Goal: Task Accomplishment & Management: Manage account settings

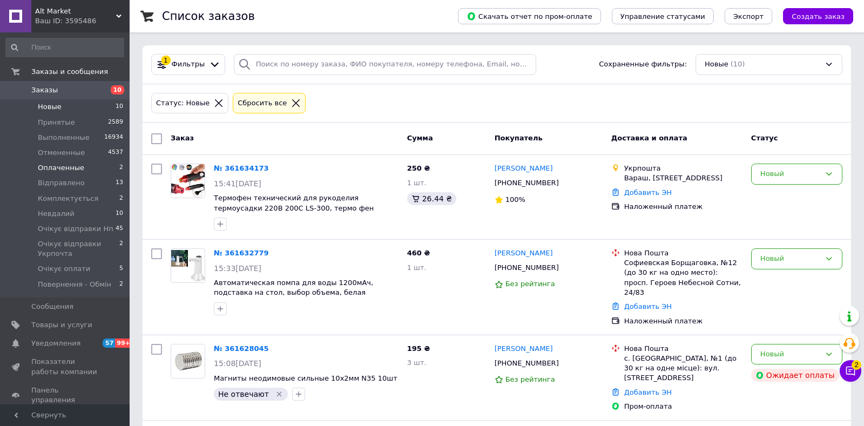
click at [84, 169] on li "Оплаченные 2" at bounding box center [65, 167] width 130 height 15
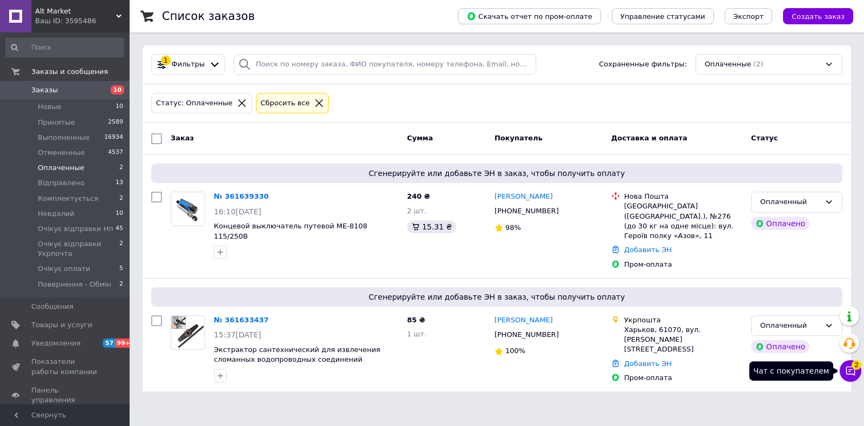
click at [849, 374] on icon at bounding box center [850, 371] width 11 height 11
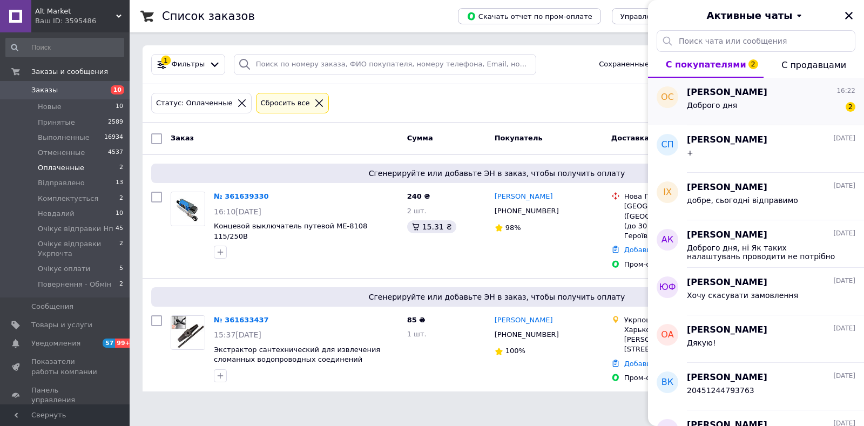
click at [809, 113] on div "Доброго дня 2" at bounding box center [771, 107] width 169 height 17
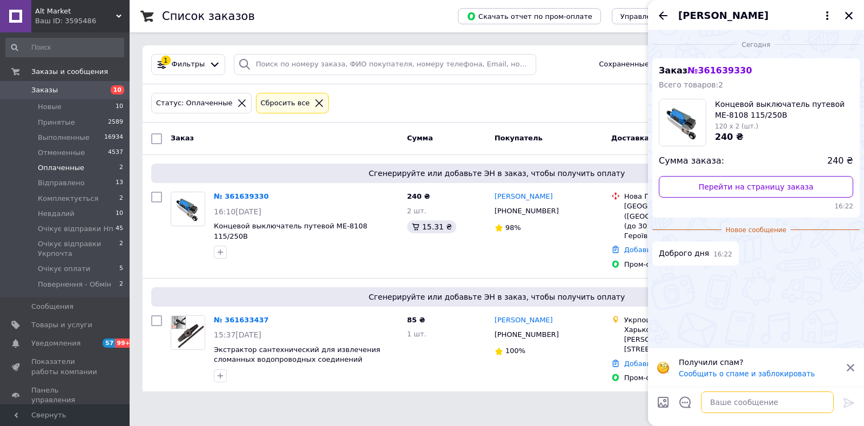
click at [769, 401] on textarea at bounding box center [767, 403] width 133 height 22
type textarea "Доброго дня"
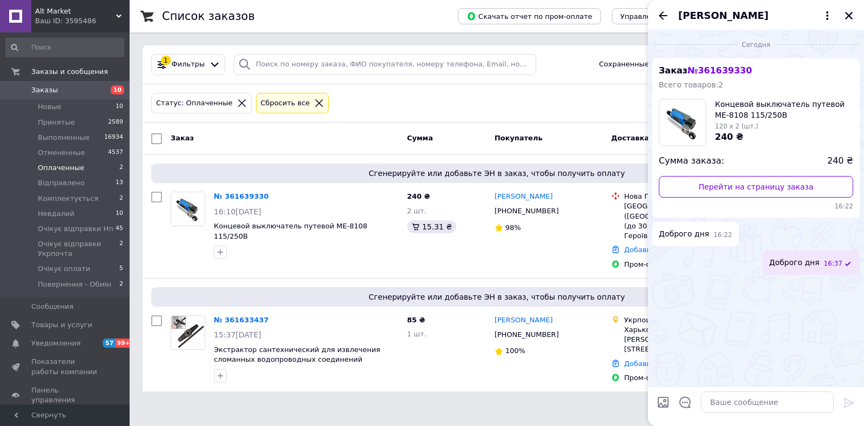
click at [850, 17] on icon "Закрыть" at bounding box center [849, 16] width 8 height 8
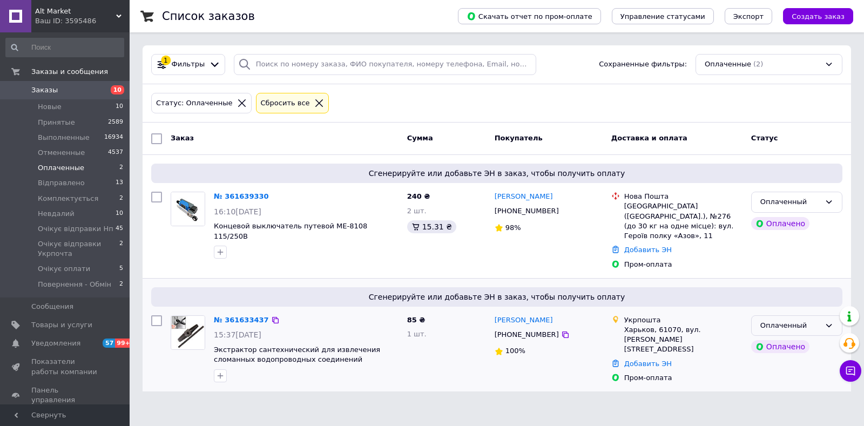
click at [771, 320] on div "Оплаченный" at bounding box center [790, 325] width 60 height 11
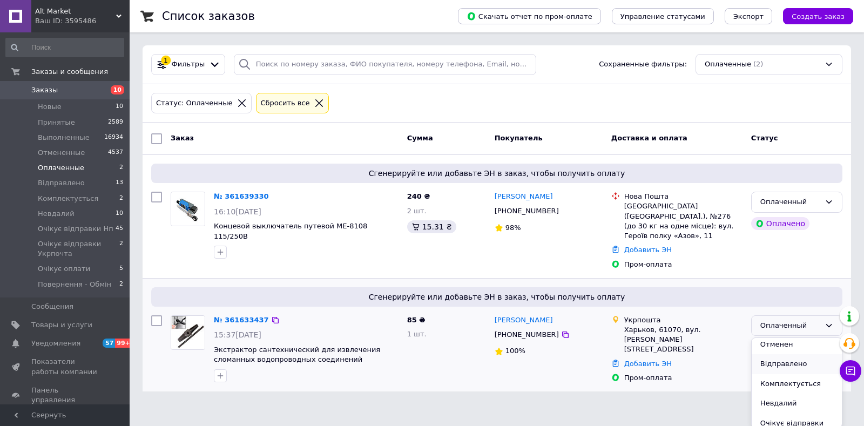
scroll to position [57, 0]
click at [780, 362] on li "Комплектується" at bounding box center [797, 371] width 90 height 20
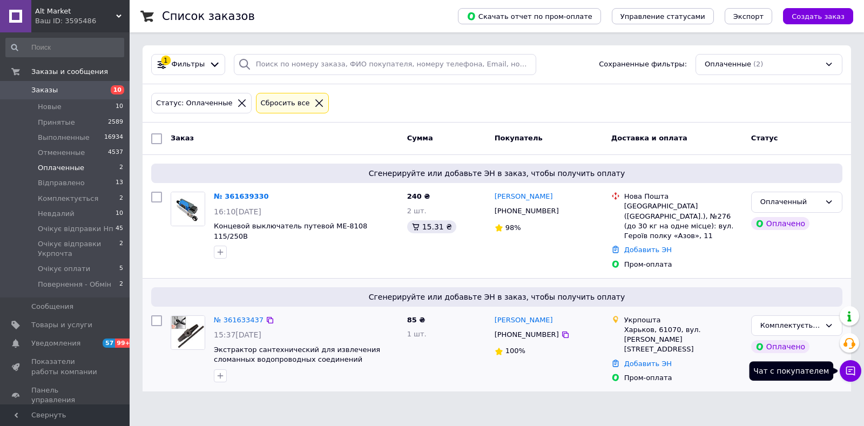
click at [850, 369] on icon at bounding box center [850, 371] width 11 height 11
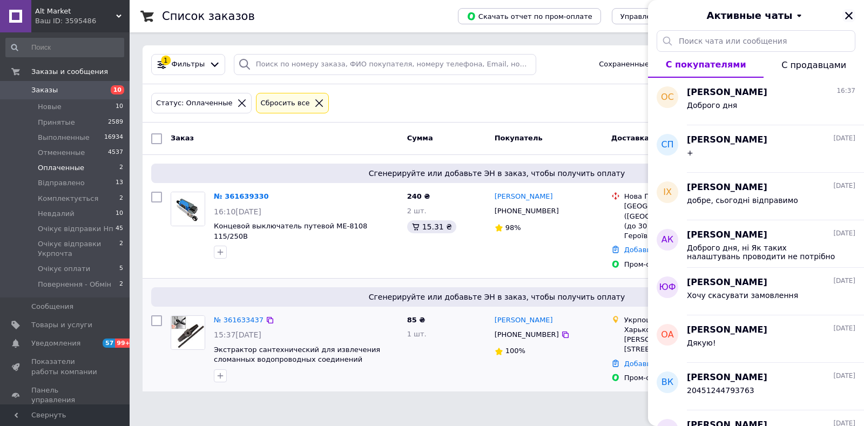
click at [847, 15] on icon "Закрыть" at bounding box center [849, 16] width 10 height 10
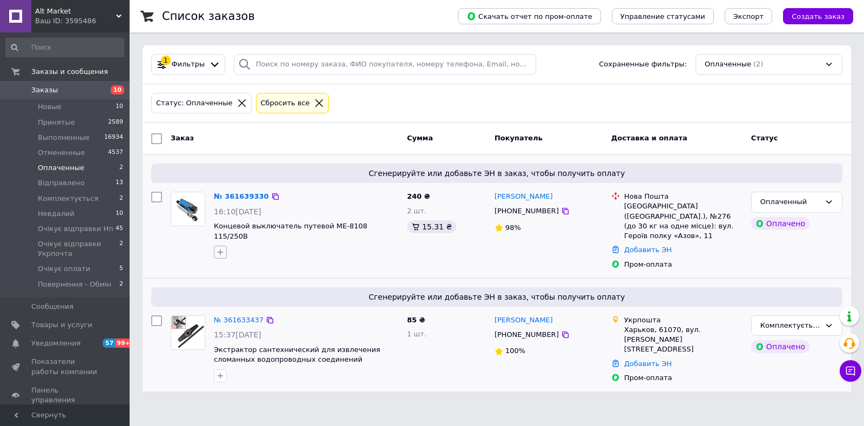
click at [223, 248] on icon "button" at bounding box center [220, 252] width 9 height 9
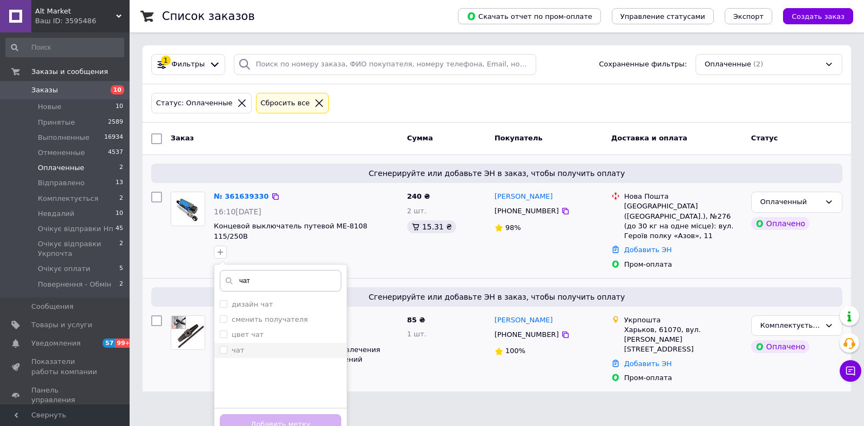
type input "чат"
click at [265, 346] on div "чат" at bounding box center [281, 351] width 122 height 10
checkbox input "true"
drag, startPoint x: 286, startPoint y: 416, endPoint x: 278, endPoint y: 356, distance: 59.9
click at [286, 415] on button "Добавить метку" at bounding box center [281, 424] width 122 height 21
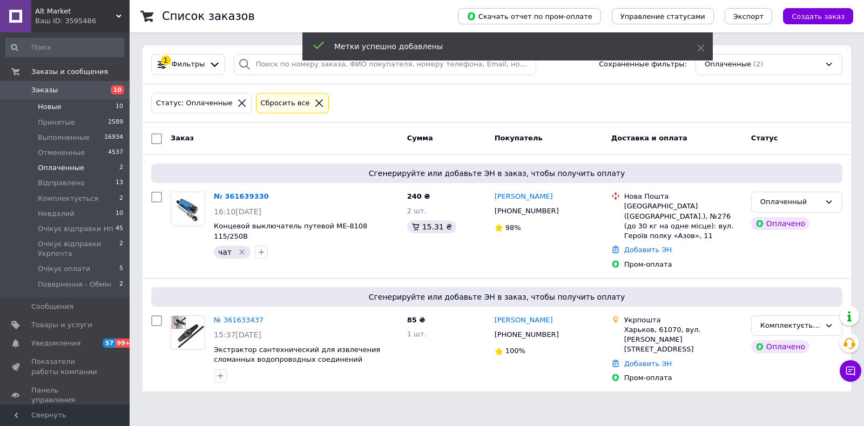
click at [83, 109] on li "Новые 10" at bounding box center [65, 106] width 130 height 15
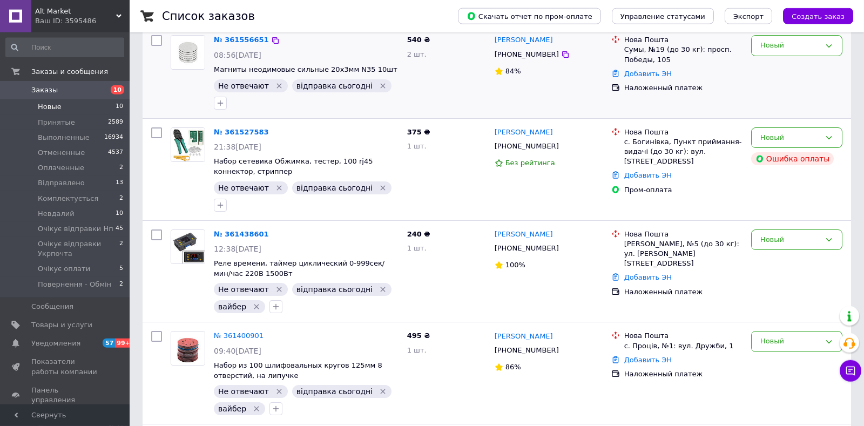
scroll to position [606, 0]
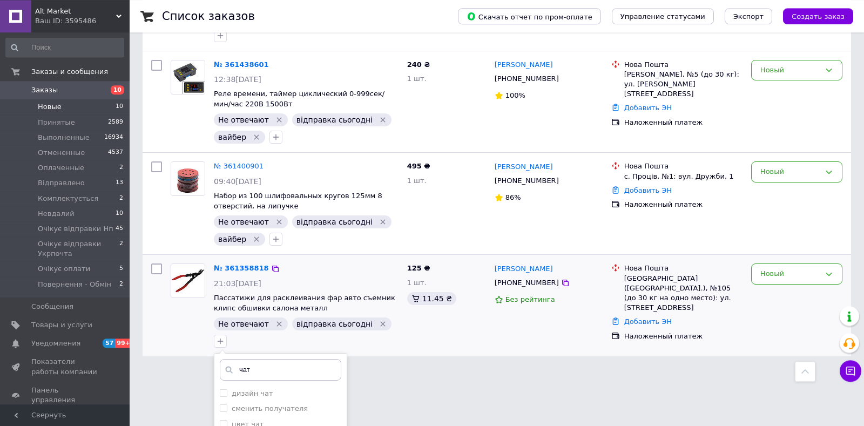
scroll to position [765, 0]
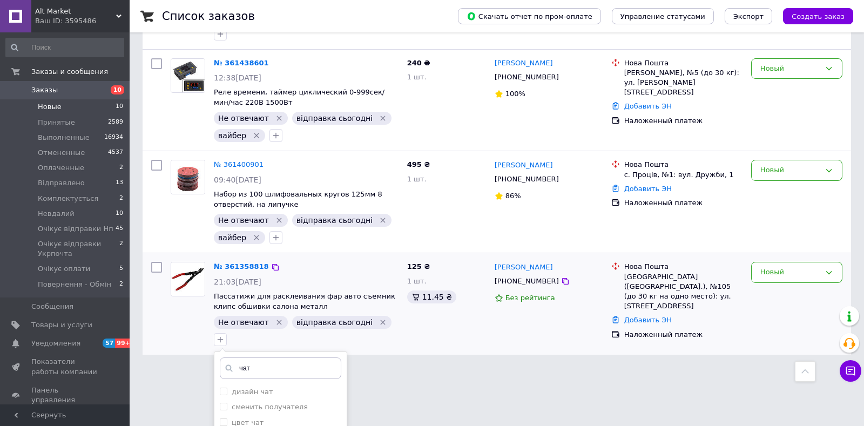
type input "чат"
checkbox input "true"
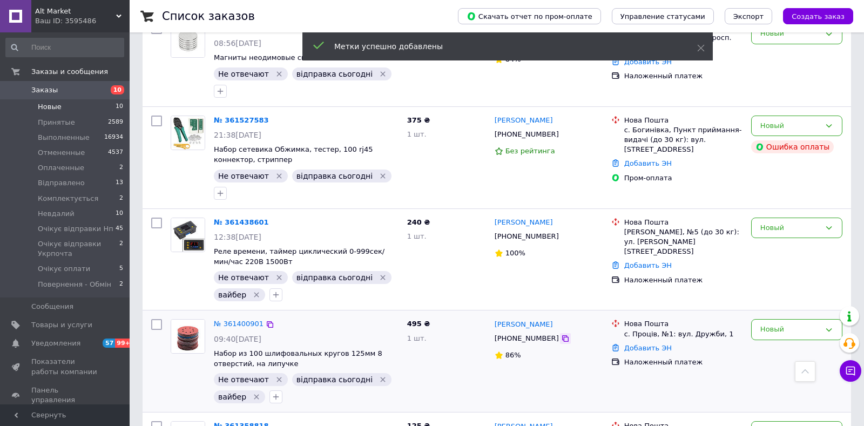
click at [562, 335] on icon at bounding box center [565, 338] width 6 height 6
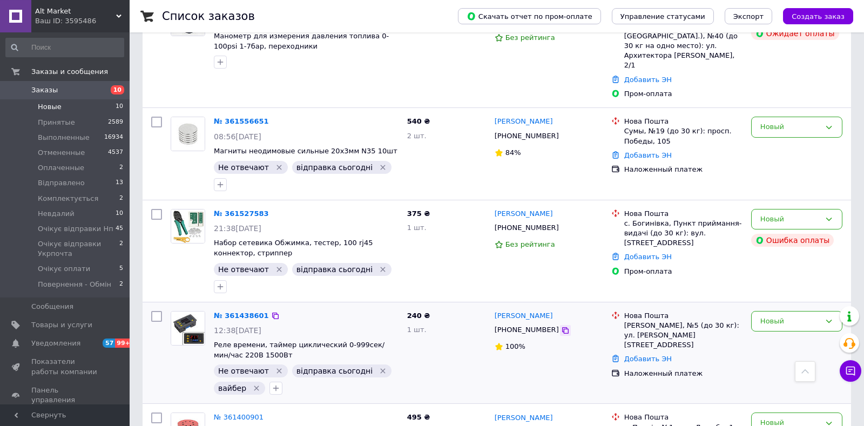
scroll to position [493, 0]
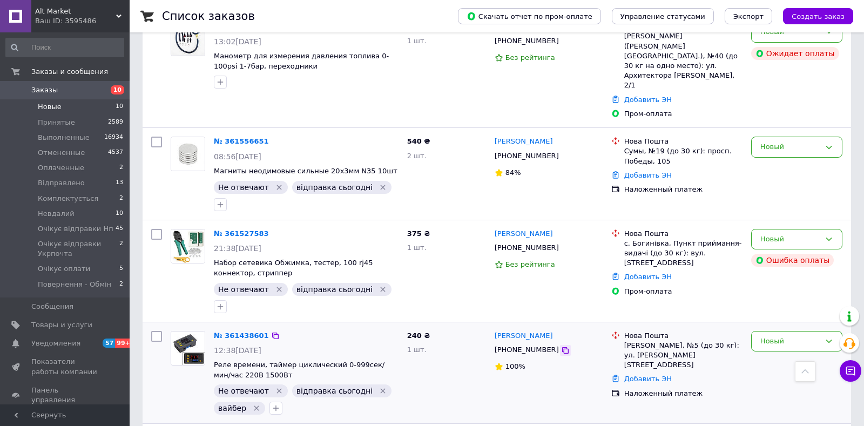
click at [561, 346] on icon at bounding box center [565, 350] width 9 height 9
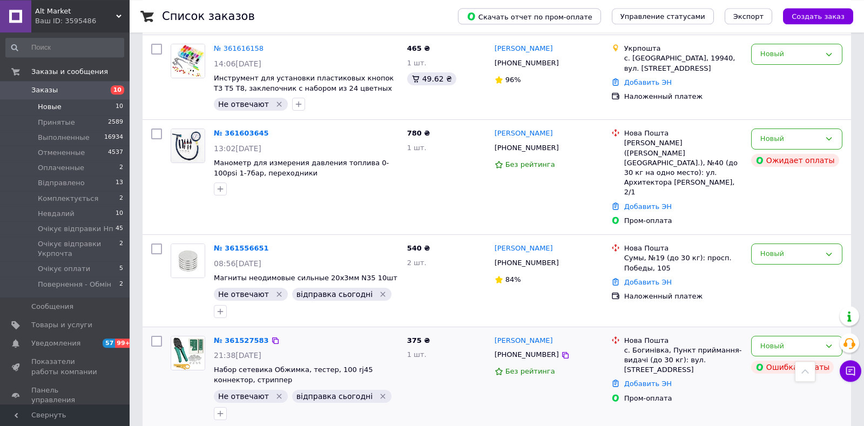
scroll to position [379, 0]
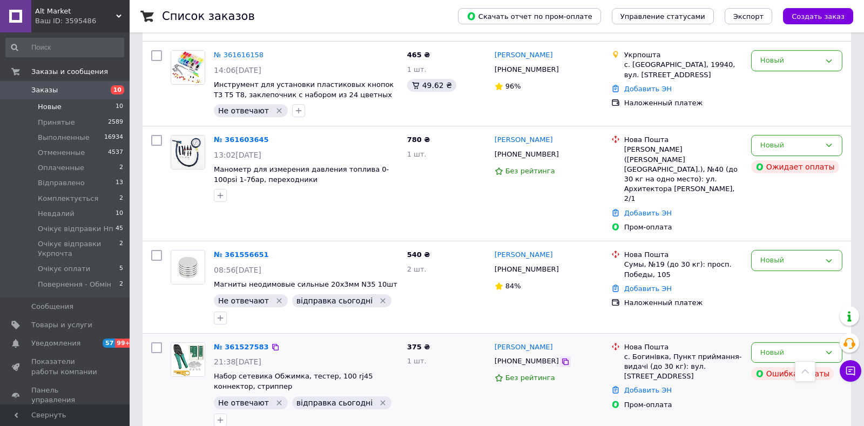
click at [562, 359] on icon at bounding box center [565, 362] width 6 height 6
click at [187, 338] on div at bounding box center [187, 384] width 43 height 93
click at [225, 416] on icon "button" at bounding box center [220, 420] width 9 height 9
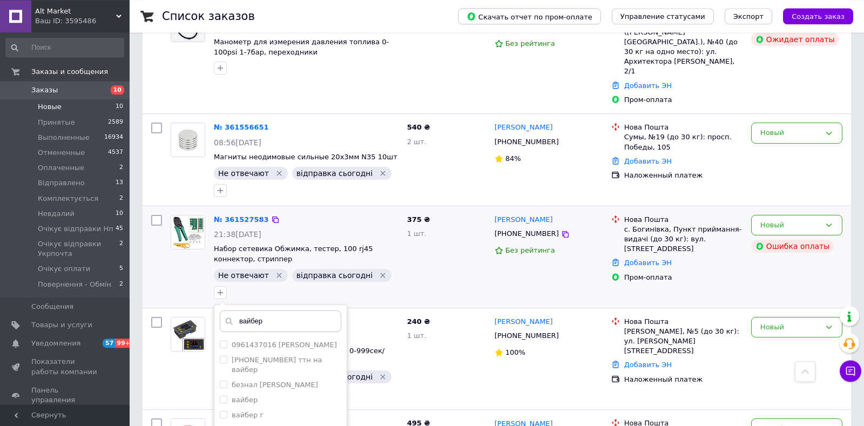
scroll to position [549, 0]
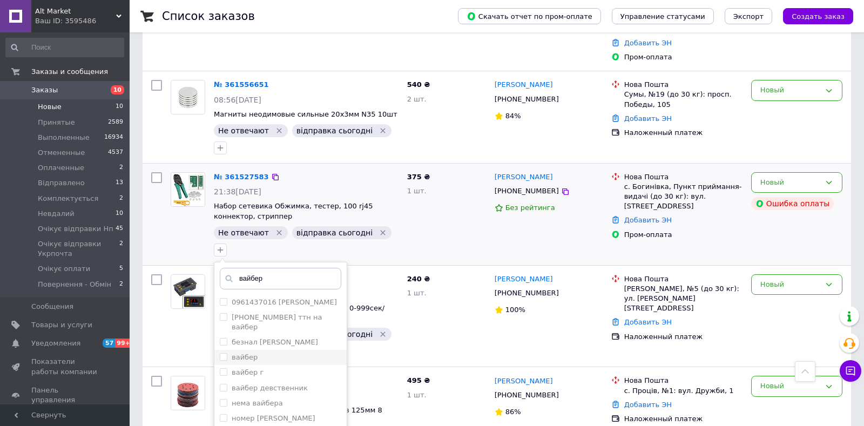
type input "вайбер"
click at [341, 353] on div "вайбер" at bounding box center [281, 358] width 122 height 10
checkbox input "true"
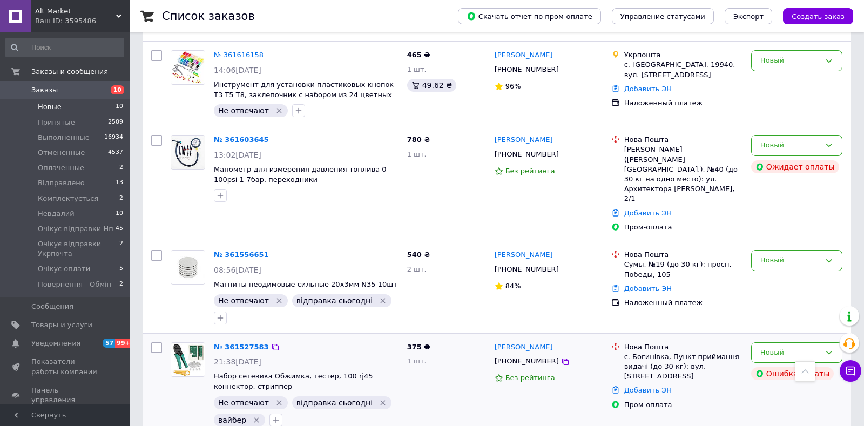
scroll to position [322, 0]
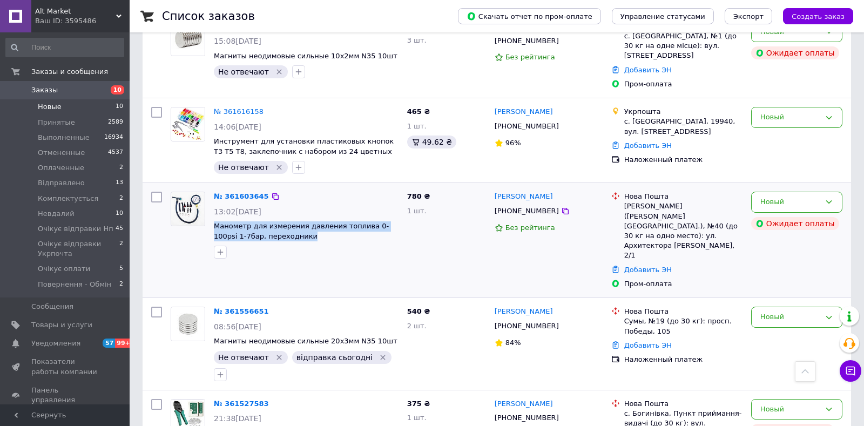
drag, startPoint x: 211, startPoint y: 204, endPoint x: 297, endPoint y: 219, distance: 87.2
click at [297, 219] on div "№ 361603645 13:02, 12.09.2025 Манометр для измерения давления топлива 0-100psi …" at bounding box center [306, 225] width 193 height 76
copy span "Манометр для измерения давления топлива 0-100psi 1-7бар, переходники"
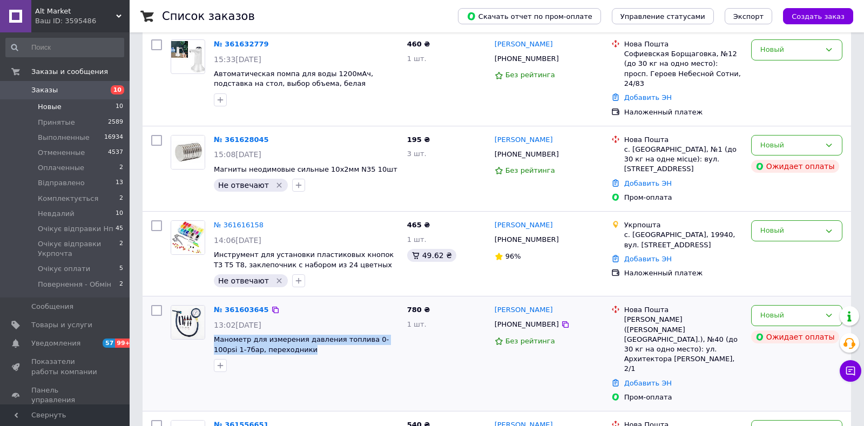
click at [421, 329] on div "780 ₴ 1 шт." at bounding box center [446, 354] width 87 height 106
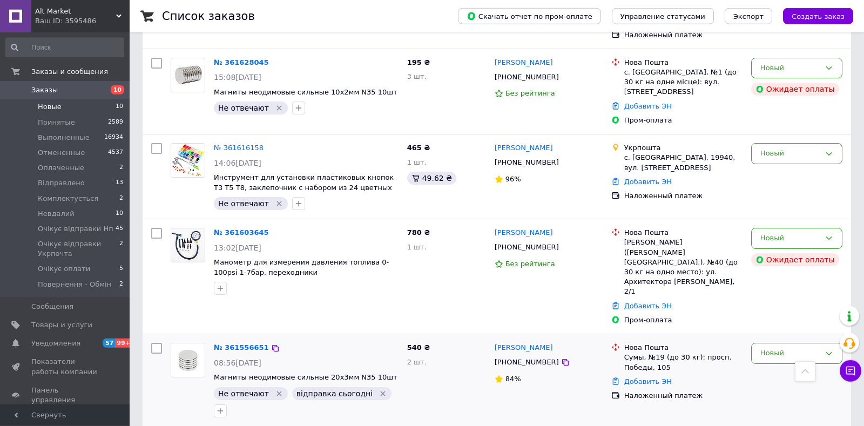
scroll to position [266, 0]
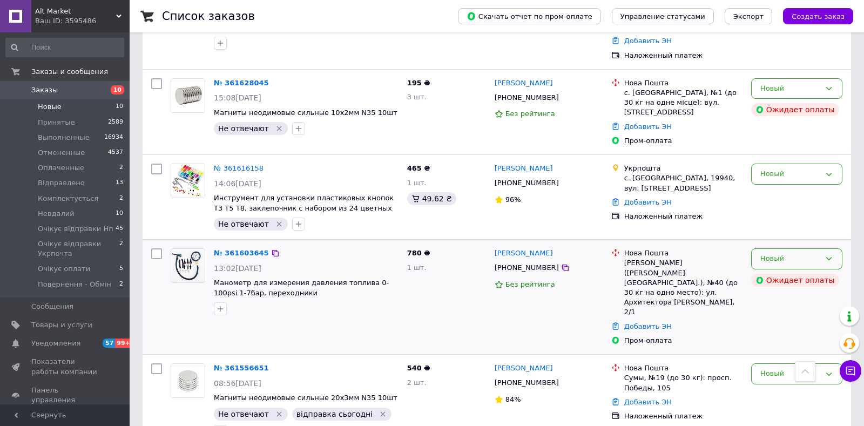
click at [787, 253] on div "Новый" at bounding box center [790, 258] width 60 height 11
click at [782, 314] on li "Комплектується" at bounding box center [797, 324] width 90 height 20
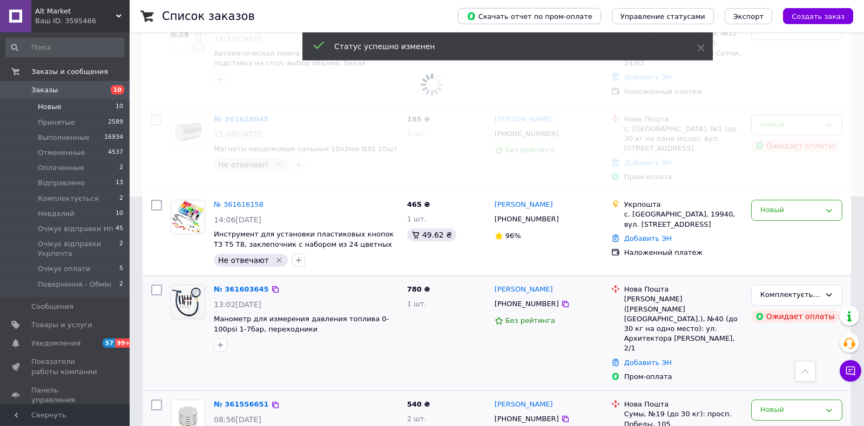
scroll to position [209, 0]
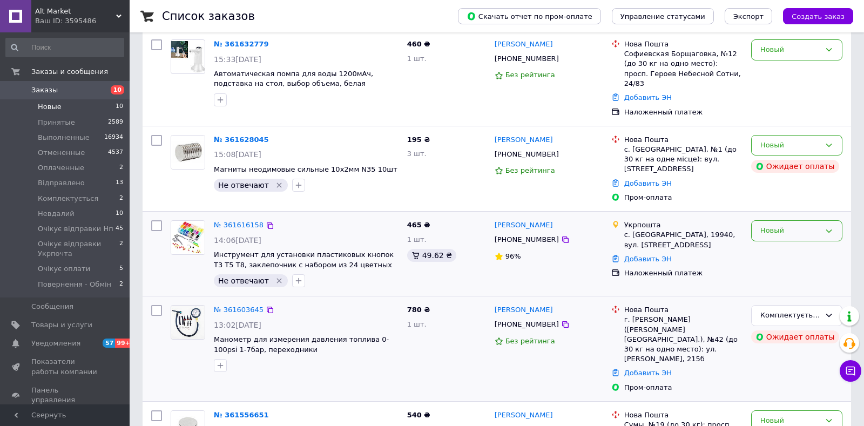
click at [784, 225] on div "Новый" at bounding box center [790, 230] width 60 height 11
click at [784, 286] on li "Комплектується" at bounding box center [797, 296] width 90 height 20
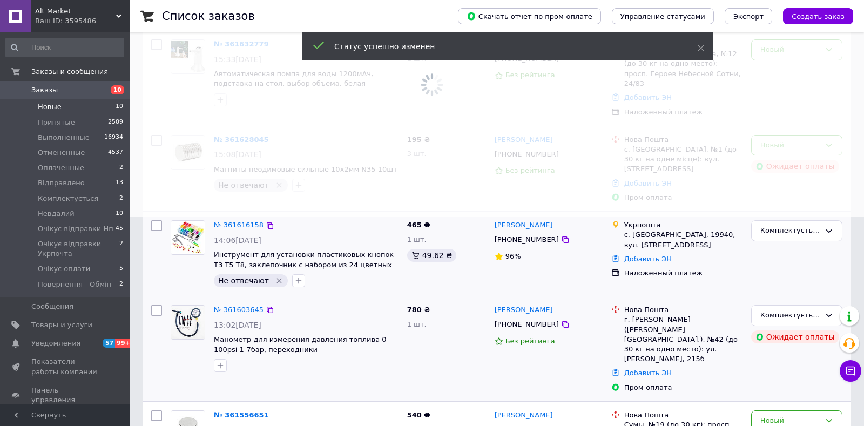
scroll to position [96, 0]
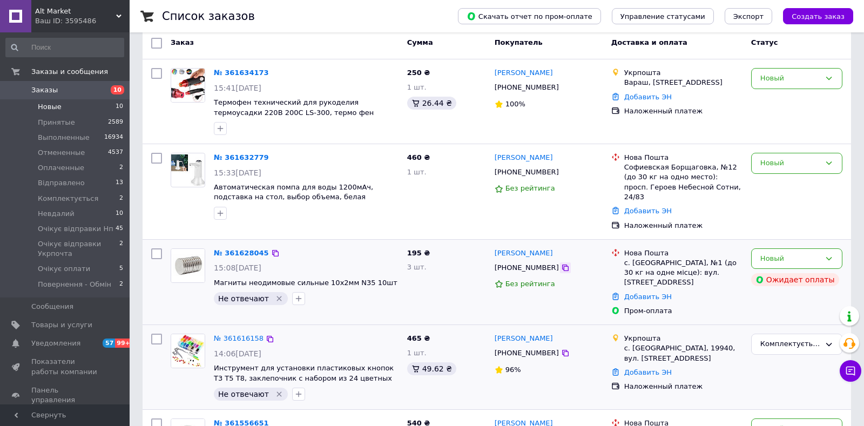
click at [562, 265] on icon at bounding box center [565, 268] width 6 height 6
click at [787, 253] on div "Новый" at bounding box center [790, 258] width 60 height 11
click at [777, 315] on li "Комплектується" at bounding box center [797, 323] width 90 height 20
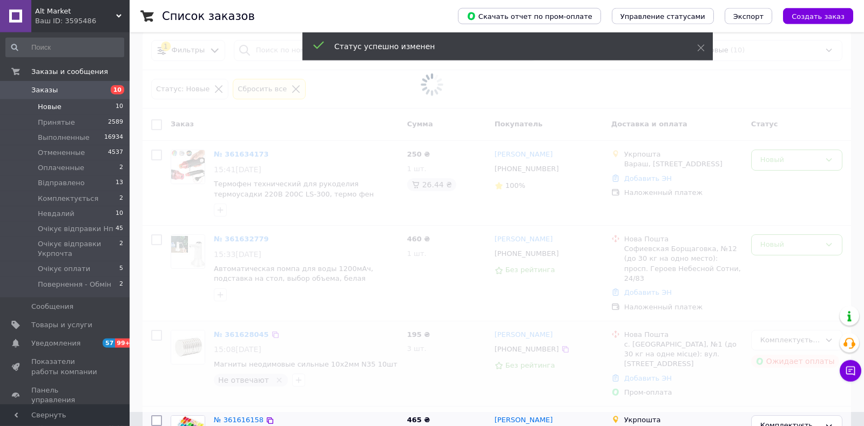
scroll to position [0, 0]
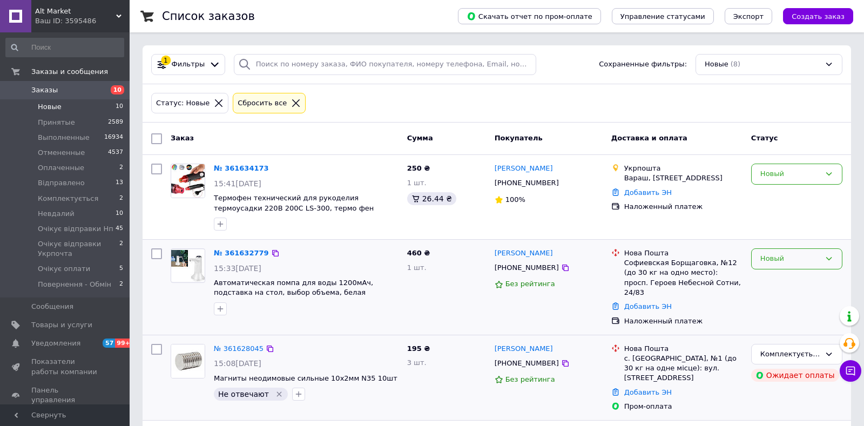
click at [777, 264] on div "Новый" at bounding box center [796, 258] width 91 height 21
click at [784, 326] on li "Комплектується" at bounding box center [797, 324] width 90 height 20
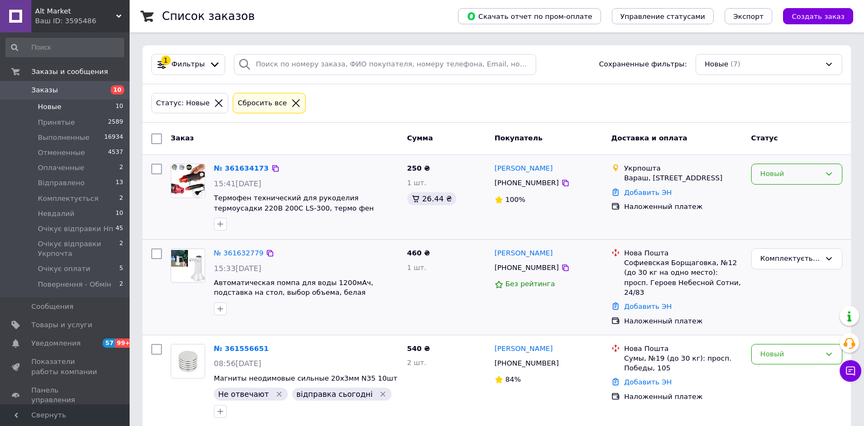
click at [790, 174] on div "Новый" at bounding box center [790, 174] width 60 height 11
click at [787, 244] on li "Очікує відправки Укрпочта" at bounding box center [797, 258] width 90 height 31
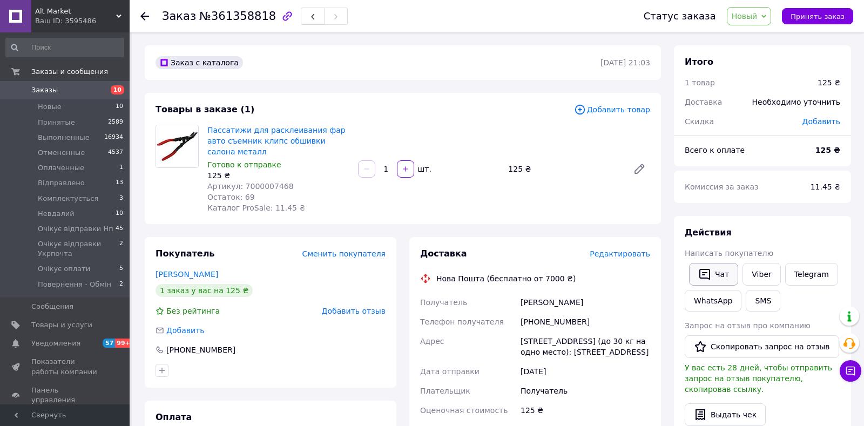
click at [724, 273] on button "Чат" at bounding box center [713, 274] width 49 height 23
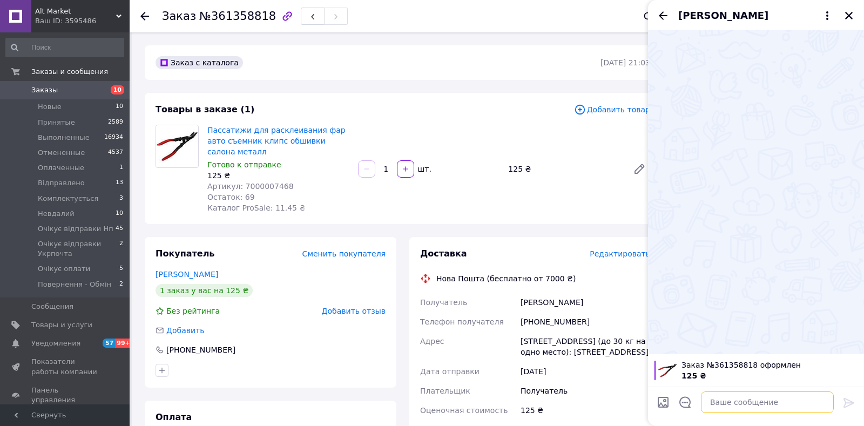
click at [752, 401] on textarea at bounding box center [767, 403] width 133 height 22
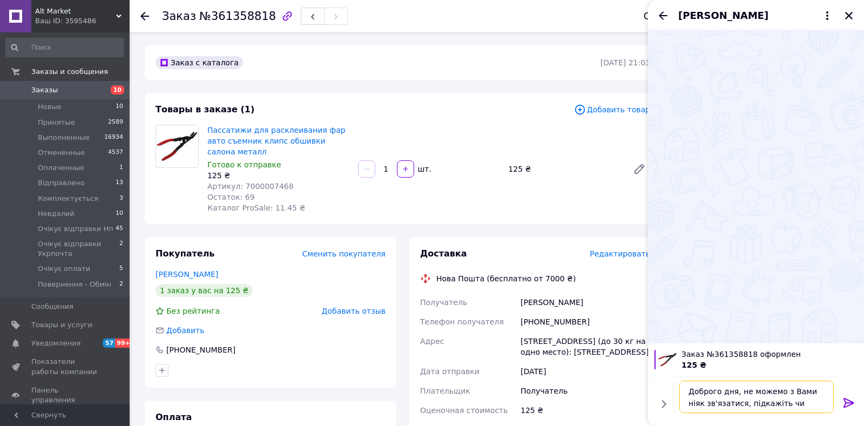
type textarea "Доброго дня, не можемо з Вами ніяк зв'язатися, підкажіть чи актуально?"
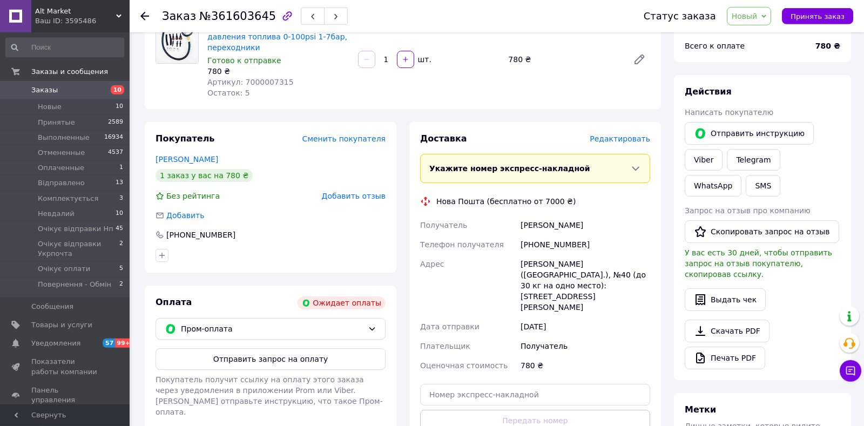
scroll to position [113, 0]
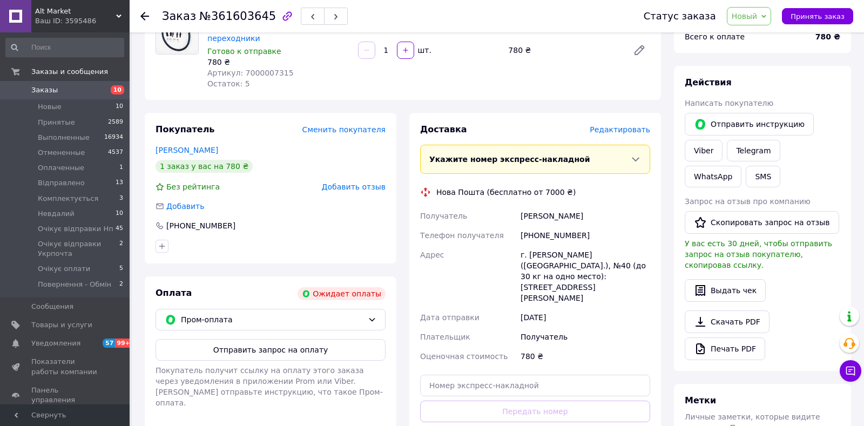
click at [628, 125] on span "Редактировать" at bounding box center [620, 129] width 60 height 9
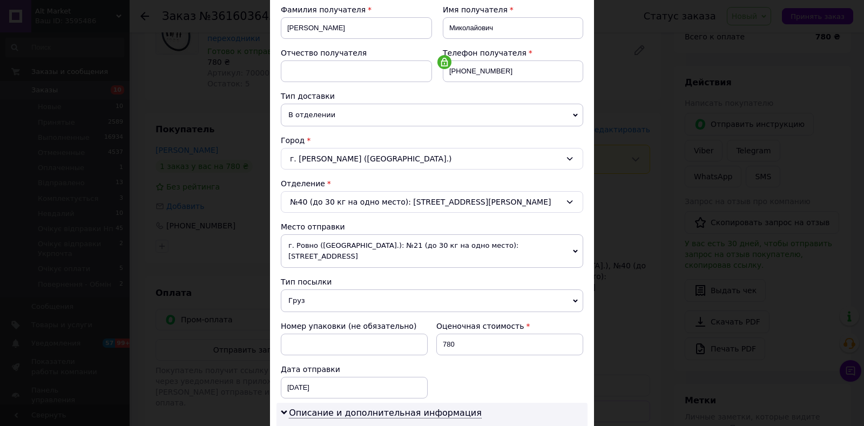
scroll to position [178, 0]
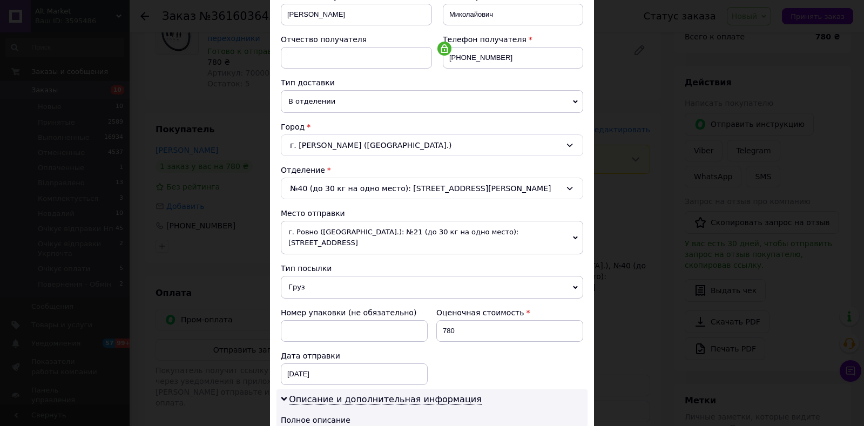
click at [370, 185] on div "№40 (до 30 кг на одно место): ул. Архитектора Старова, 2/1" at bounding box center [432, 189] width 302 height 22
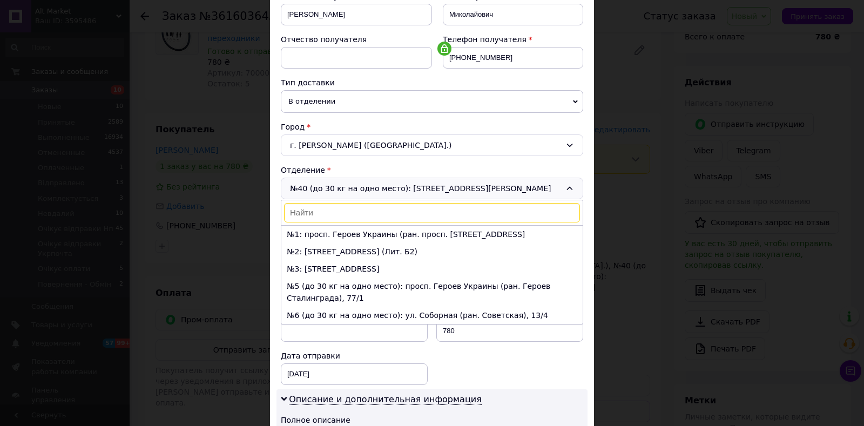
scroll to position [616, 0]
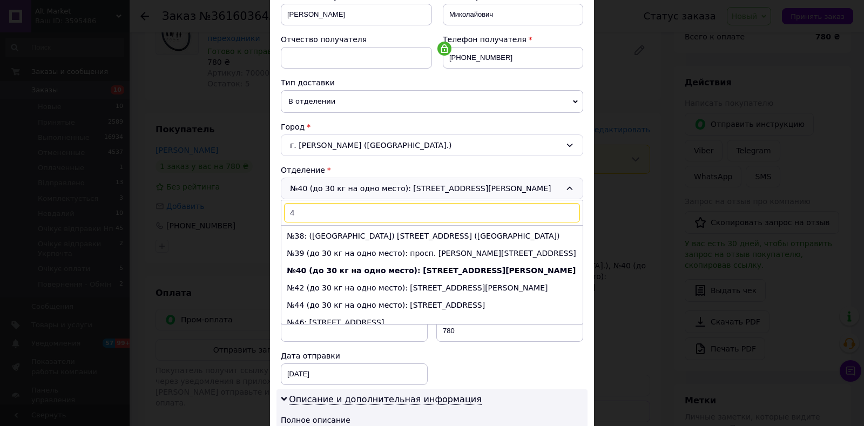
type input "42"
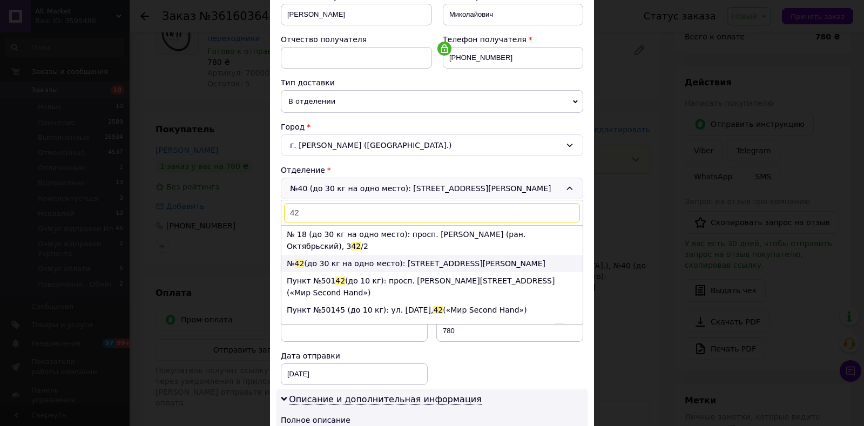
click at [436, 255] on li "№ 42 (до 30 кг на одно место): ул. Ігоря Бедзая, 215б" at bounding box center [431, 263] width 301 height 17
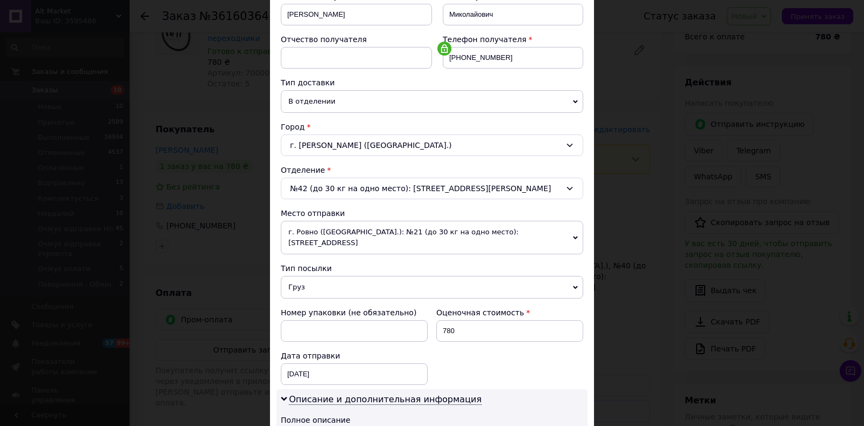
scroll to position [409, 0]
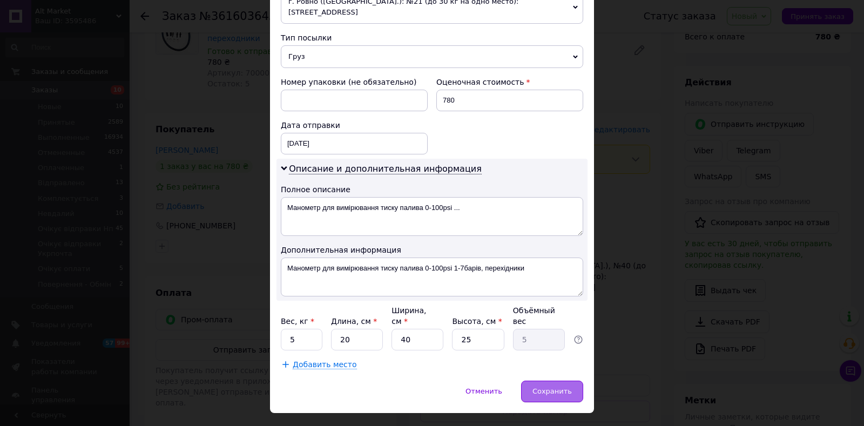
click at [552, 387] on span "Сохранить" at bounding box center [552, 391] width 39 height 8
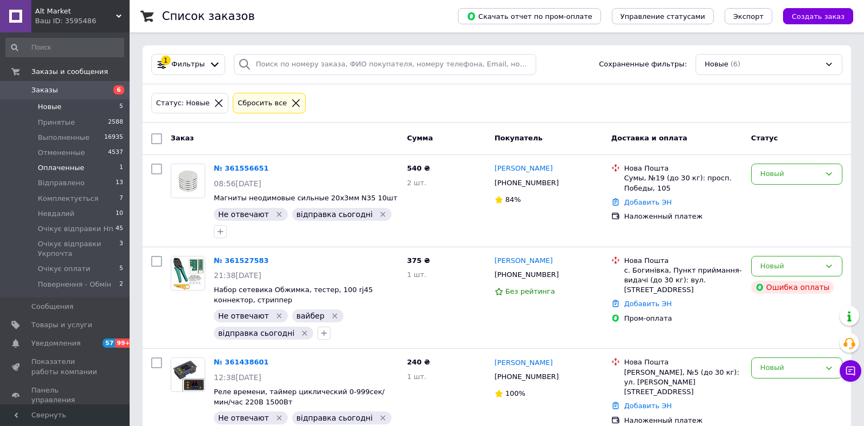
click at [87, 169] on li "Оплаченные 1" at bounding box center [65, 167] width 130 height 15
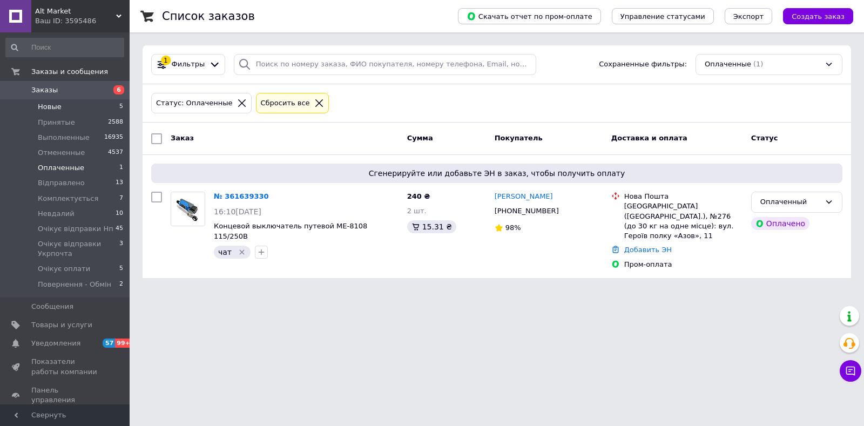
click at [108, 105] on li "Новые 5" at bounding box center [65, 106] width 130 height 15
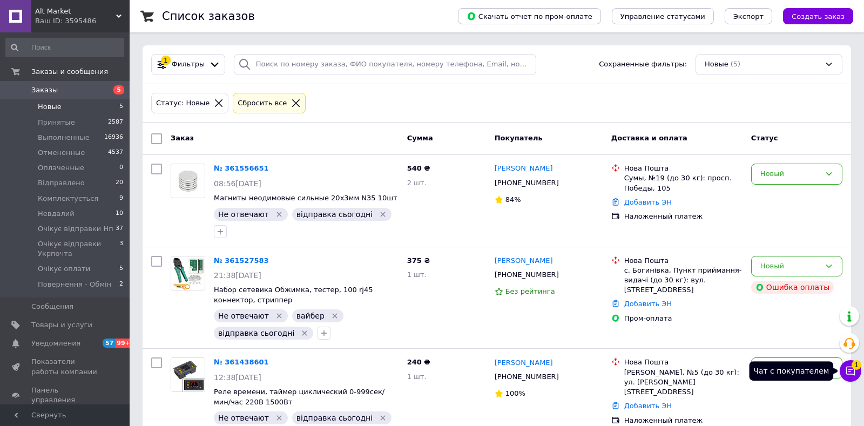
click at [851, 374] on icon at bounding box center [850, 371] width 9 height 9
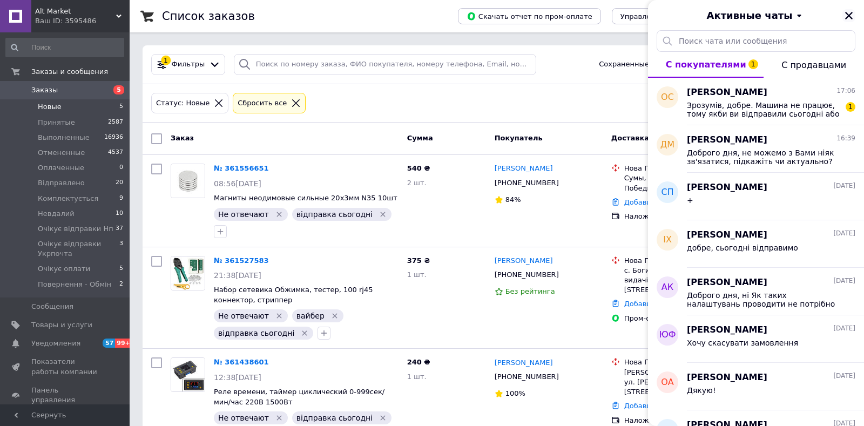
click at [851, 18] on icon "Закрыть" at bounding box center [849, 16] width 8 height 8
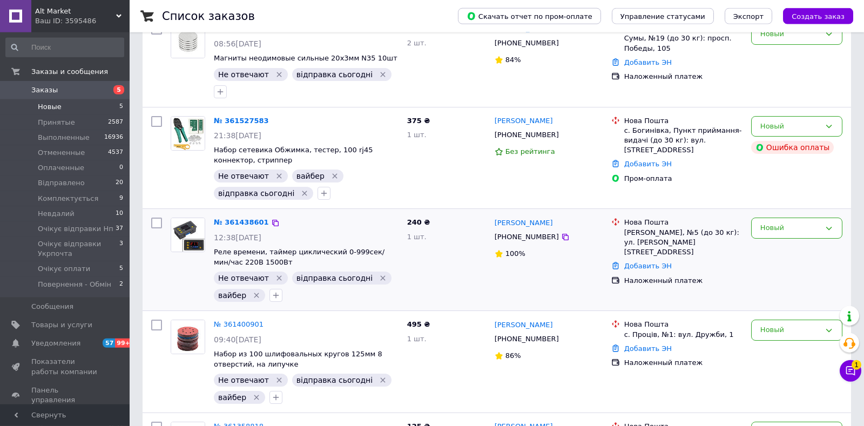
scroll to position [224, 0]
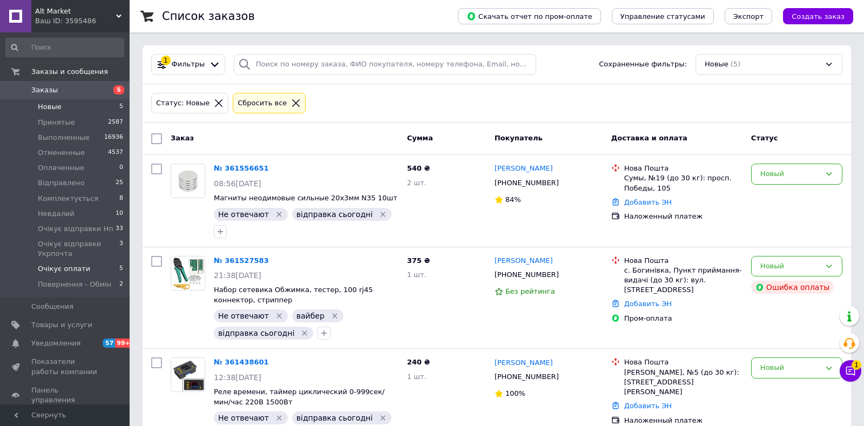
click at [80, 267] on span "Очікує оплати" at bounding box center [64, 269] width 52 height 10
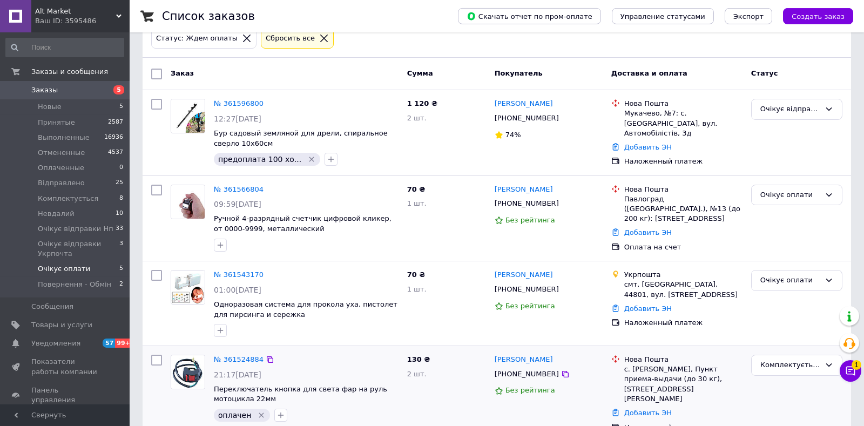
scroll to position [51, 0]
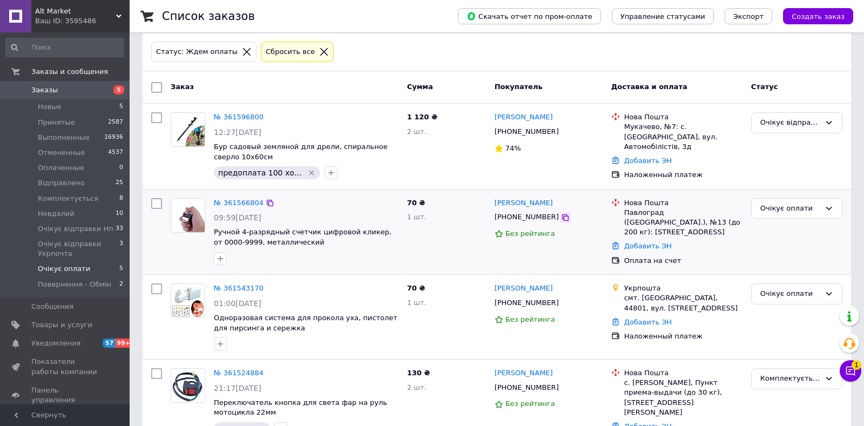
click at [562, 217] on icon at bounding box center [565, 217] width 6 height 6
click at [96, 105] on li "Новые 5" at bounding box center [65, 106] width 130 height 15
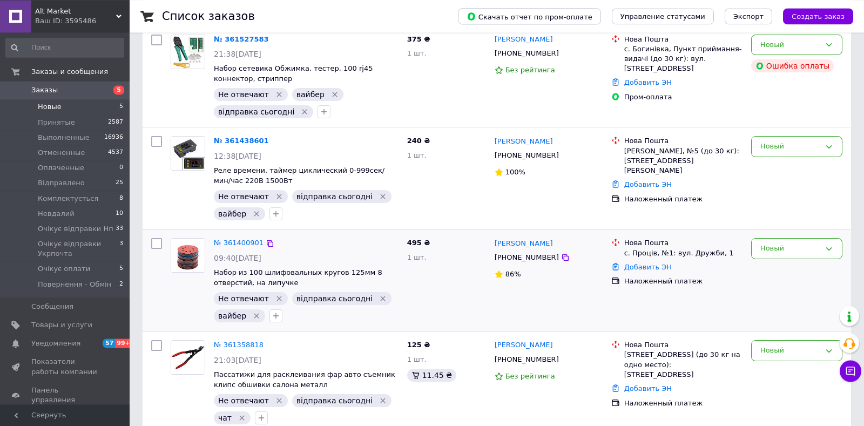
scroll to position [224, 0]
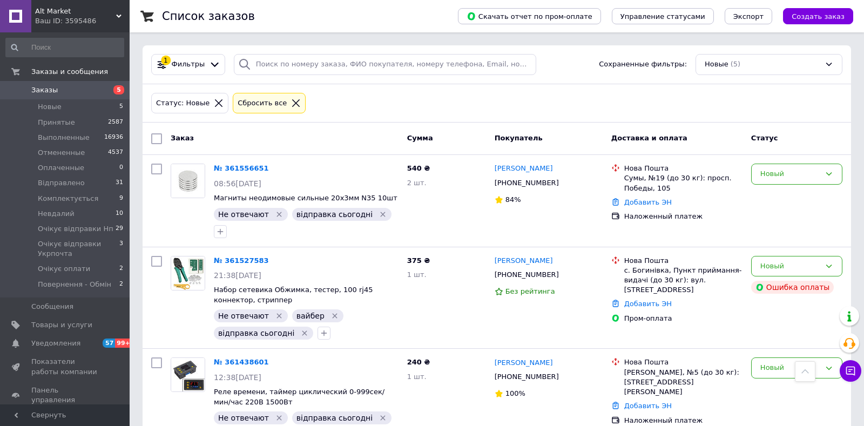
scroll to position [224, 0]
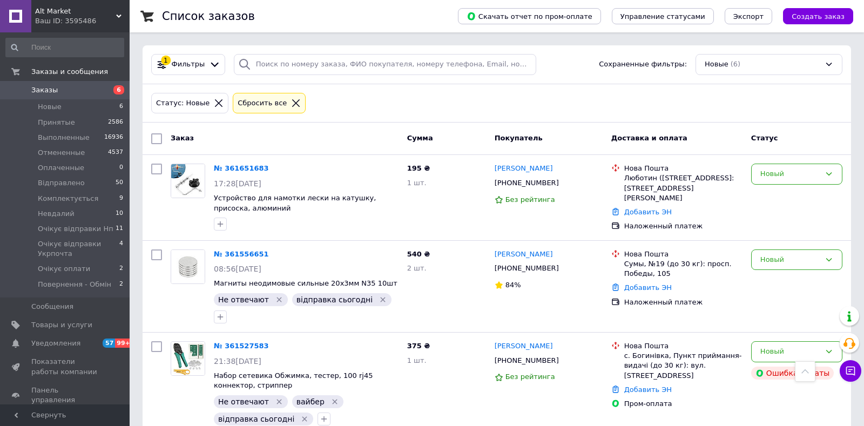
scroll to position [224, 0]
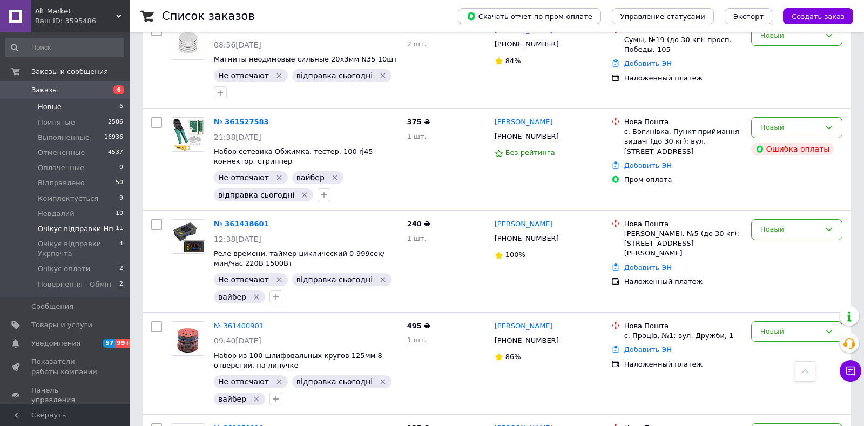
click at [75, 233] on span "Очікує відправки Нп" at bounding box center [76, 229] width 76 height 10
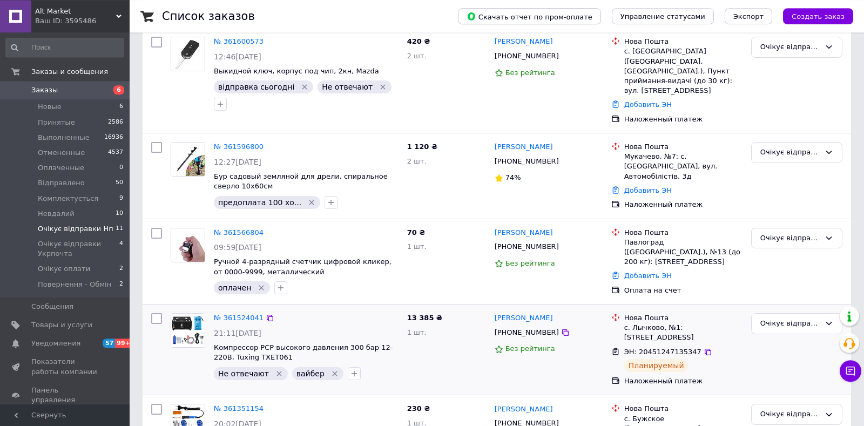
scroll to position [727, 0]
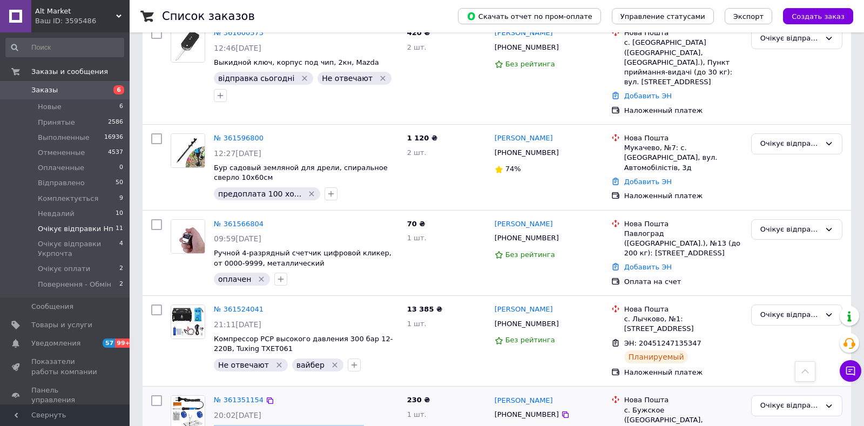
drag, startPoint x: 212, startPoint y: 356, endPoint x: 344, endPoint y: 356, distance: 131.2
copy span "Паяльник электрический регулируемый"
click at [562, 412] on icon at bounding box center [565, 415] width 6 height 6
click at [769, 309] on div "Очікує відправки Нп" at bounding box center [790, 314] width 60 height 11
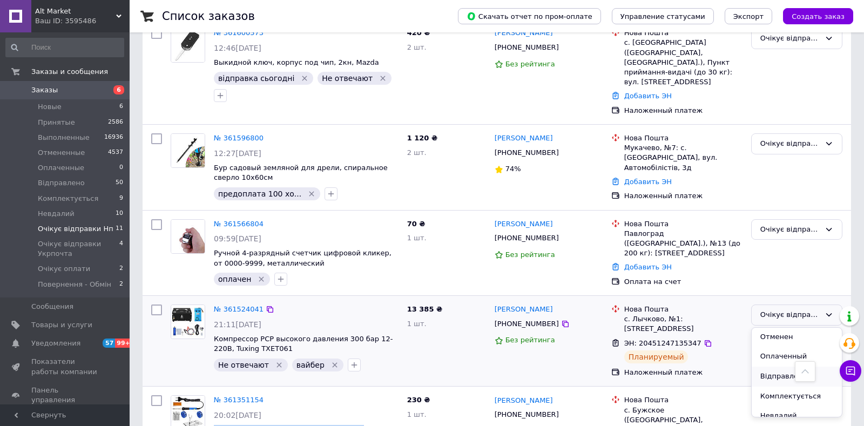
scroll to position [57, 0]
click at [773, 350] on li "Відправлено" at bounding box center [797, 360] width 90 height 20
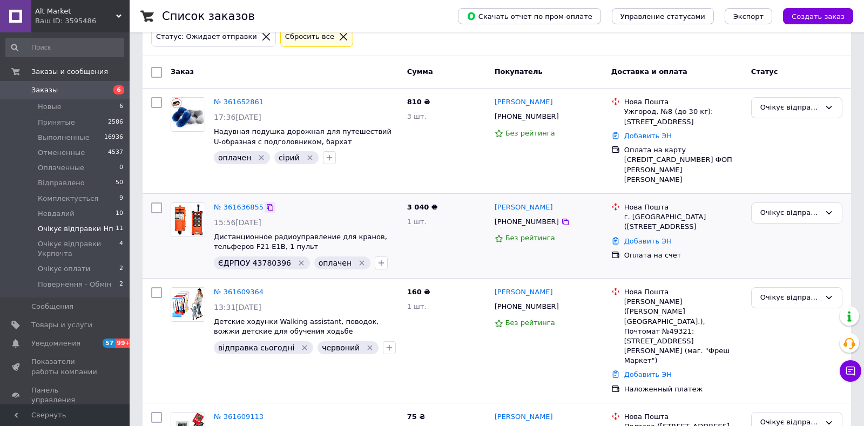
scroll to position [46, 0]
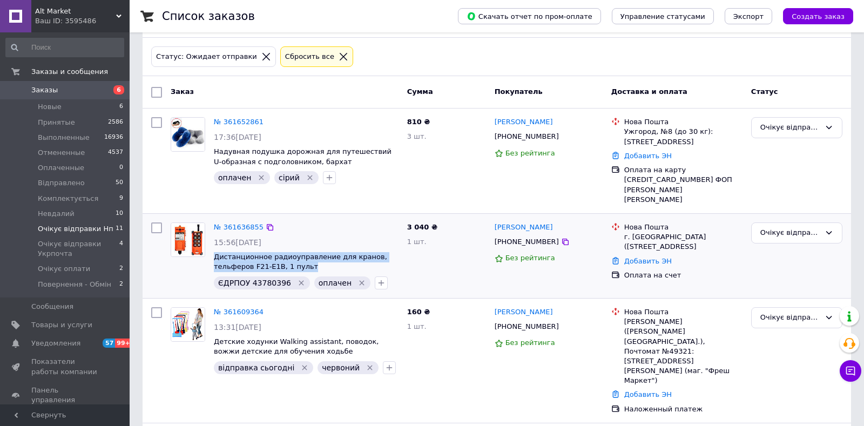
drag, startPoint x: 213, startPoint y: 245, endPoint x: 312, endPoint y: 258, distance: 100.2
click at [312, 258] on div "№ 361636855 15:56, 12.09.2025 Дистанционное радиоуправление для кранов, тельфер…" at bounding box center [306, 256] width 193 height 76
copy span "Дистанционное радиоуправление для кранов, тельферов F21-E1B, 1 пульт"
click at [266, 279] on span "ЄДРПОУ 43780396" at bounding box center [254, 283] width 73 height 9
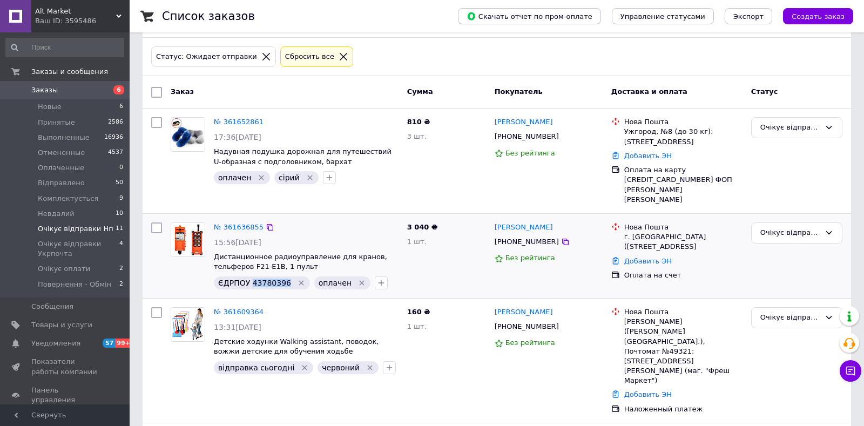
click at [266, 279] on span "ЄДРПОУ 43780396" at bounding box center [254, 283] width 73 height 9
copy span "43780396"
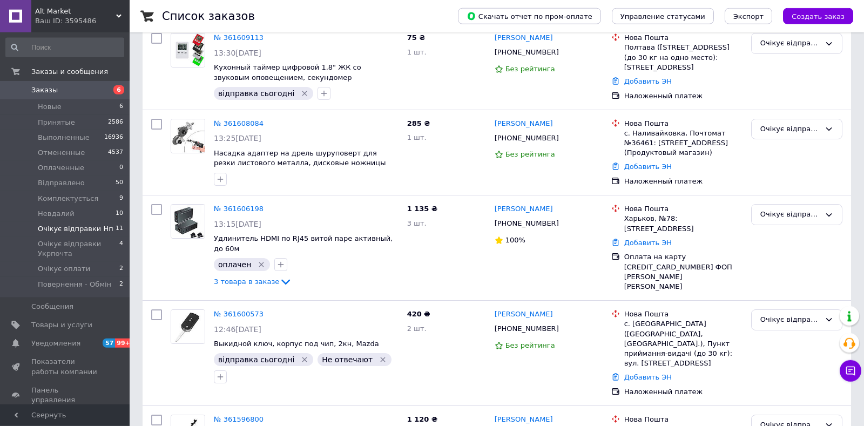
scroll to position [727, 0]
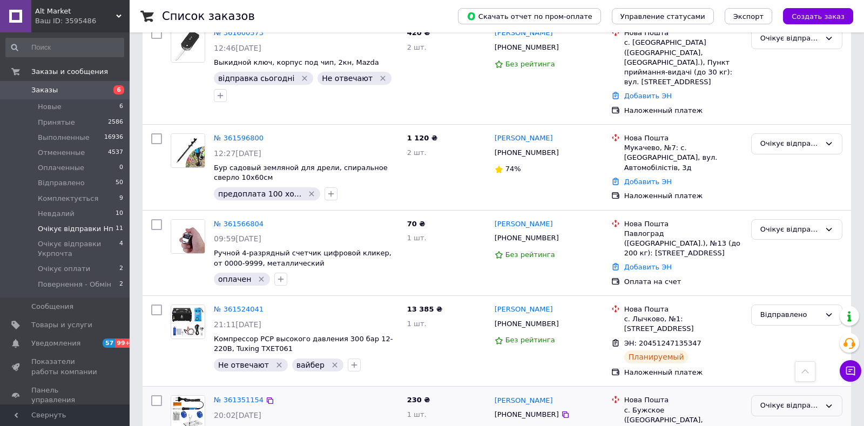
click at [776, 400] on div "Очікує відправки Нп" at bounding box center [790, 405] width 60 height 11
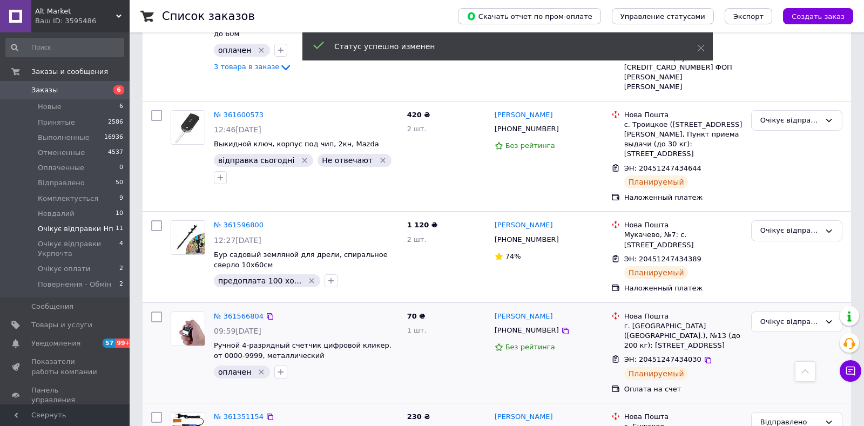
scroll to position [757, 0]
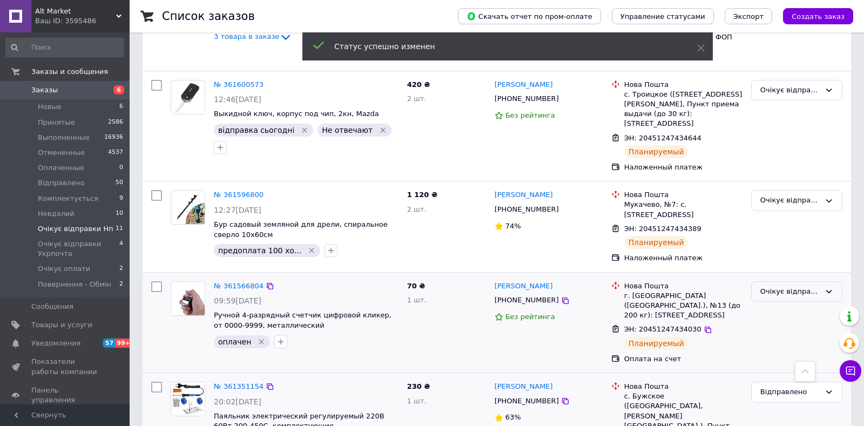
click at [784, 286] on div "Очікує відправки Нп" at bounding box center [790, 291] width 60 height 11
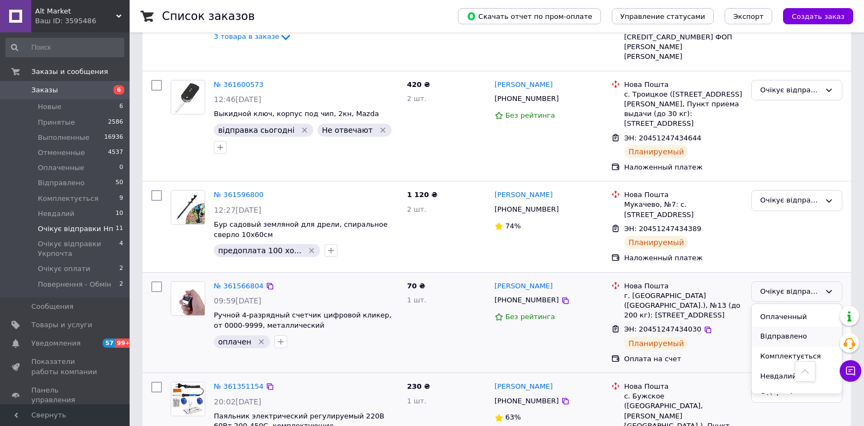
scroll to position [57, 0]
click at [782, 326] on li "Відправлено" at bounding box center [797, 336] width 90 height 20
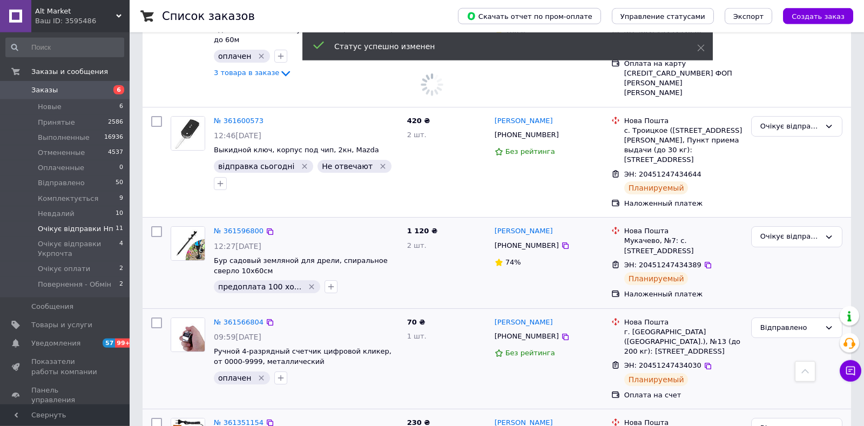
scroll to position [701, 0]
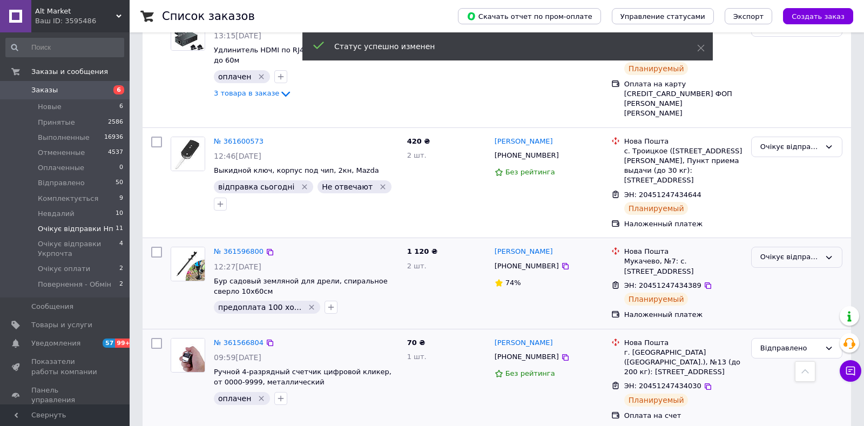
click at [792, 252] on div "Очікує відправки Нп" at bounding box center [790, 257] width 60 height 11
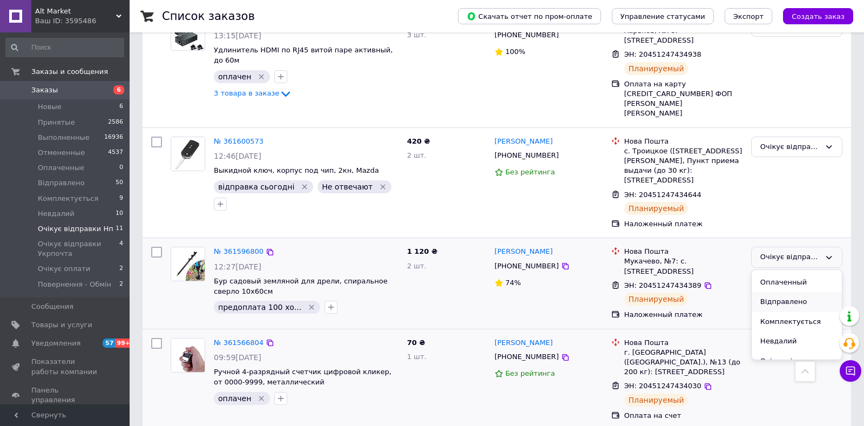
click at [790, 292] on li "Відправлено" at bounding box center [797, 302] width 90 height 20
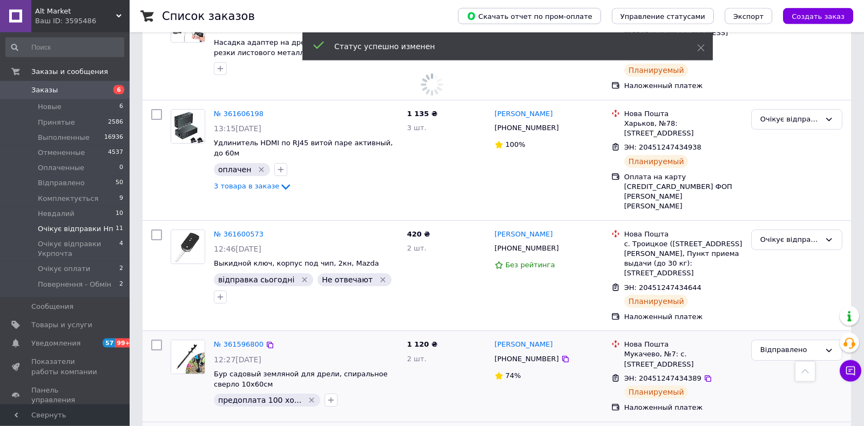
scroll to position [587, 0]
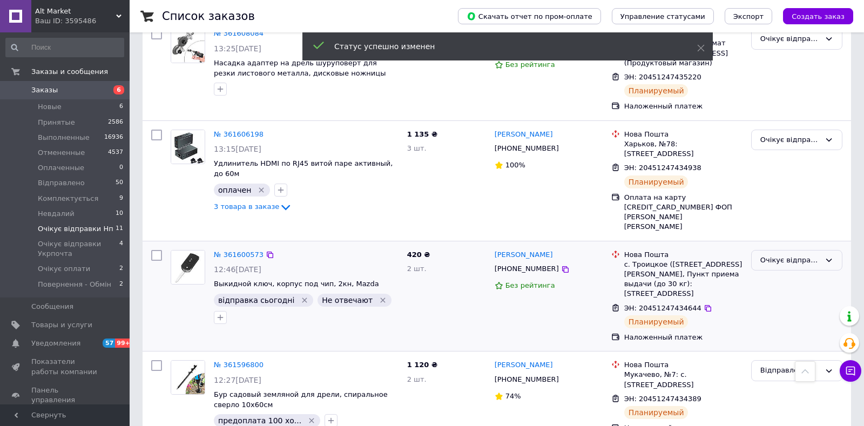
click at [793, 255] on div "Очікує відправки Нп" at bounding box center [790, 260] width 60 height 11
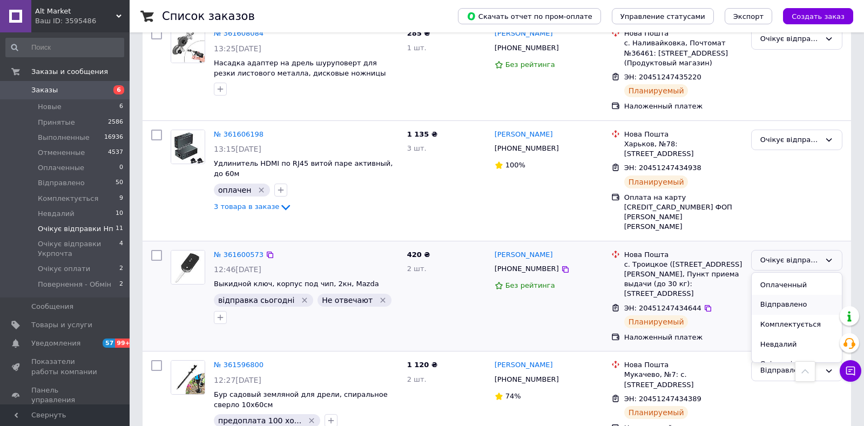
click at [792, 295] on li "Відправлено" at bounding box center [797, 305] width 90 height 20
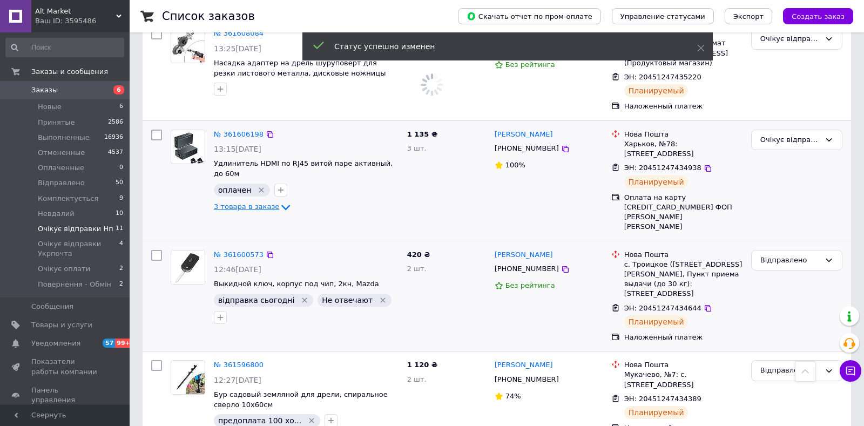
click at [269, 203] on span "3 товара в заказе" at bounding box center [246, 207] width 65 height 8
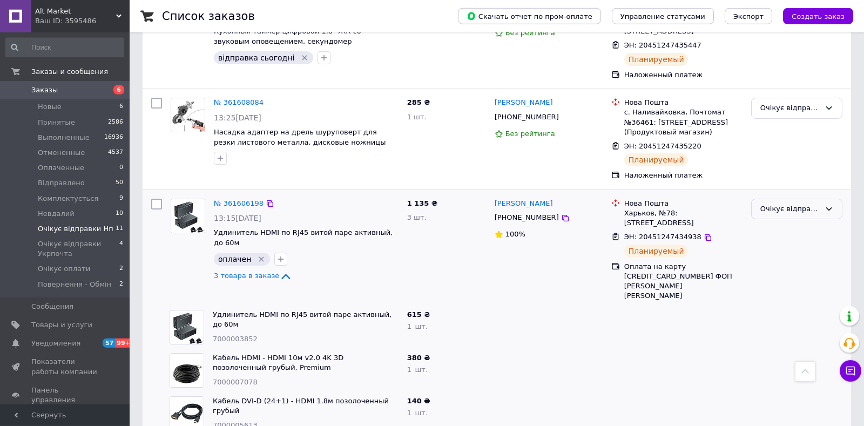
scroll to position [433, 0]
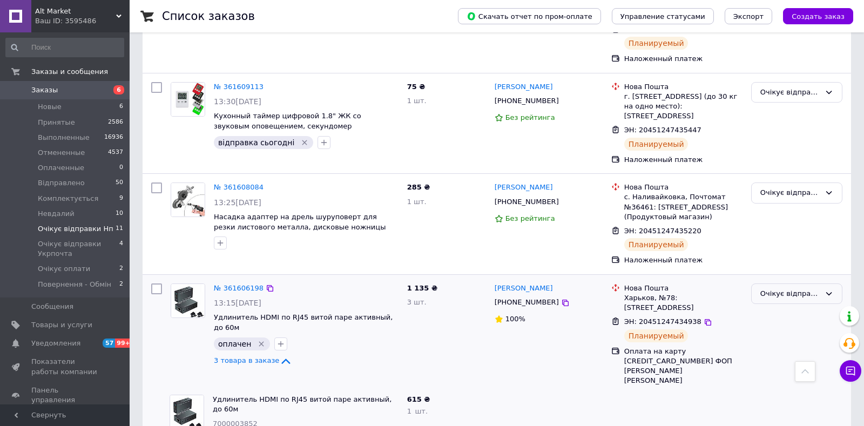
click at [790, 288] on div "Очікує відправки Нп" at bounding box center [790, 293] width 60 height 11
click at [780, 329] on li "Відправлено" at bounding box center [797, 339] width 90 height 20
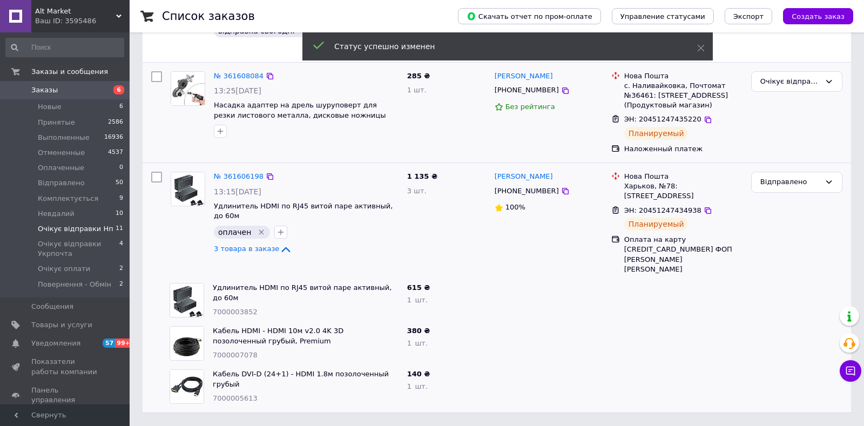
scroll to position [128, 0]
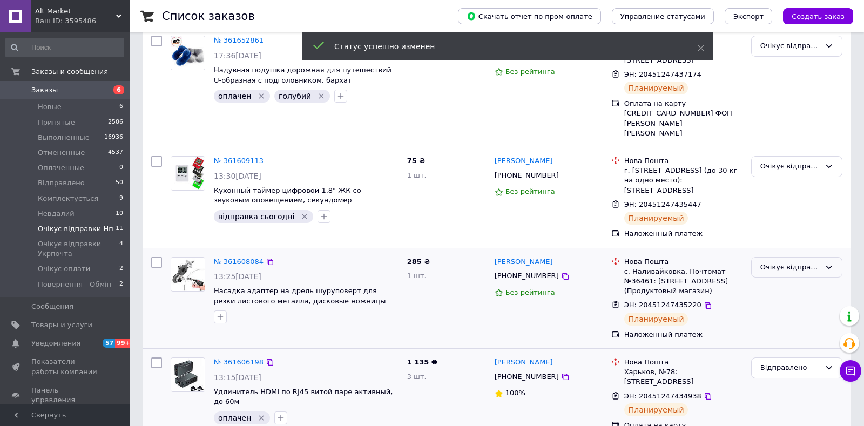
drag, startPoint x: 779, startPoint y: 255, endPoint x: 785, endPoint y: 261, distance: 8.0
click at [780, 262] on div "Очікує відправки Нп" at bounding box center [790, 267] width 60 height 11
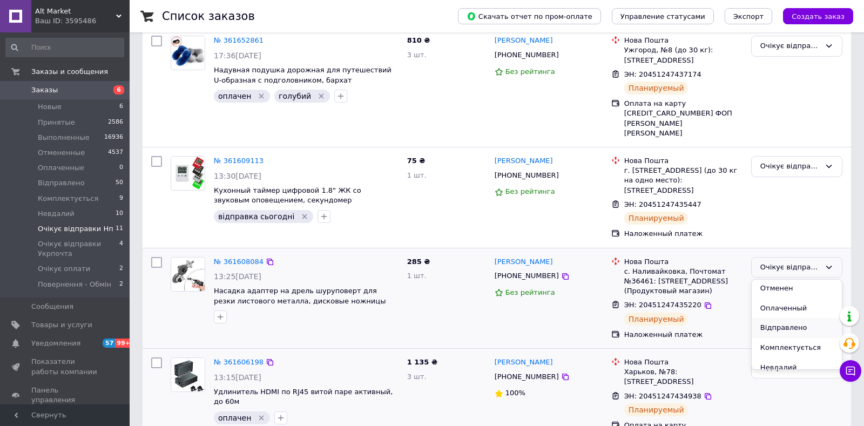
scroll to position [57, 0]
click at [785, 307] on li "Відправлено" at bounding box center [797, 312] width 90 height 20
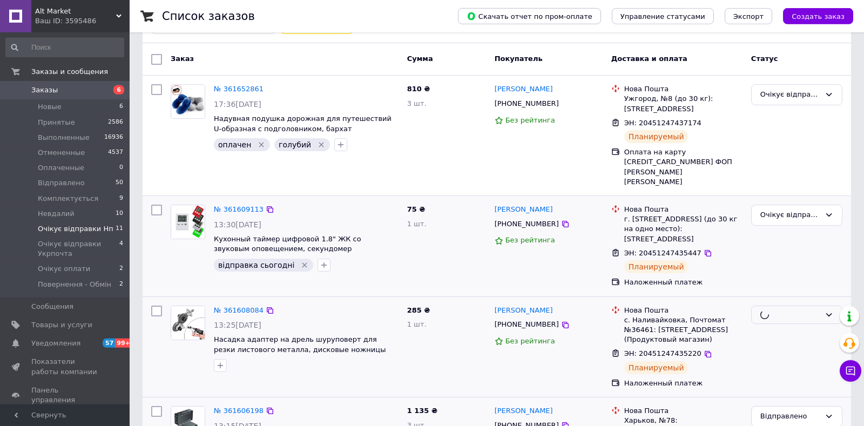
scroll to position [15, 0]
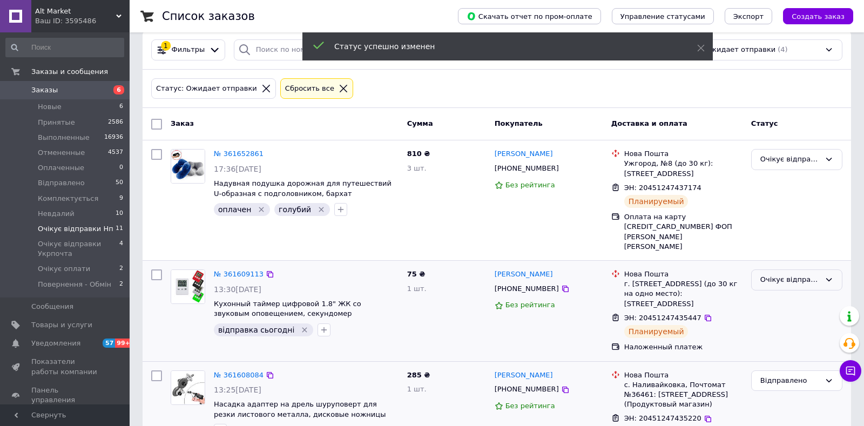
click at [791, 275] on div "Очікує відправки Нп" at bounding box center [796, 280] width 91 height 21
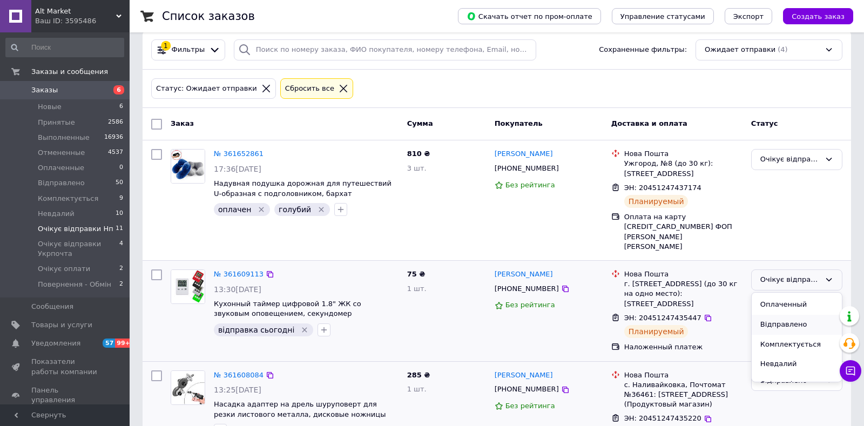
click at [786, 315] on li "Відправлено" at bounding box center [797, 325] width 90 height 20
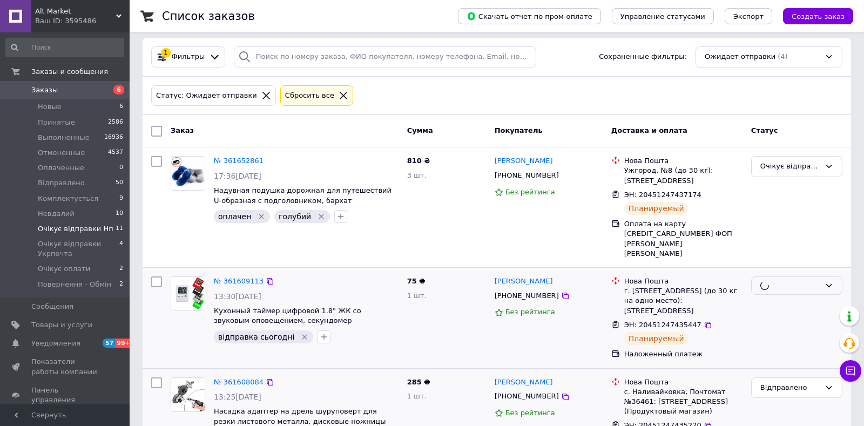
scroll to position [0, 0]
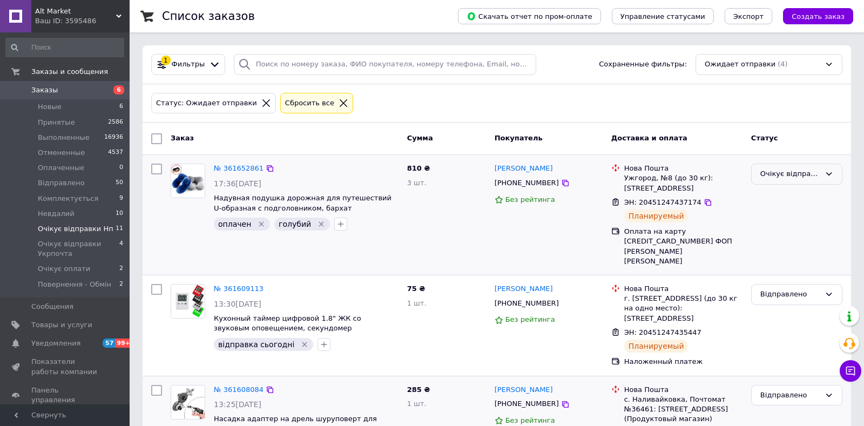
click at [805, 173] on div "Очікує відправки Нп" at bounding box center [790, 174] width 60 height 11
click at [799, 216] on li "Відправлено" at bounding box center [797, 219] width 90 height 20
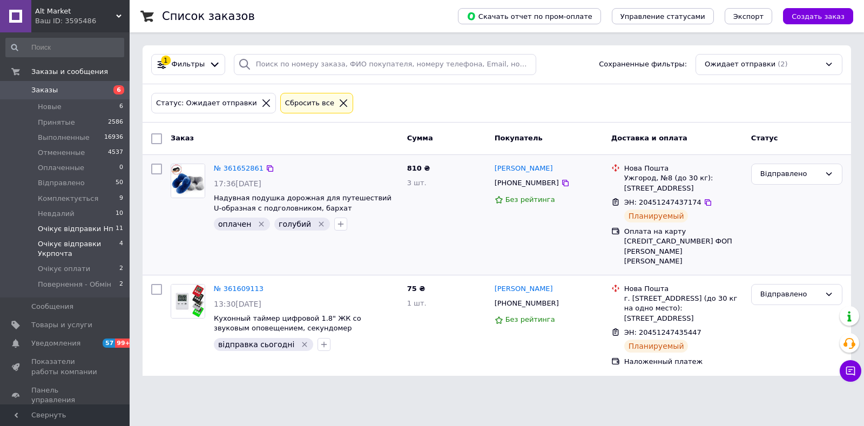
click at [69, 247] on span "Очікує відправки Укрпочта" at bounding box center [79, 248] width 82 height 19
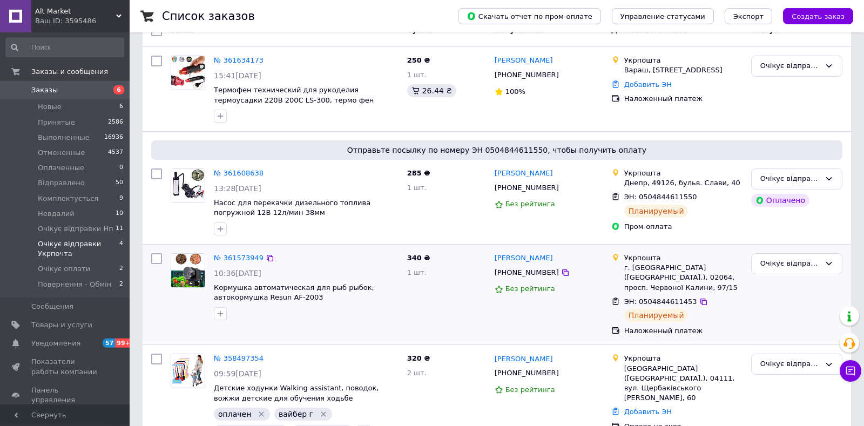
scroll to position [131, 0]
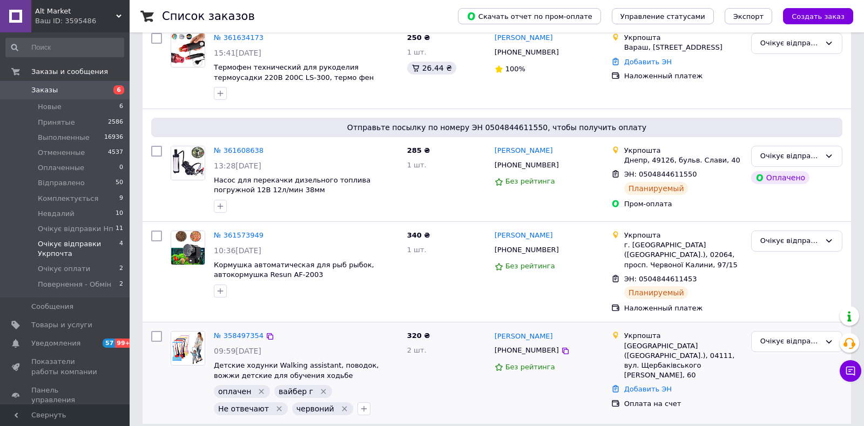
click at [522, 346] on span "+380972907179" at bounding box center [527, 350] width 64 height 8
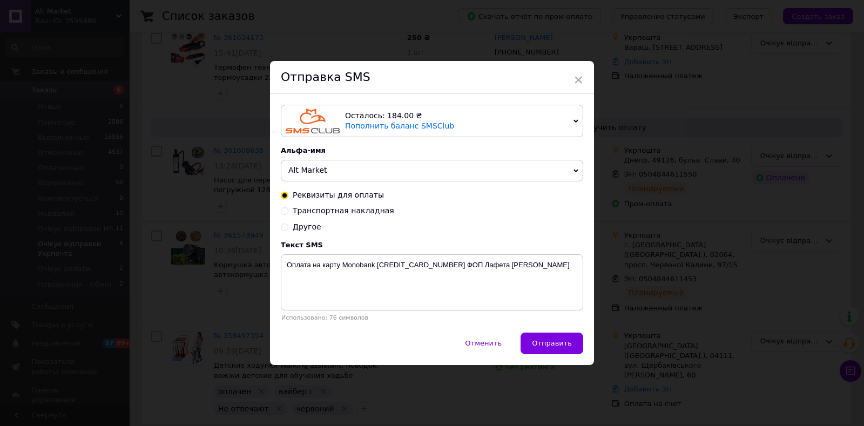
click at [329, 212] on span "Транспортная накладная" at bounding box center [344, 210] width 102 height 9
click at [288, 212] on input "Транспортная накладная" at bounding box center [285, 210] width 8 height 8
radio input "true"
radio input "false"
click at [288, 301] on textarea "Ваша ттн." at bounding box center [432, 282] width 302 height 56
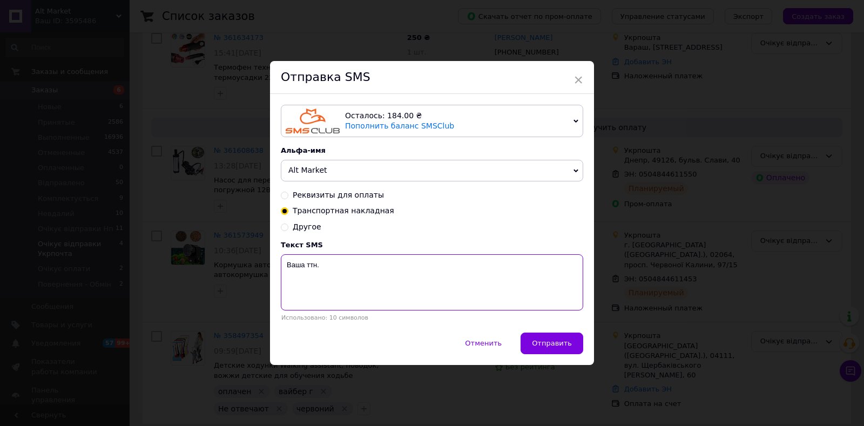
paste textarea "0504844630512"
click at [410, 291] on textarea "0504844630512 Ваша ттн." at bounding box center [432, 282] width 302 height 56
type textarea "0504844630512 Ваша ттн. Дитячі ходунки віжки."
click at [544, 347] on span "Отправить" at bounding box center [552, 343] width 40 height 8
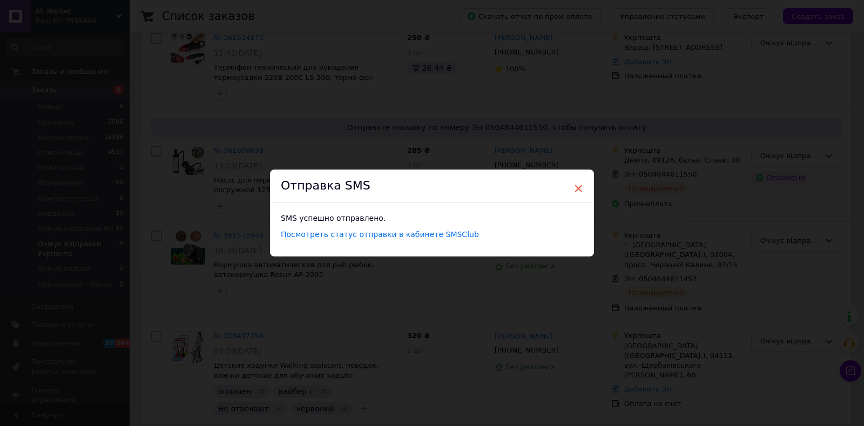
click at [575, 190] on span "×" at bounding box center [579, 188] width 10 height 18
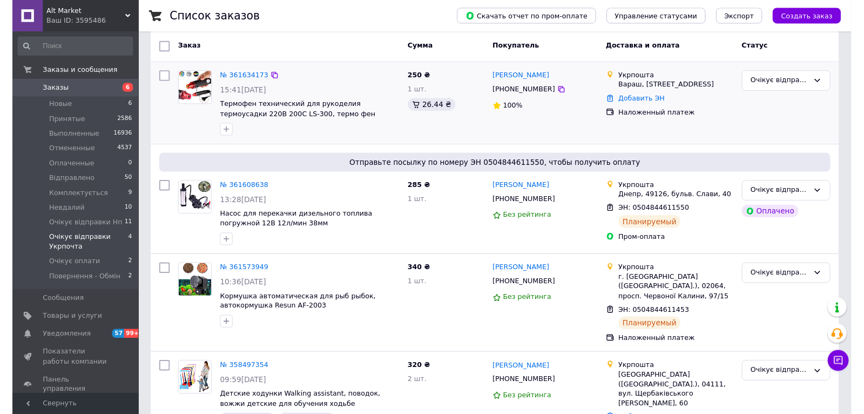
scroll to position [74, 0]
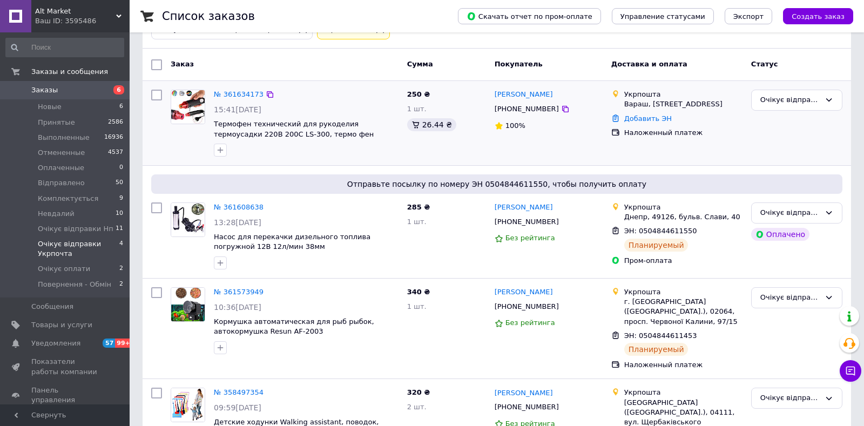
click at [518, 112] on span "+380978820013" at bounding box center [527, 109] width 64 height 8
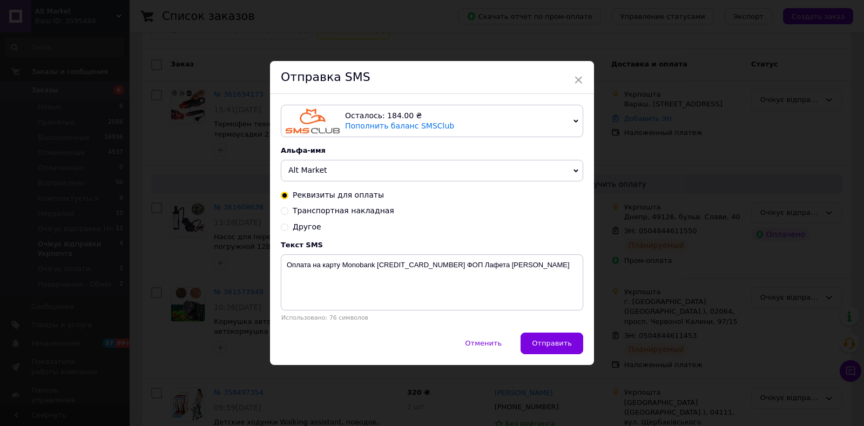
click at [307, 215] on span "Транспортная накладная" at bounding box center [344, 210] width 102 height 9
click at [288, 214] on input "Транспортная накладная" at bounding box center [285, 210] width 8 height 8
radio input "true"
radio input "false"
click at [286, 278] on textarea "Ваша ттн." at bounding box center [432, 282] width 302 height 56
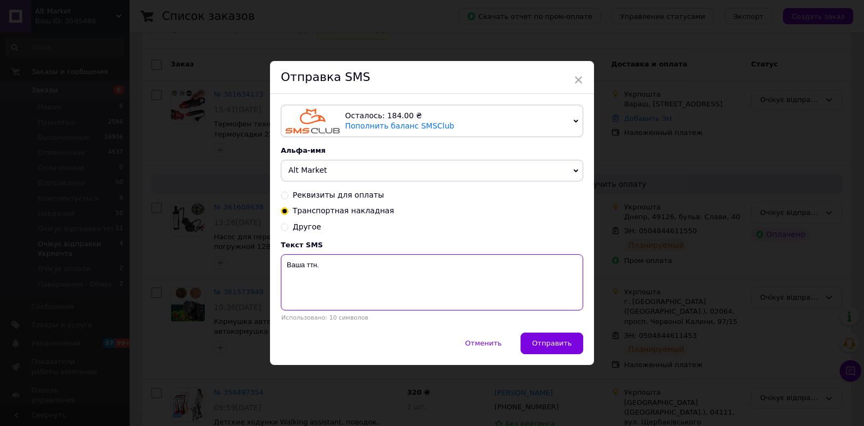
paste textarea "0504844630610"
click at [397, 296] on textarea "0504844630610 Ваша ттн." at bounding box center [432, 282] width 302 height 56
type textarea "0504844630610 Ваша ттн. Термофен технічний."
click at [540, 356] on div "Отменить   Отправить" at bounding box center [432, 349] width 324 height 32
click at [543, 349] on button "Отправить" at bounding box center [552, 344] width 63 height 22
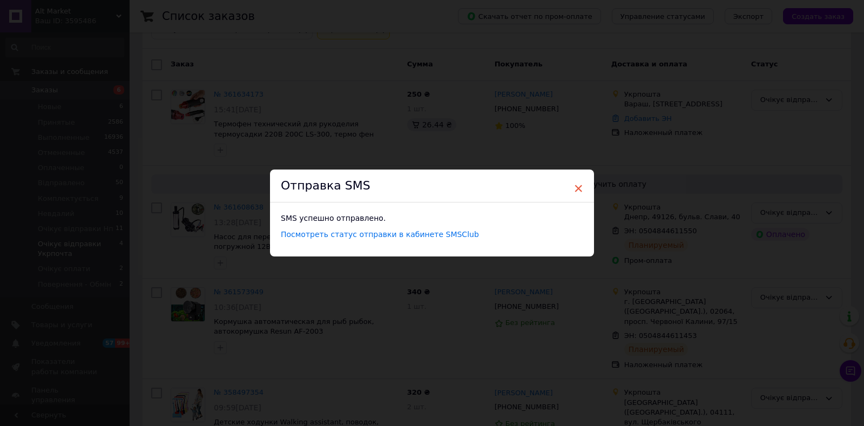
drag, startPoint x: 576, startPoint y: 194, endPoint x: 472, endPoint y: 166, distance: 108.3
click at [576, 197] on span "×" at bounding box center [579, 188] width 10 height 18
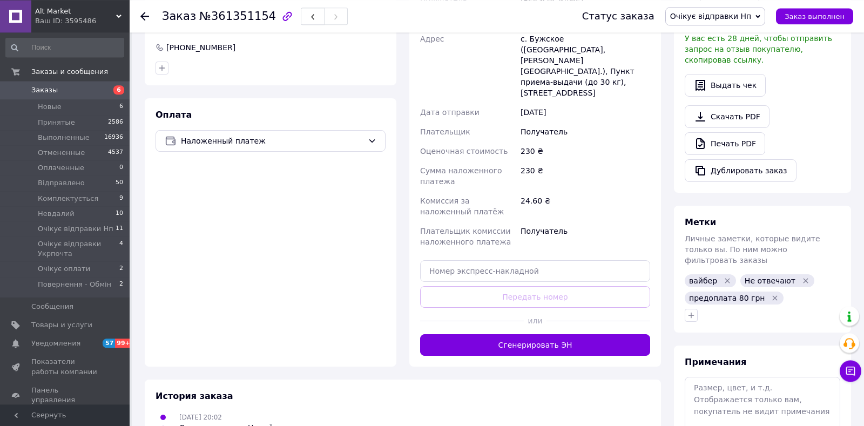
scroll to position [292, 0]
click at [515, 260] on input "text" at bounding box center [535, 271] width 230 height 22
paste input "20451247433562"
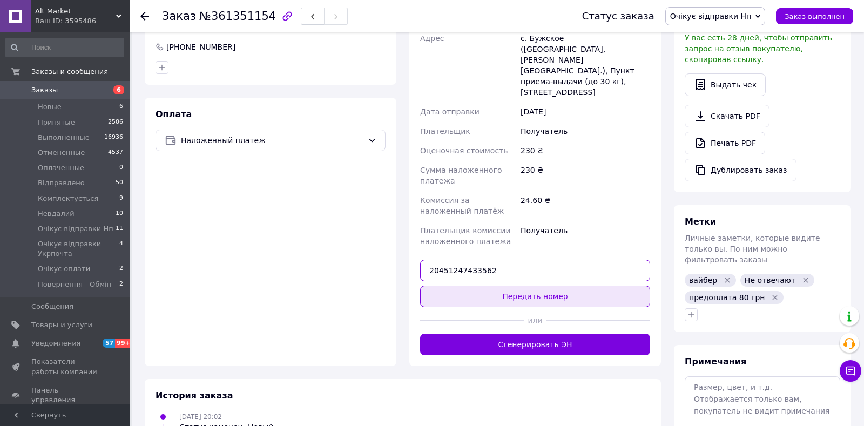
type input "20451247433562"
click at [527, 286] on button "Передать номер" at bounding box center [535, 297] width 230 height 22
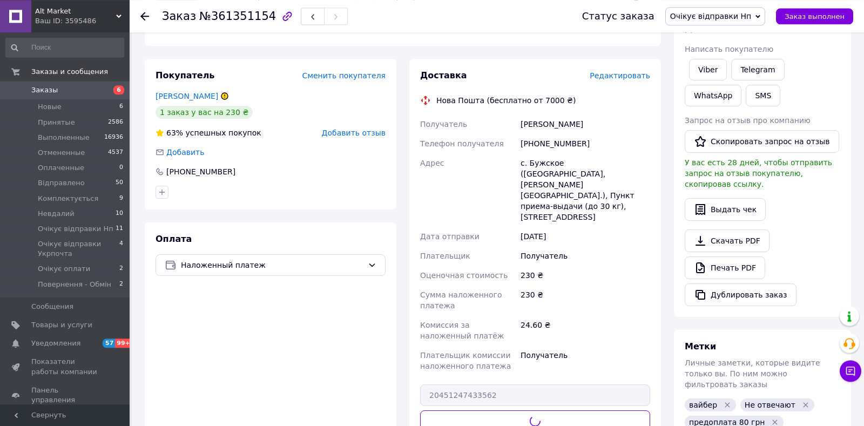
scroll to position [122, 0]
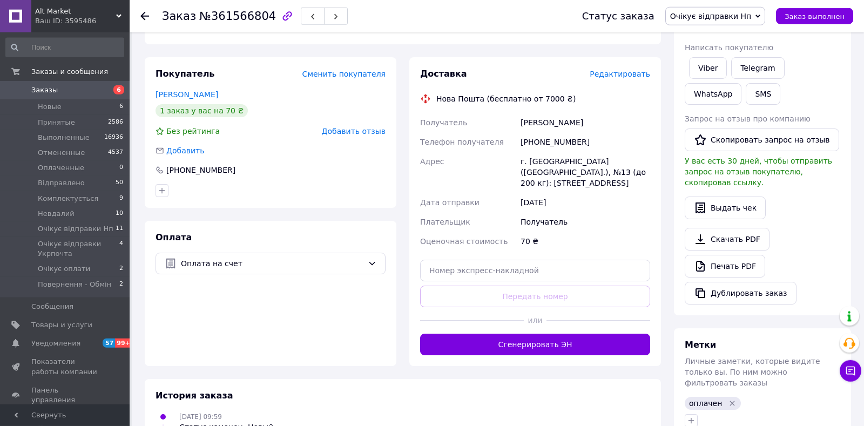
scroll to position [77, 0]
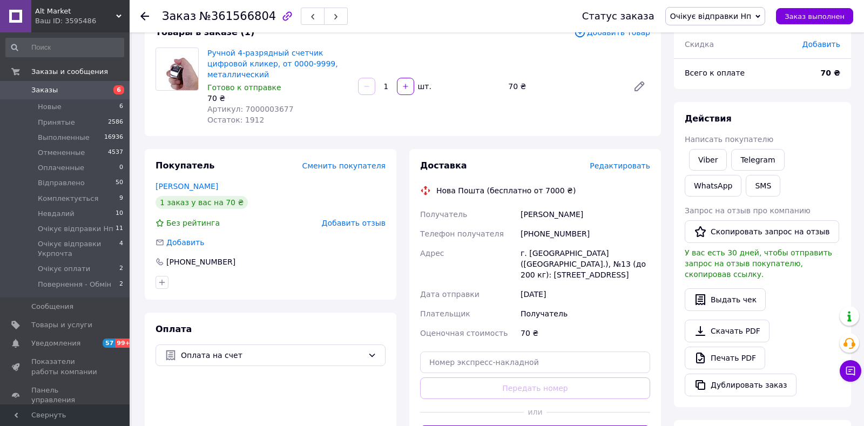
click at [617, 161] on span "Редактировать" at bounding box center [620, 165] width 60 height 9
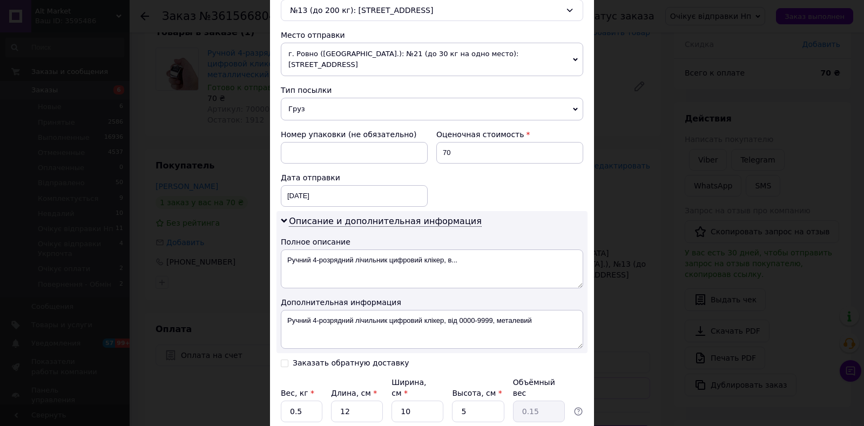
scroll to position [428, 0]
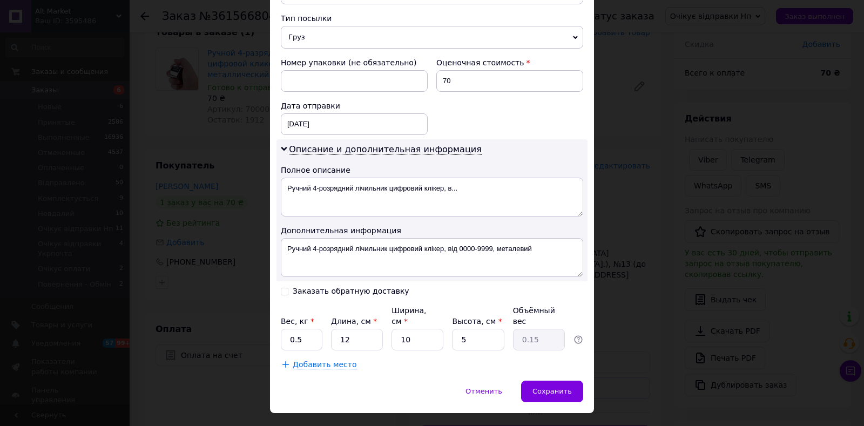
drag, startPoint x: 280, startPoint y: 174, endPoint x: 388, endPoint y: 185, distance: 108.6
click at [388, 185] on div "Описание и дополнительная информация Полное описание Ручний 4-розрядний лічильн…" at bounding box center [432, 210] width 311 height 142
drag, startPoint x: 287, startPoint y: 171, endPoint x: 442, endPoint y: 184, distance: 155.5
click at [442, 184] on textarea "Ручний 4-розрядний лічильник цифровий клікер, в..." at bounding box center [432, 197] width 302 height 39
click at [466, 178] on textarea "Ручний 4-розрядний лічильник цифровий клікер, в..." at bounding box center [432, 197] width 302 height 39
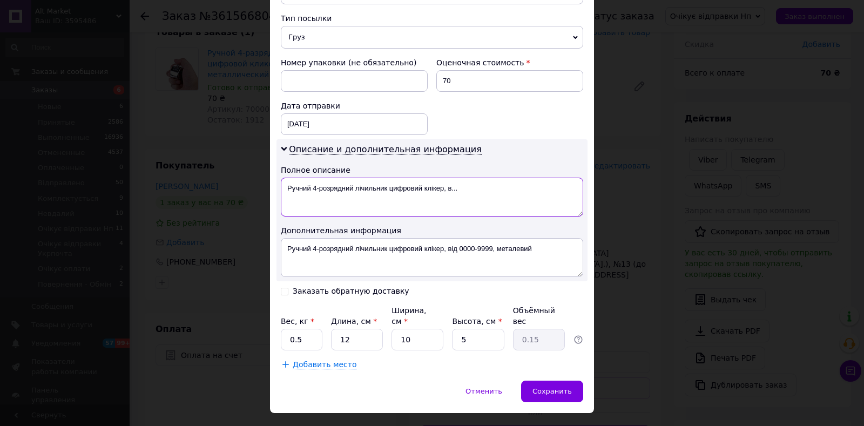
click at [466, 178] on textarea "Ручний 4-розрядний лічильник цифровий клікер, в..." at bounding box center [432, 197] width 302 height 39
paste textarea
type textarea "Ручний 4-розрядний лічильник цифровий клікер"
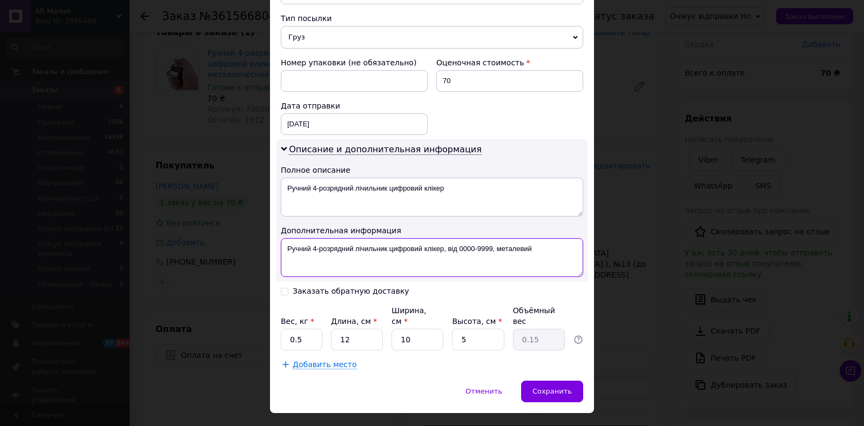
click at [487, 246] on textarea "Ручний 4-розрядний лічильник цифровий клікер, від 0000-9999, металевий" at bounding box center [432, 257] width 302 height 39
paste textarea
type textarea "Ручний 4-розрядний лічильник цифровий клікер"
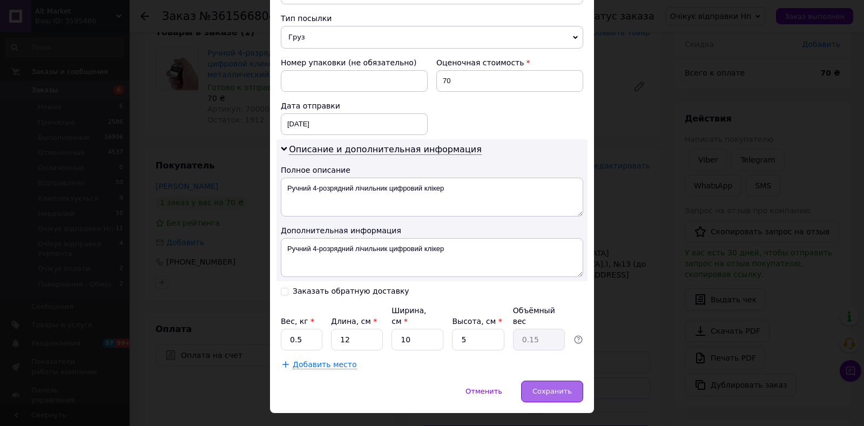
click at [552, 381] on div "Сохранить" at bounding box center [552, 392] width 62 height 22
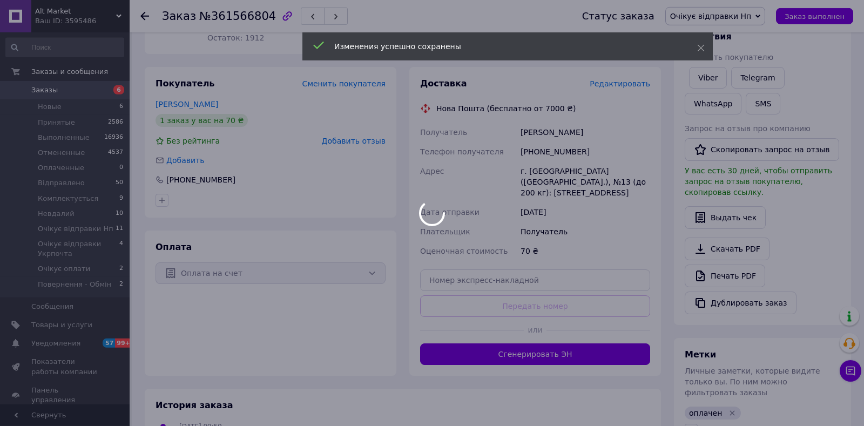
scroll to position [191, 0]
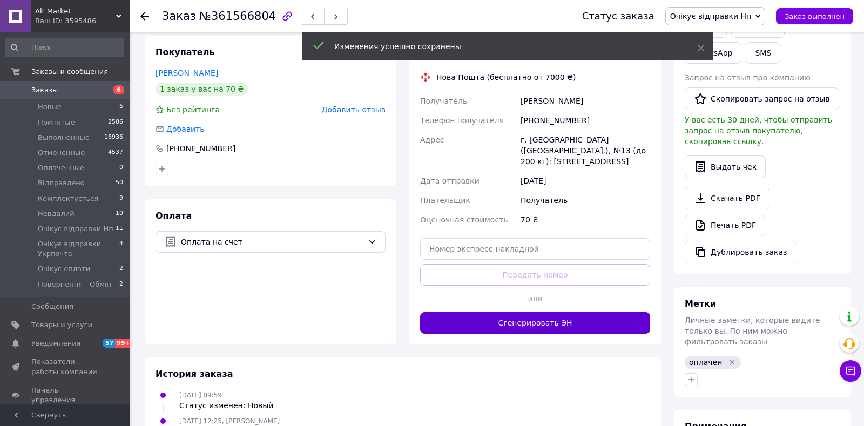
click at [538, 312] on button "Сгенерировать ЭН" at bounding box center [535, 323] width 230 height 22
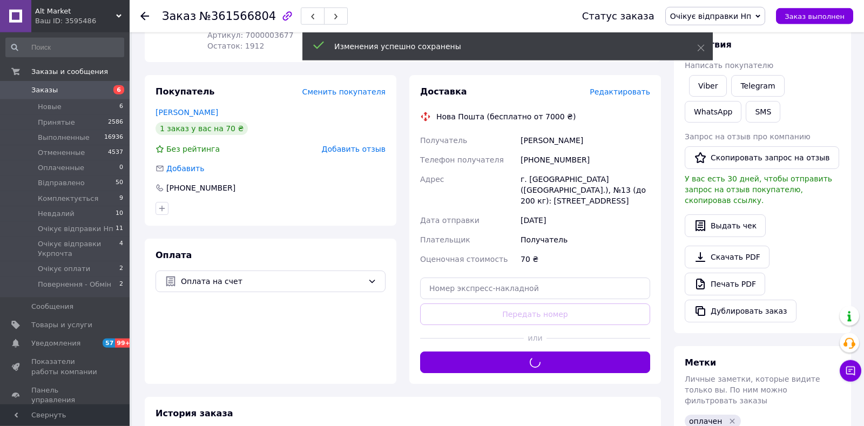
scroll to position [134, 0]
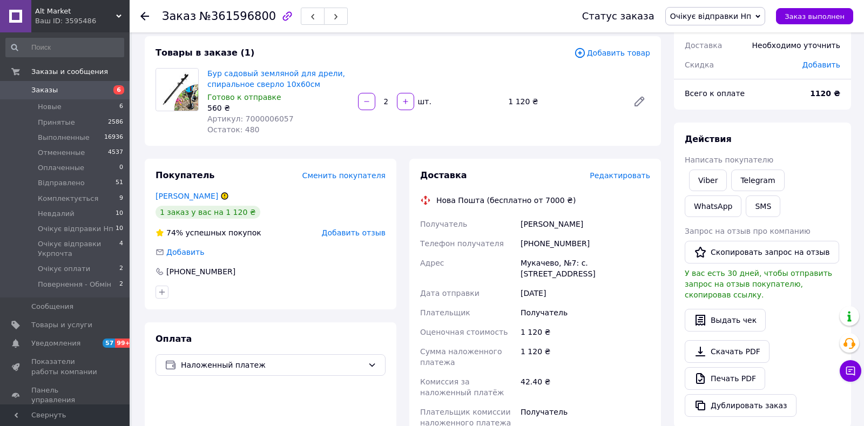
scroll to position [113, 0]
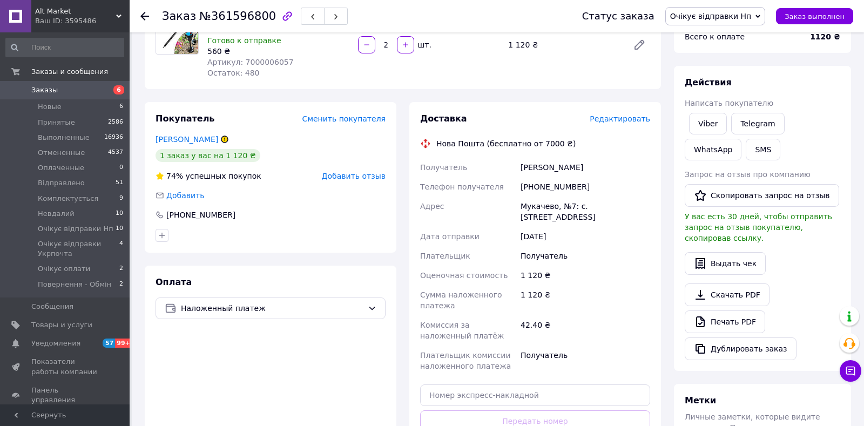
click at [616, 122] on span "Редактировать" at bounding box center [620, 119] width 60 height 9
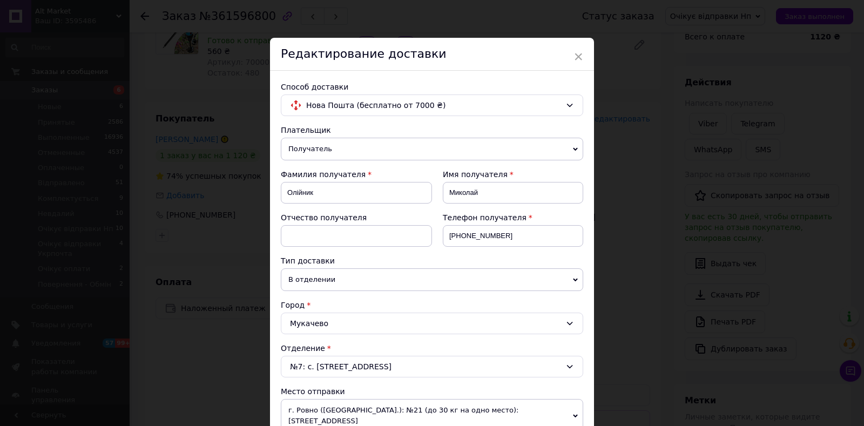
scroll to position [238, 0]
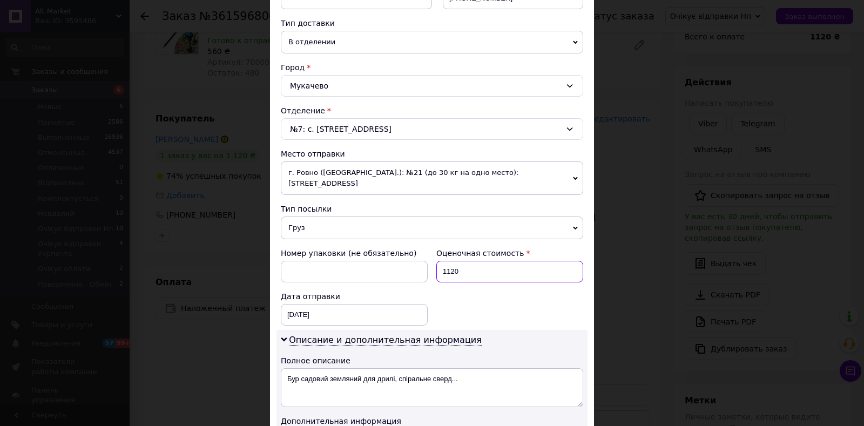
click at [517, 265] on input "1120" at bounding box center [509, 272] width 147 height 22
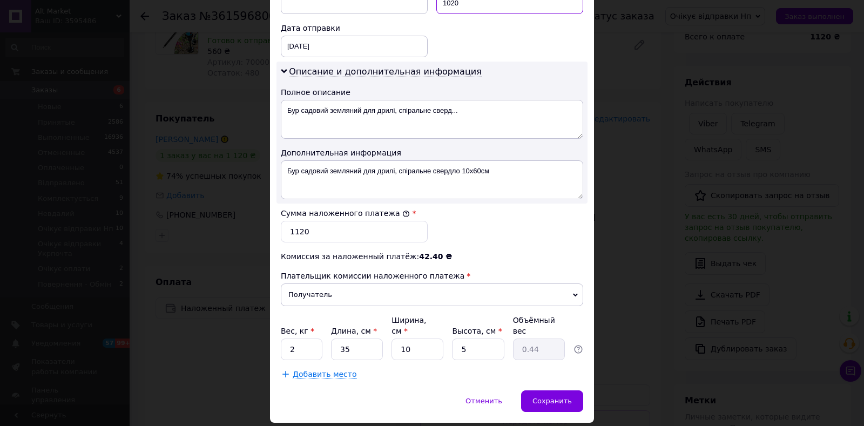
scroll to position [516, 0]
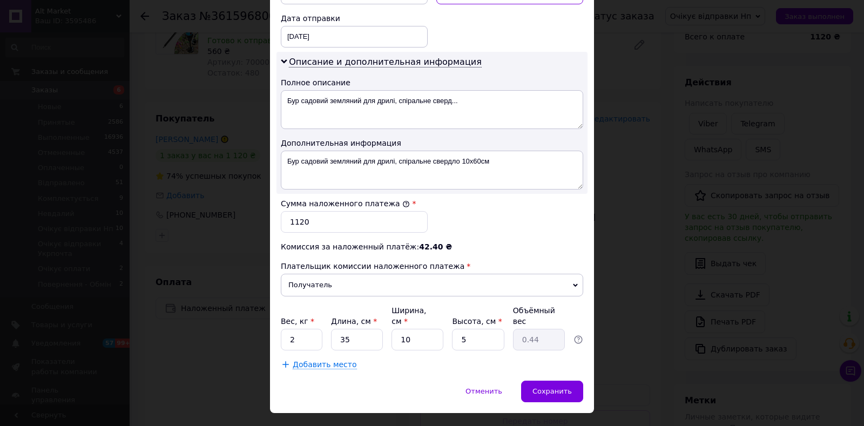
type input "1020"
click at [392, 212] on input "1120" at bounding box center [354, 222] width 147 height 22
type input "1020"
drag, startPoint x: 284, startPoint y: 89, endPoint x: 431, endPoint y: 97, distance: 147.7
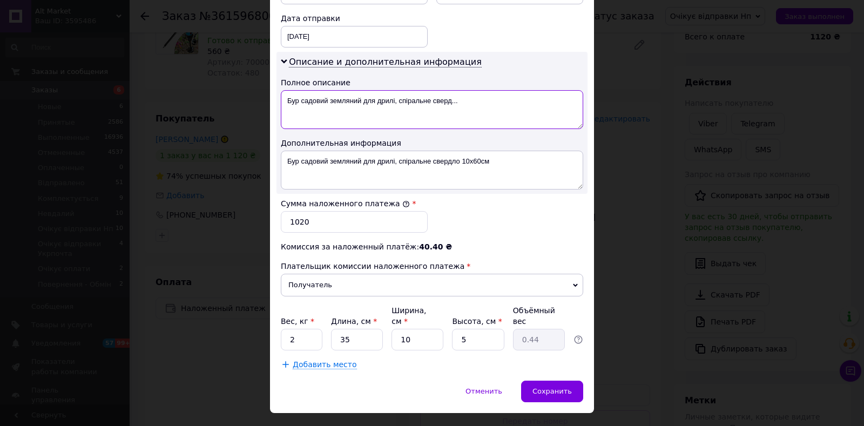
click at [431, 97] on textarea "Бур садовий земляний для дрилі, спіральне сверд..." at bounding box center [432, 109] width 302 height 39
click at [457, 90] on textarea "Бур садовий земляний для дрилі, спіральне сверд..." at bounding box center [432, 109] width 302 height 39
paste textarea
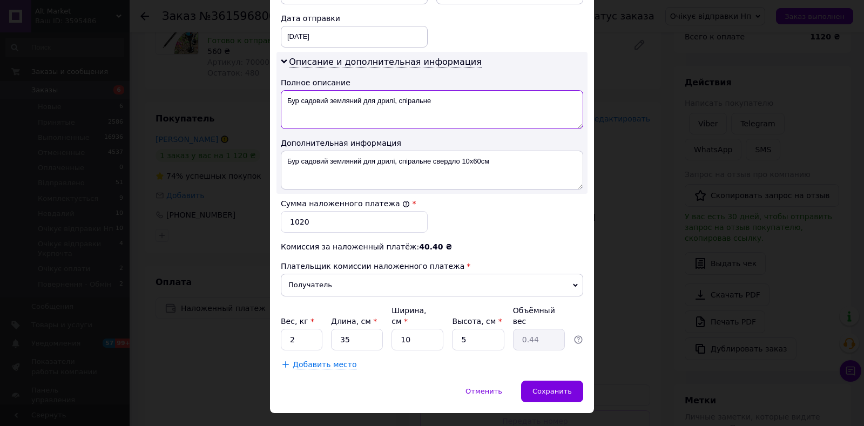
type textarea "Бур садовий земляний для дрилі, спіральне"
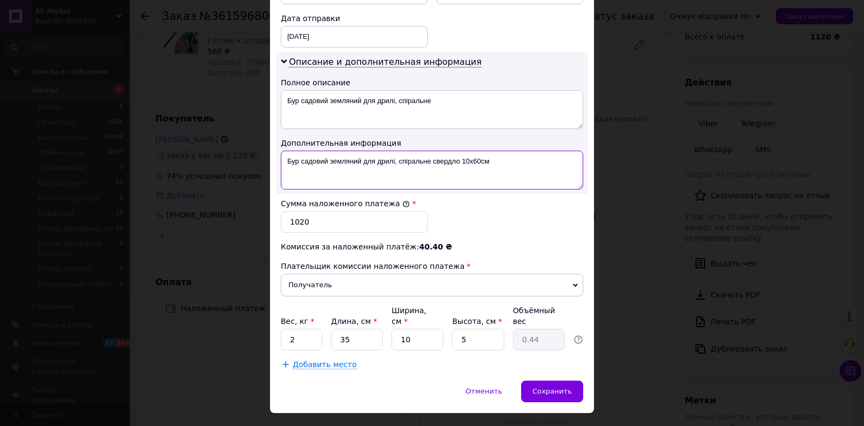
click at [501, 160] on textarea "Бур садовий земляний для дрилі, спіральне свердло 10x60см" at bounding box center [432, 170] width 302 height 39
paste textarea
type textarea "Бур садовий земляний для дрилі, спіральне"
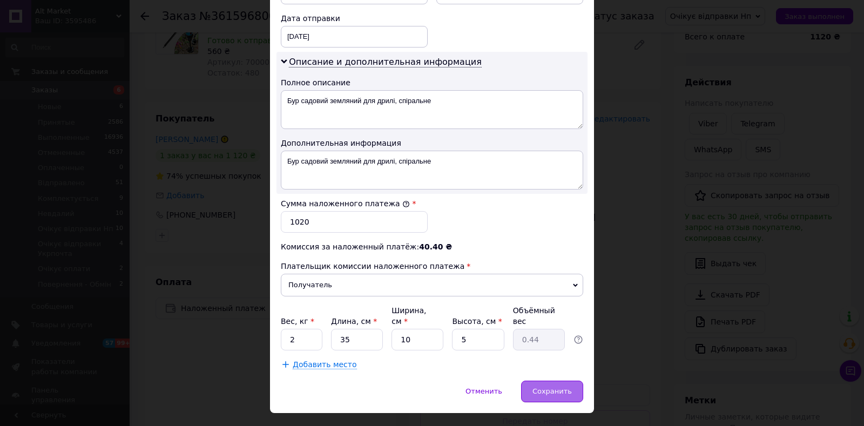
click at [546, 381] on div "Сохранить" at bounding box center [552, 392] width 62 height 22
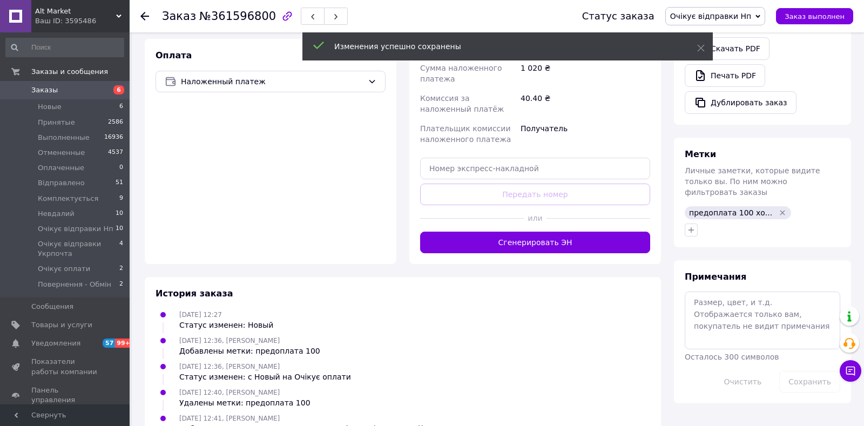
drag, startPoint x: 564, startPoint y: 245, endPoint x: 469, endPoint y: 258, distance: 96.0
click at [563, 245] on button "Сгенерировать ЭН" at bounding box center [535, 243] width 230 height 22
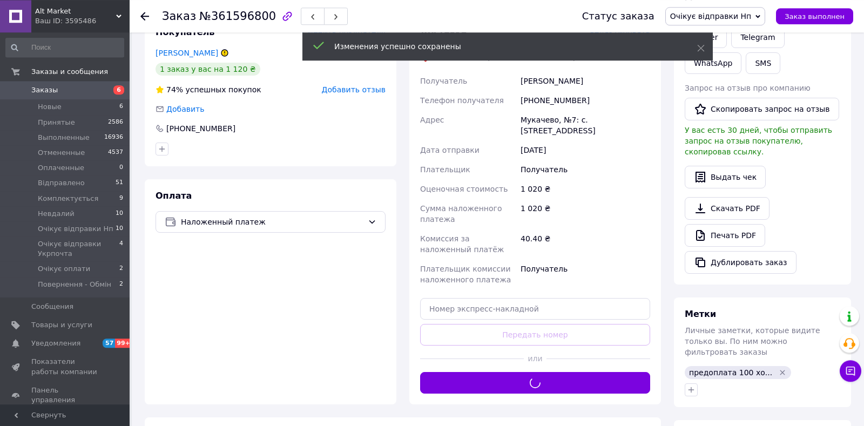
scroll to position [170, 0]
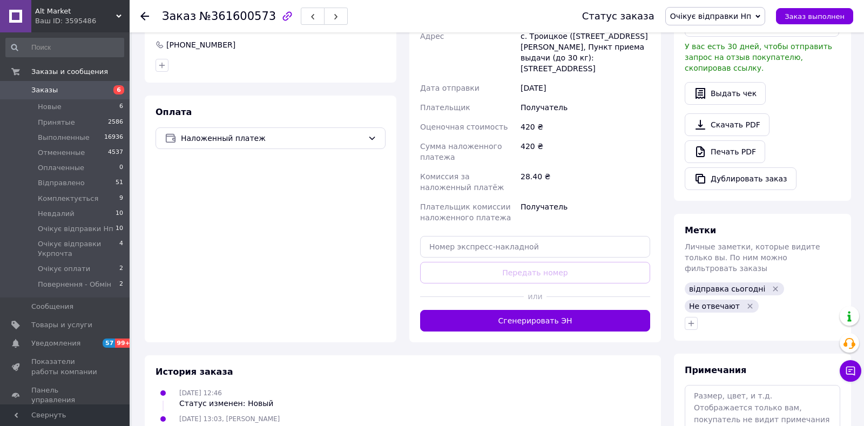
scroll to position [113, 0]
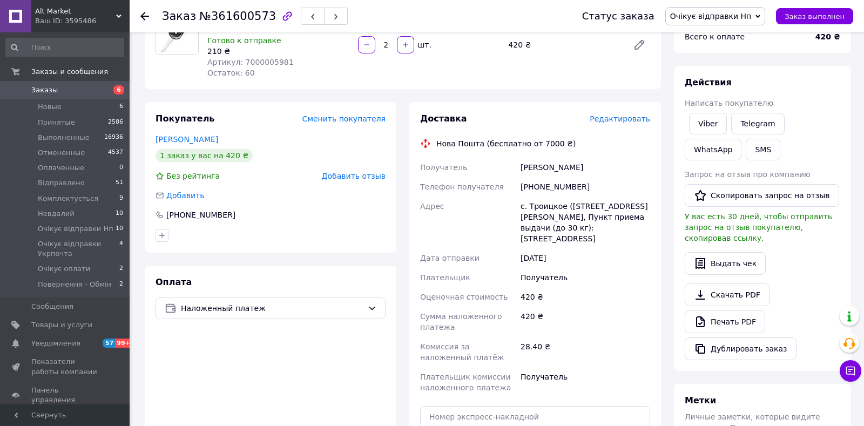
click at [609, 117] on span "Редактировать" at bounding box center [620, 119] width 60 height 9
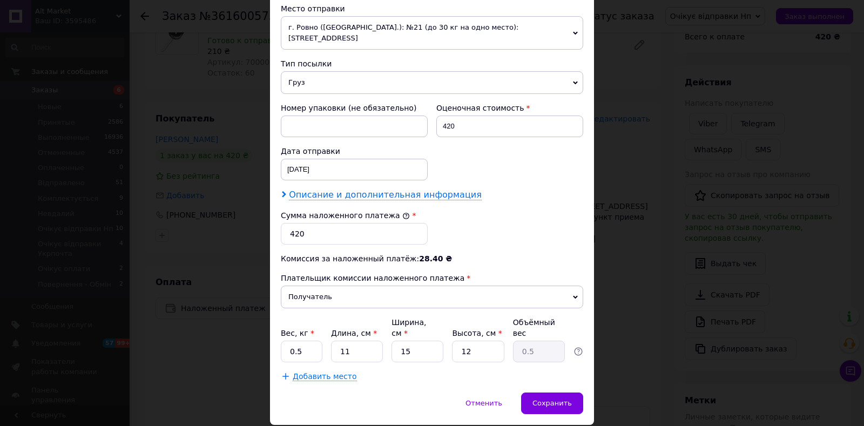
click at [422, 190] on span "Описание и дополнительная информация" at bounding box center [385, 195] width 193 height 11
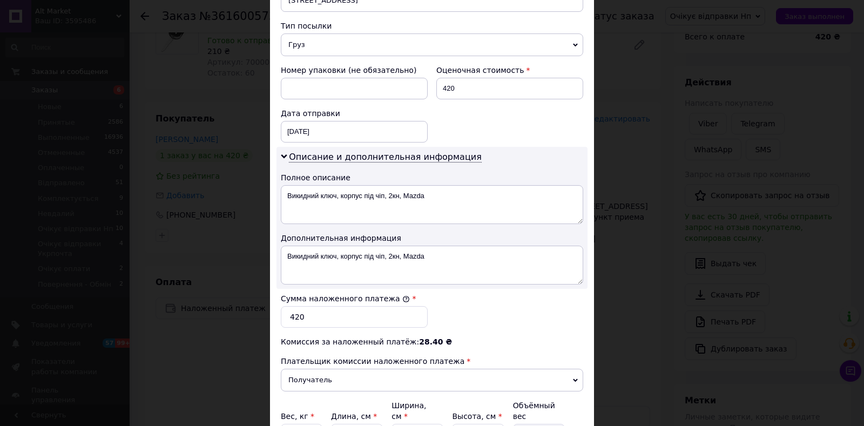
scroll to position [516, 0]
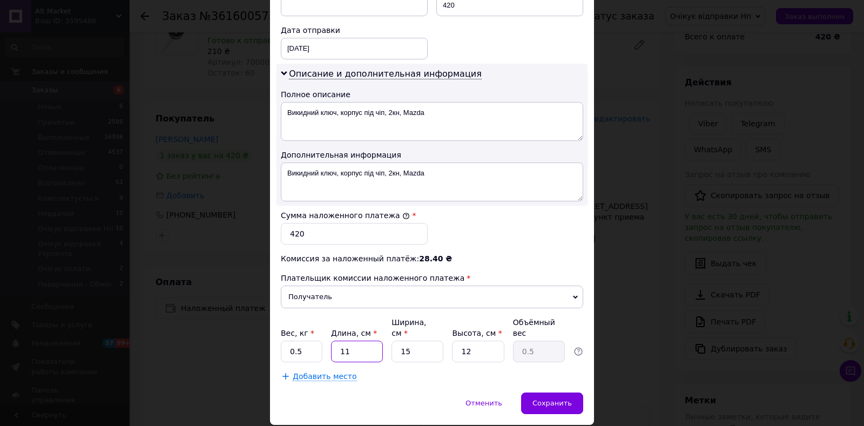
click at [361, 341] on input "11" at bounding box center [357, 352] width 52 height 22
type input "2"
type input "0.1"
click at [427, 341] on input "15" at bounding box center [418, 352] width 52 height 22
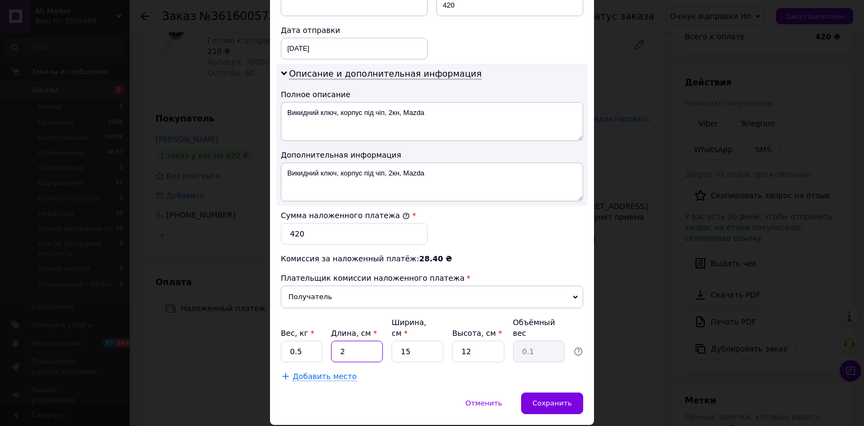
click at [351, 341] on input "2" at bounding box center [357, 352] width 52 height 22
type input "12"
type input "0.54"
type input "12"
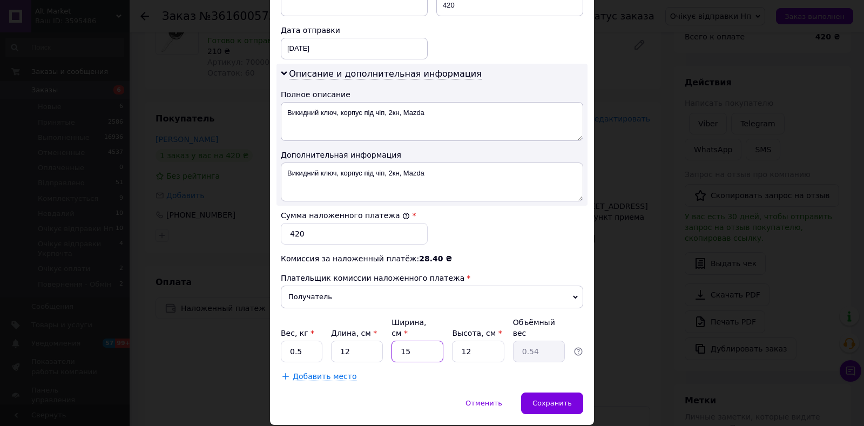
click at [408, 341] on input "15" at bounding box center [418, 352] width 52 height 22
type input "1"
type input "0.1"
click at [408, 341] on input "1" at bounding box center [418, 352] width 52 height 22
type input "10"
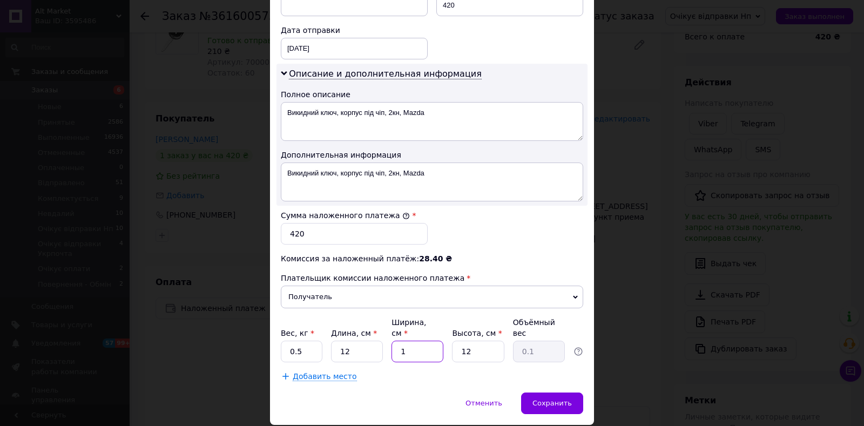
type input "0.36"
type input "10"
click at [471, 341] on input "12" at bounding box center [478, 352] width 52 height 22
drag, startPoint x: 471, startPoint y: 314, endPoint x: 503, endPoint y: 333, distance: 37.8
click at [472, 341] on input "12" at bounding box center [478, 352] width 52 height 22
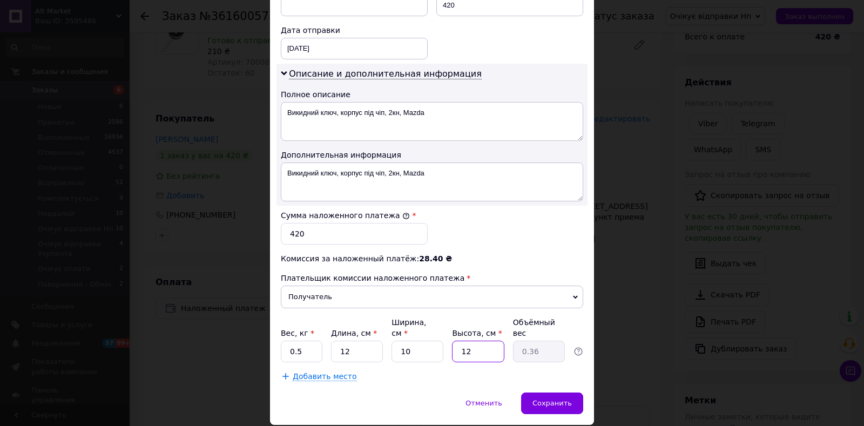
type input "5"
type input "0.15"
type input "5"
click at [536, 393] on div "Сохранить" at bounding box center [552, 404] width 62 height 22
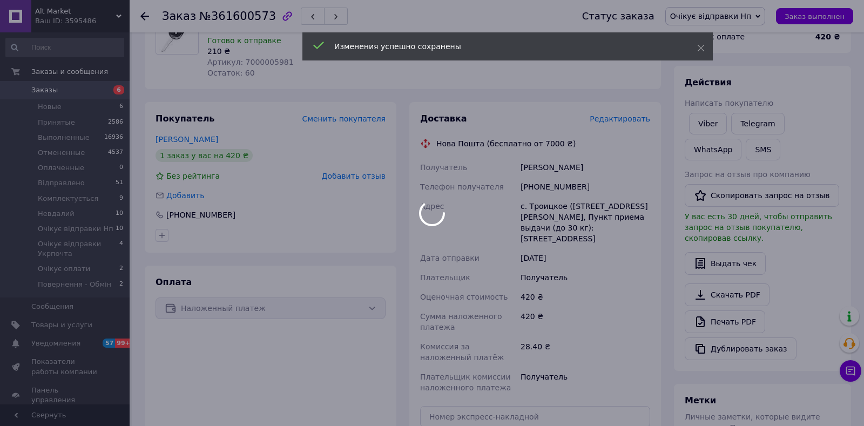
scroll to position [284, 0]
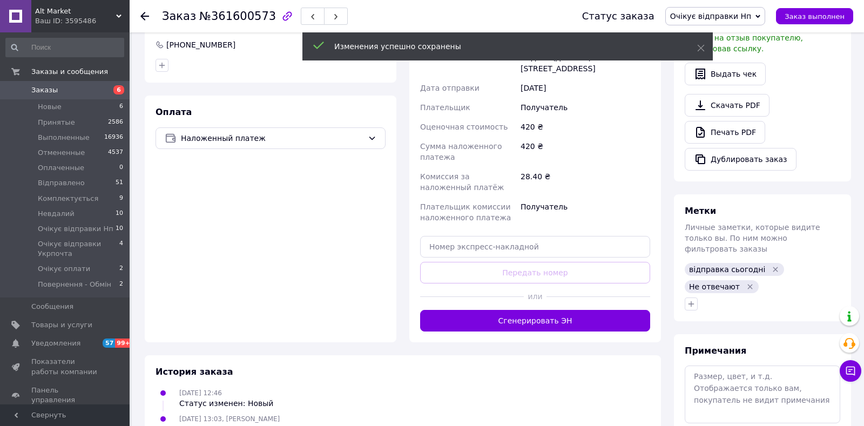
click at [549, 310] on button "Сгенерировать ЭН" at bounding box center [535, 321] width 230 height 22
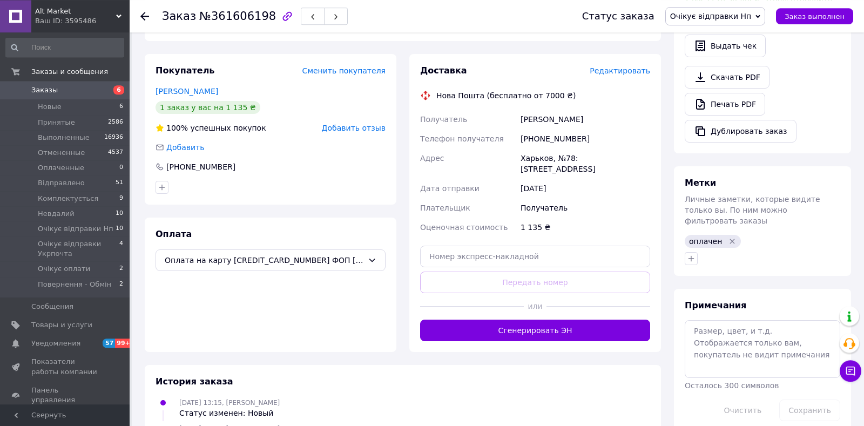
scroll to position [216, 0]
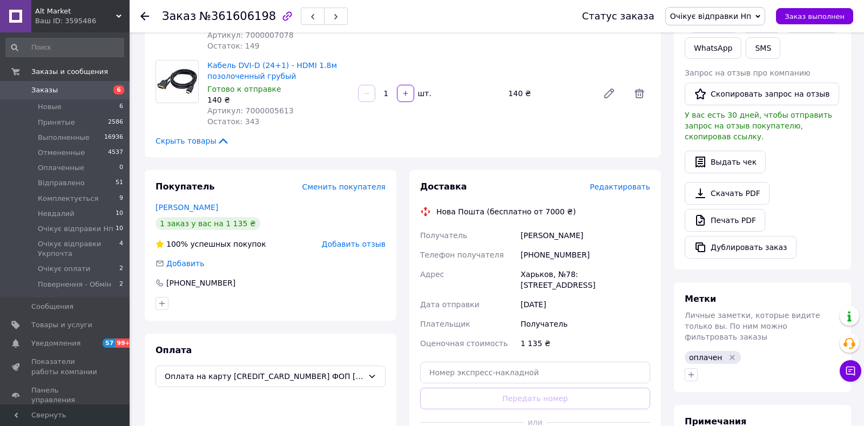
click at [629, 185] on span "Редактировать" at bounding box center [620, 187] width 60 height 9
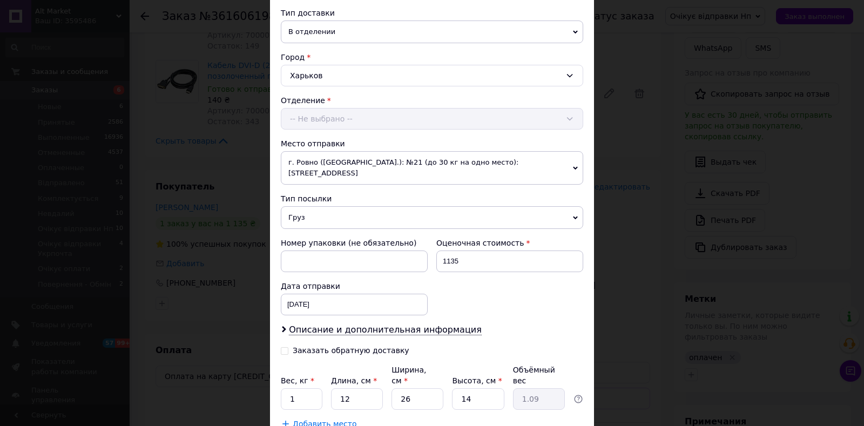
scroll to position [308, 0]
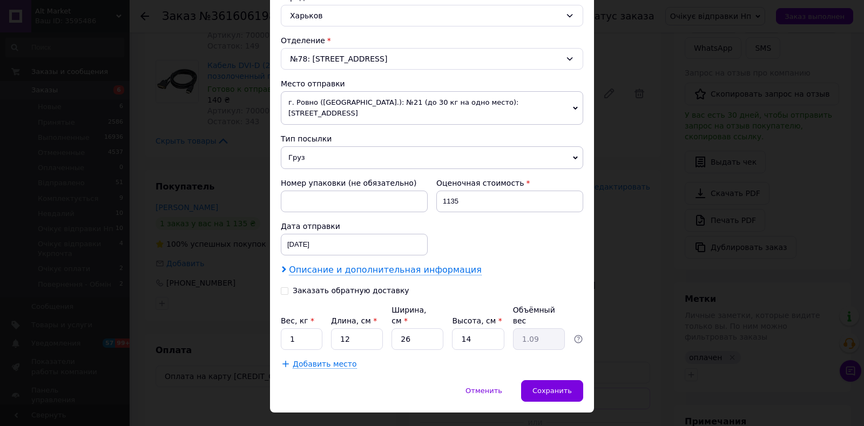
click at [441, 265] on span "Описание и дополнительная информация" at bounding box center [385, 270] width 193 height 11
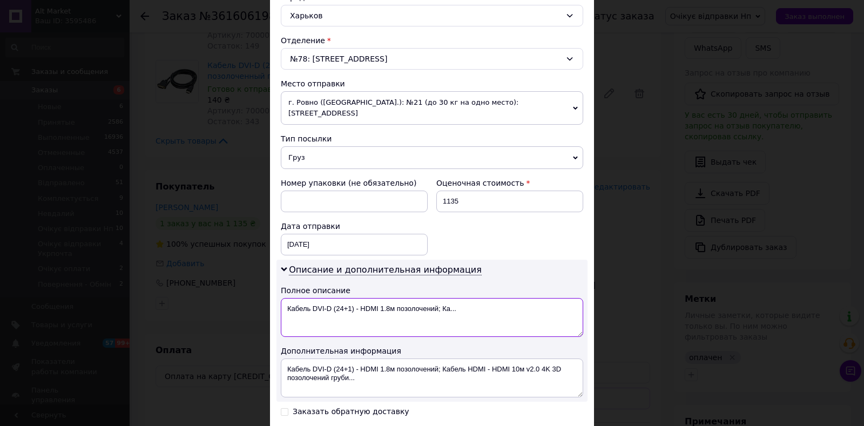
click at [417, 298] on textarea "Кабель DVI-D (24+1) - HDMI 1.8м позолочений; Ка..." at bounding box center [432, 317] width 302 height 39
click at [409, 306] on textarea "3 товари" at bounding box center [432, 317] width 302 height 39
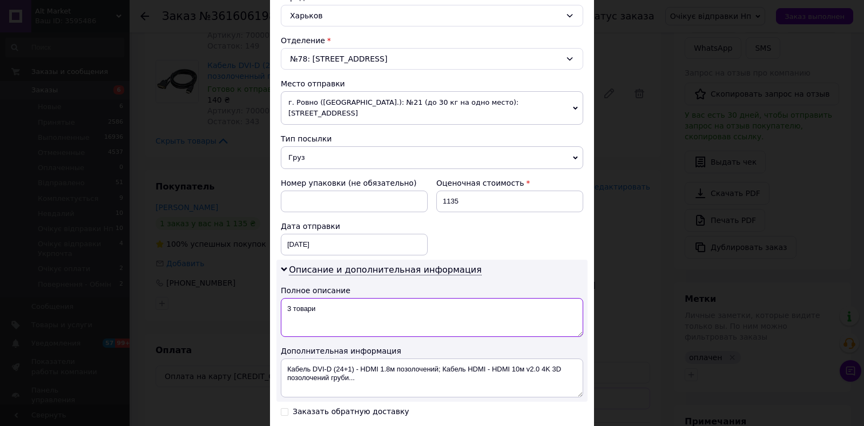
click at [409, 306] on textarea "3 товари" at bounding box center [432, 317] width 302 height 39
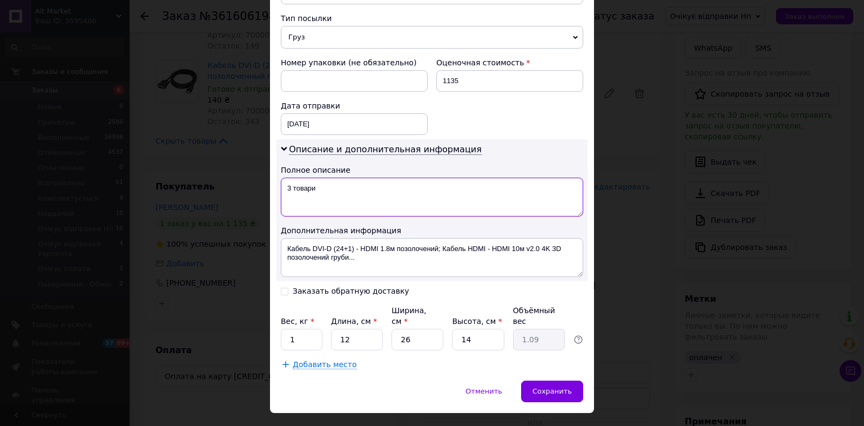
type textarea "3 товари"
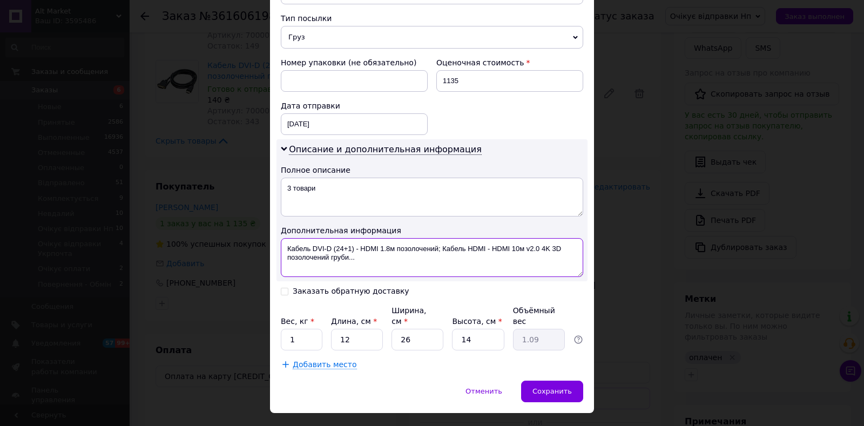
click at [409, 241] on textarea "Кабель DVI-D (24+1) - HDMI 1.8м позолочений; Кабель HDMI - HDMI 10м v2.0 4K 3D …" at bounding box center [432, 257] width 302 height 39
paste textarea "3 товари"
type textarea "3 товари"
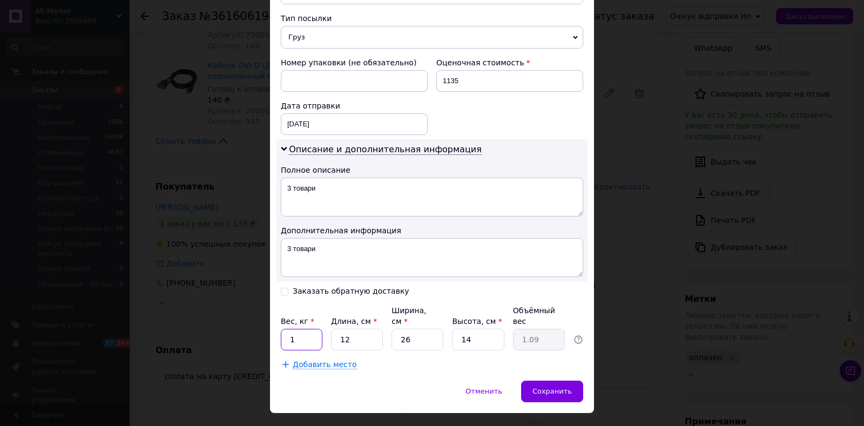
click at [311, 329] on input "1" at bounding box center [302, 340] width 42 height 22
type input "0.5"
click at [425, 329] on input "26" at bounding box center [418, 340] width 52 height 22
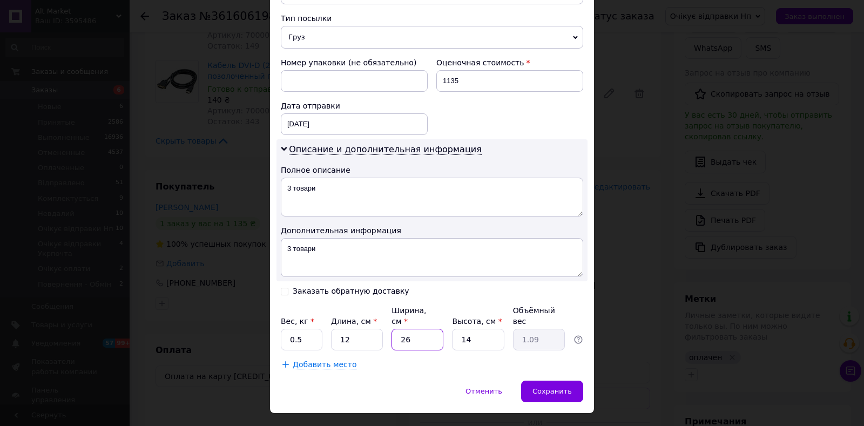
type input "1"
type input "0.1"
type input "10"
type input "0.42"
type input "10"
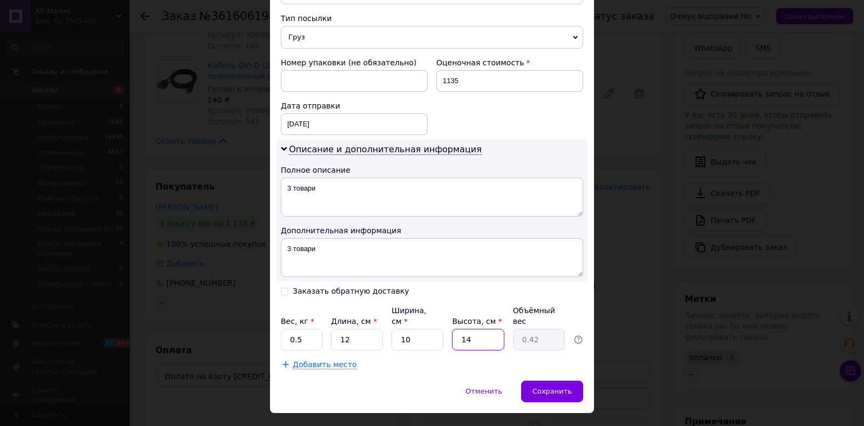
click at [484, 329] on input "14" at bounding box center [478, 340] width 52 height 22
drag, startPoint x: 484, startPoint y: 313, endPoint x: 537, endPoint y: 360, distance: 70.8
click at [485, 329] on input "14" at bounding box center [478, 340] width 52 height 22
type input "5"
type input "0.15"
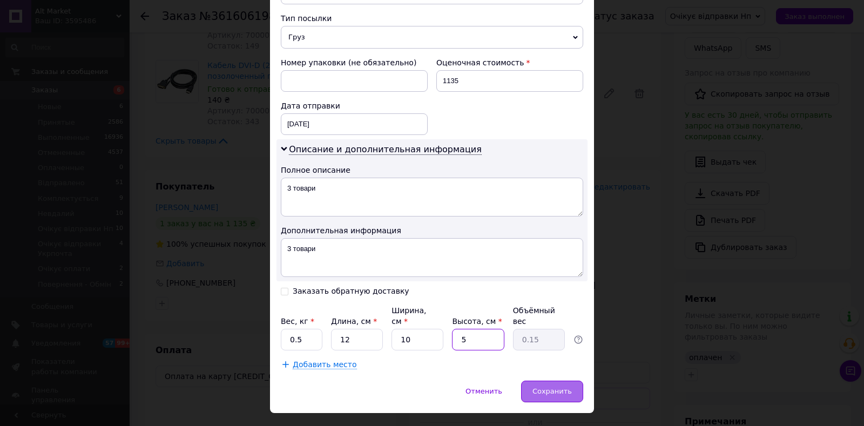
type input "5"
click at [560, 387] on span "Сохранить" at bounding box center [552, 391] width 39 height 8
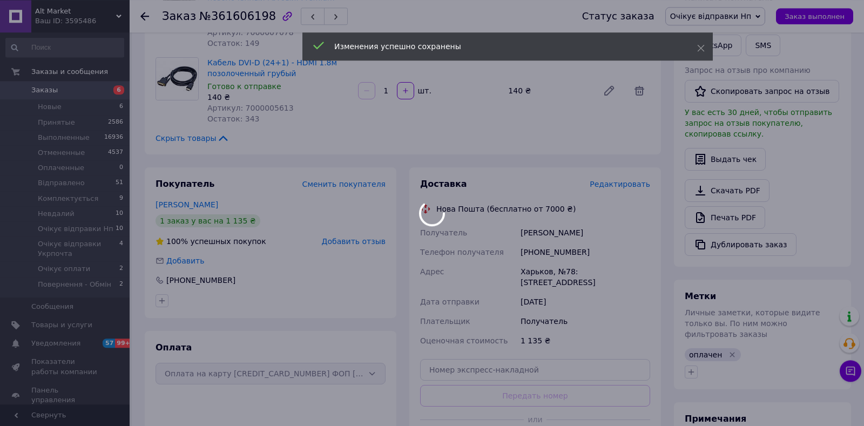
scroll to position [443, 0]
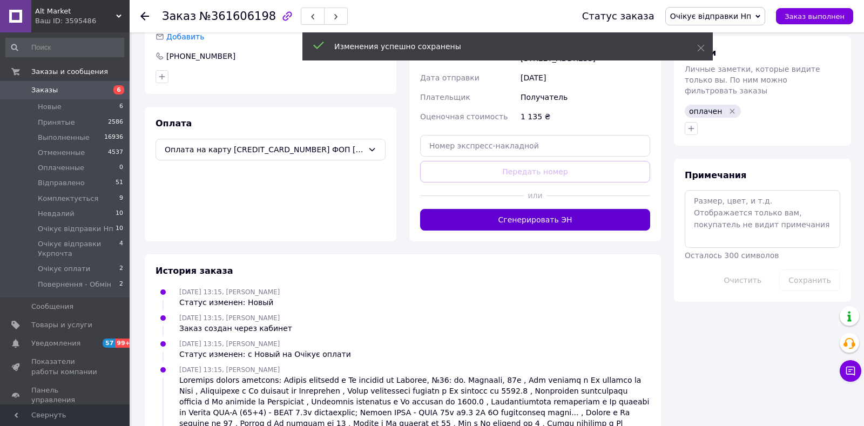
click at [535, 210] on button "Сгенерировать ЭН" at bounding box center [535, 220] width 230 height 22
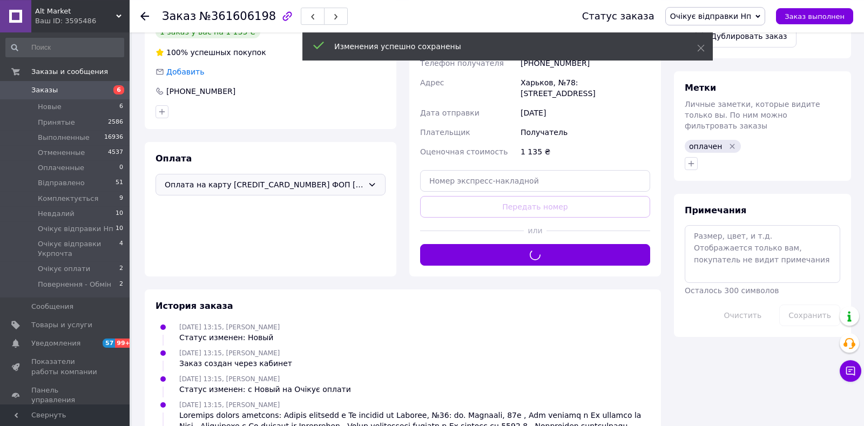
scroll to position [386, 0]
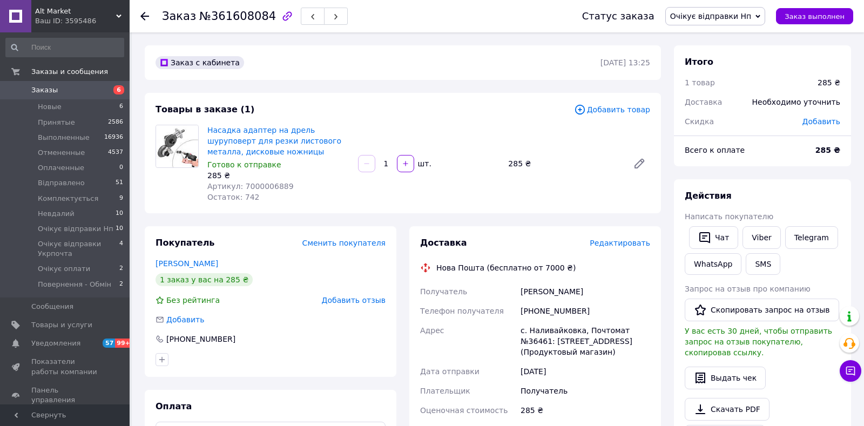
click at [620, 242] on span "Редактировать" at bounding box center [620, 243] width 60 height 9
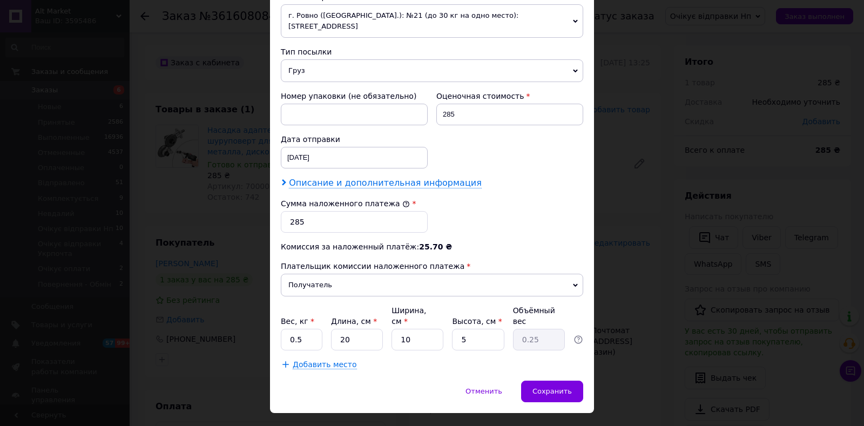
click at [407, 178] on span "Описание и дополнительная информация" at bounding box center [385, 183] width 193 height 11
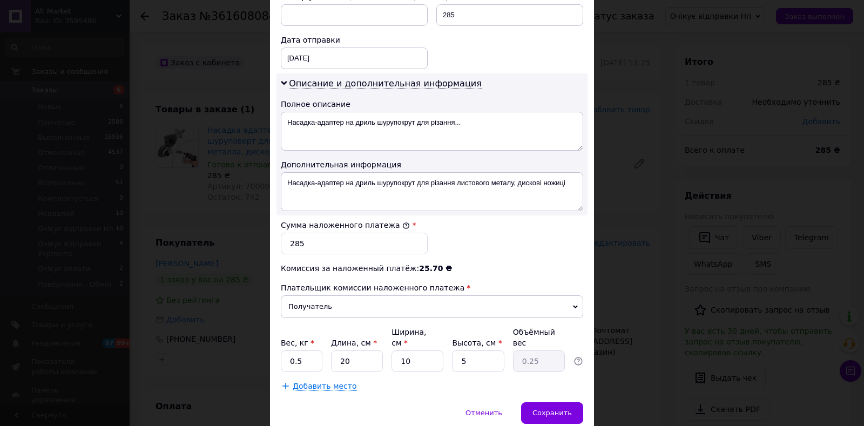
scroll to position [516, 0]
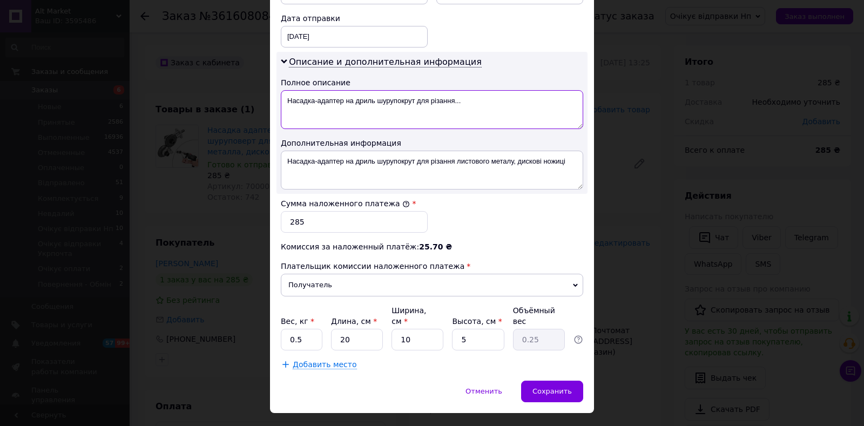
drag, startPoint x: 282, startPoint y: 91, endPoint x: 414, endPoint y: 95, distance: 131.8
click at [414, 95] on textarea "Насадка-адаптер на дриль шурупокрут для різання..." at bounding box center [432, 109] width 302 height 39
click at [441, 99] on textarea "Насадка-адаптер на дриль шурупокрут для різання..." at bounding box center [432, 109] width 302 height 39
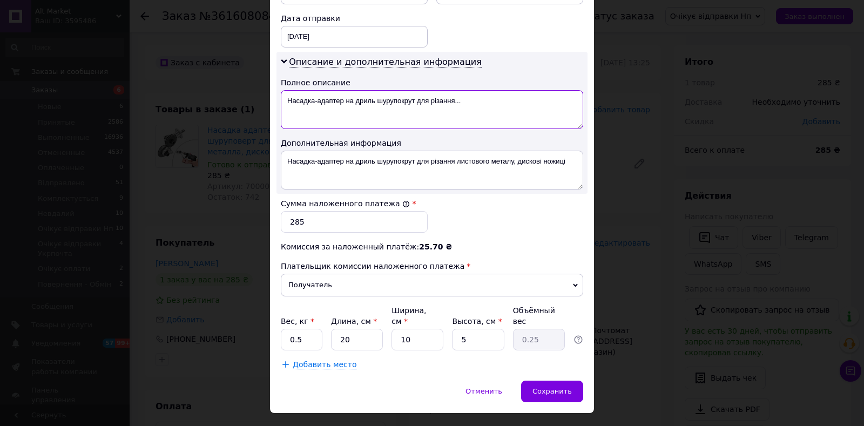
paste textarea
type textarea "Насадка-адаптер на дриль шурупокрут"
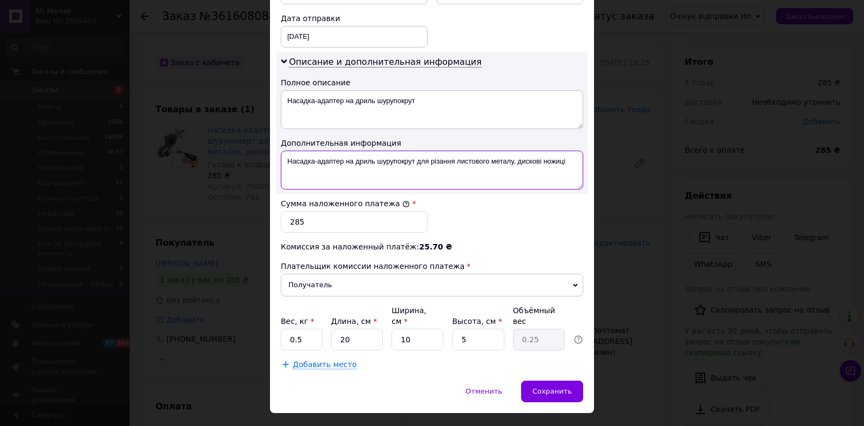
click at [476, 164] on textarea "Насадка-адаптер на дриль шурупокрут для різання листового металу, дискові ножиці" at bounding box center [432, 170] width 302 height 39
paste textarea
type textarea "Насадка-адаптер на дриль шурупокрут"
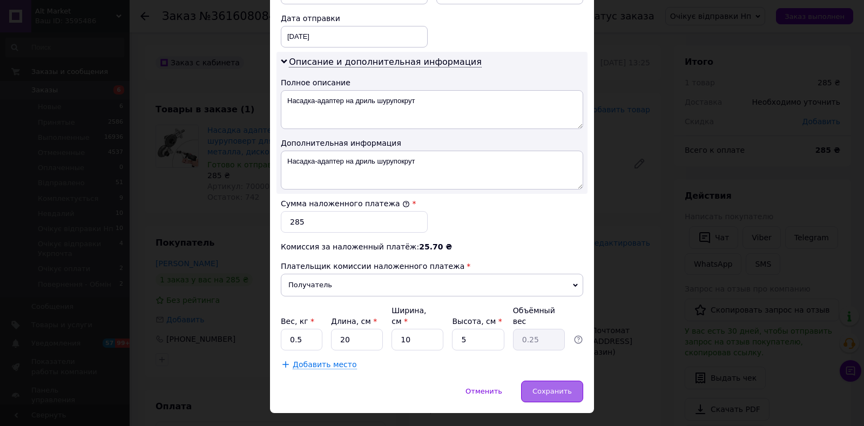
click at [559, 381] on div "Сохранить" at bounding box center [552, 392] width 62 height 22
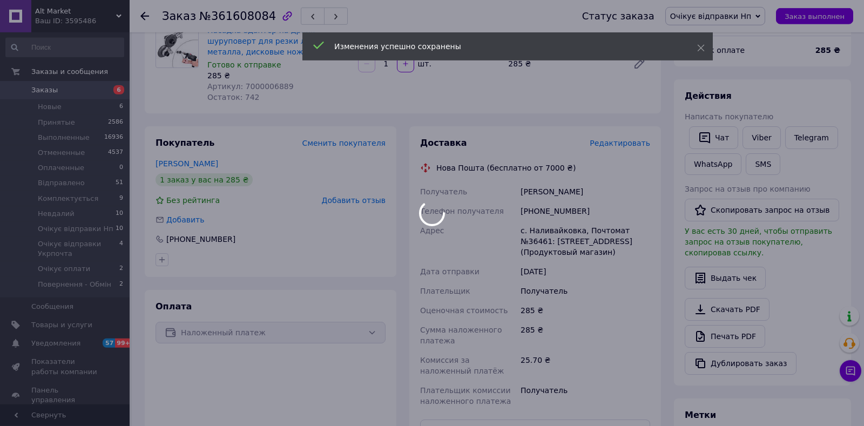
scroll to position [227, 0]
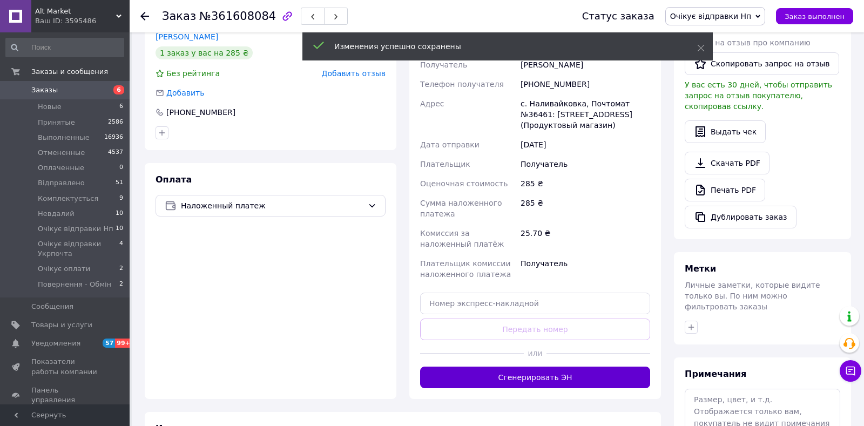
drag, startPoint x: 559, startPoint y: 371, endPoint x: 555, endPoint y: 366, distance: 6.2
click at [557, 371] on button "Сгенерировать ЭН" at bounding box center [535, 378] width 230 height 22
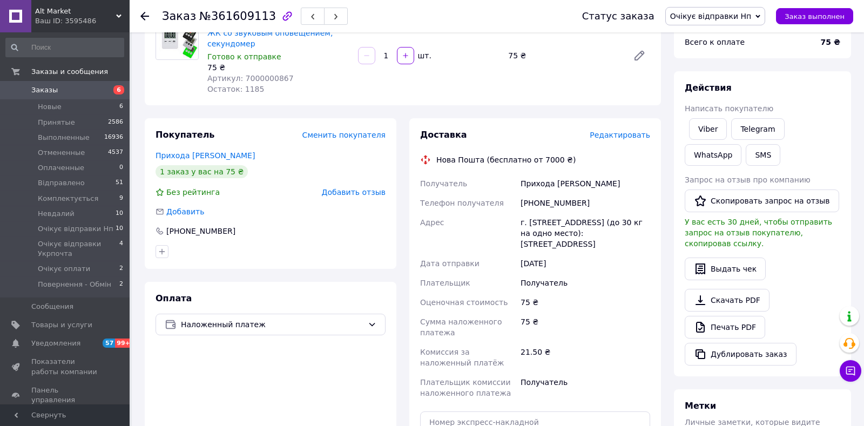
scroll to position [45, 0]
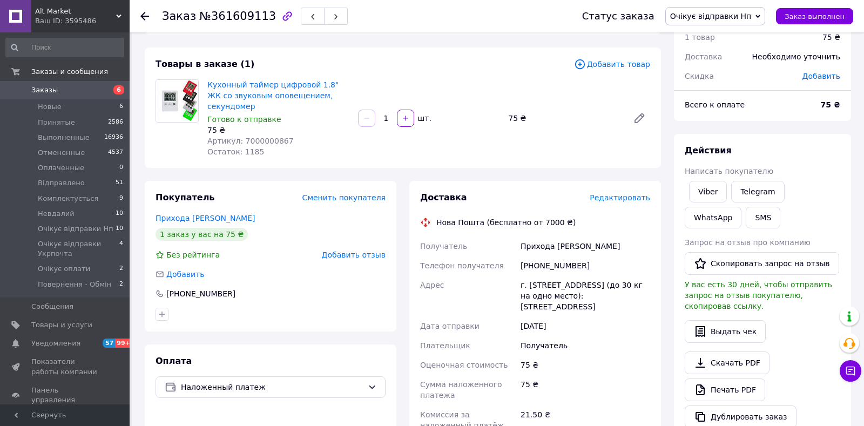
click at [628, 193] on span "Редактировать" at bounding box center [620, 197] width 60 height 9
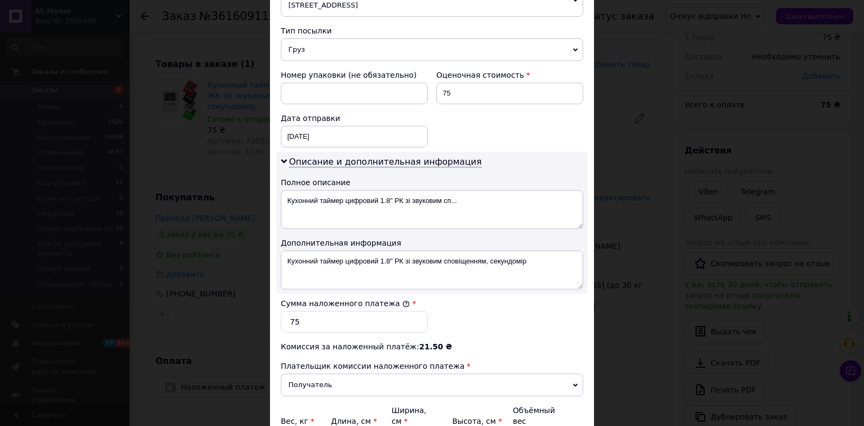
scroll to position [516, 0]
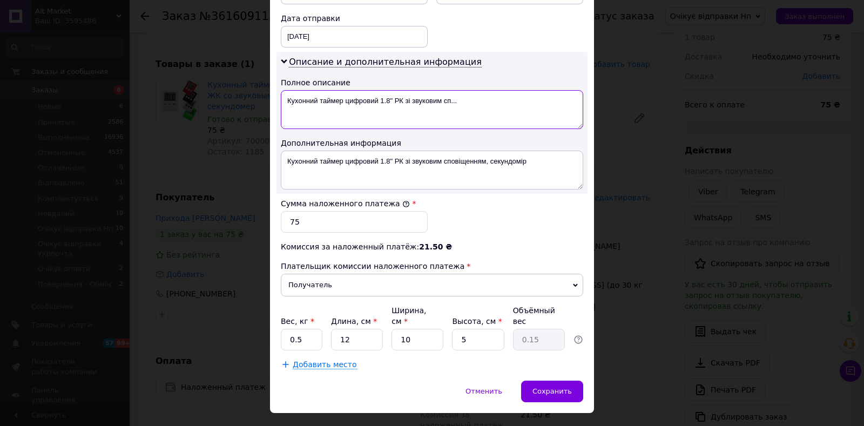
drag, startPoint x: 286, startPoint y: 91, endPoint x: 381, endPoint y: 96, distance: 95.2
click at [381, 96] on textarea "Кухонний таймер цифровий 1.8" РК зі звуковим сп..." at bounding box center [432, 109] width 302 height 39
click at [422, 93] on textarea "Кухонний таймер цифровий 1.8" РК зі звуковим сп..." at bounding box center [432, 109] width 302 height 39
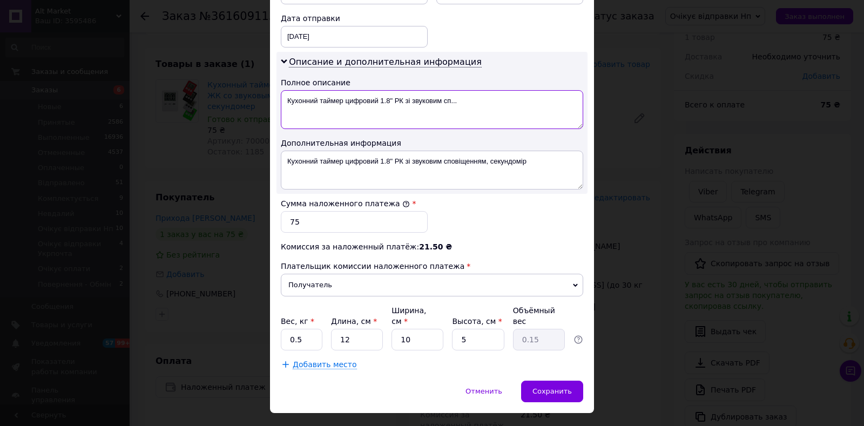
paste textarea
type textarea "Кухонний таймер цифровий"
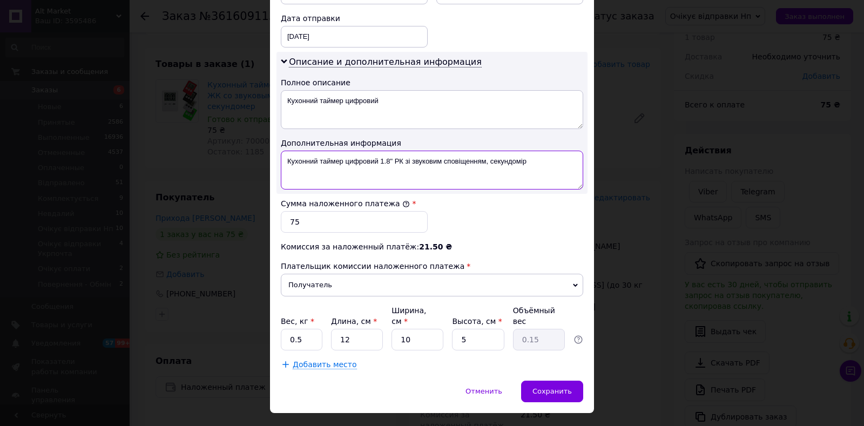
click at [450, 165] on textarea "Кухонний таймер цифровий 1.8" РК зі звуковим сповіщенням, секундомір" at bounding box center [432, 170] width 302 height 39
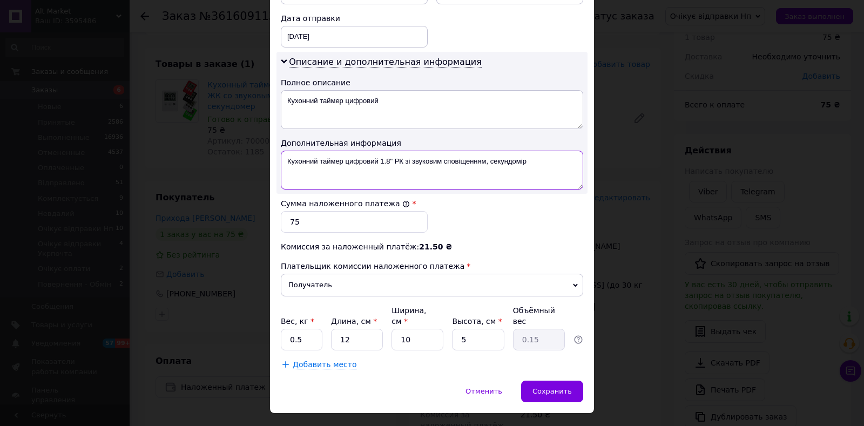
click at [450, 165] on textarea "Кухонний таймер цифровий 1.8" РК зі звуковим сповіщенням, секундомір" at bounding box center [432, 170] width 302 height 39
paste textarea
type textarea "Кухонний таймер цифровий"
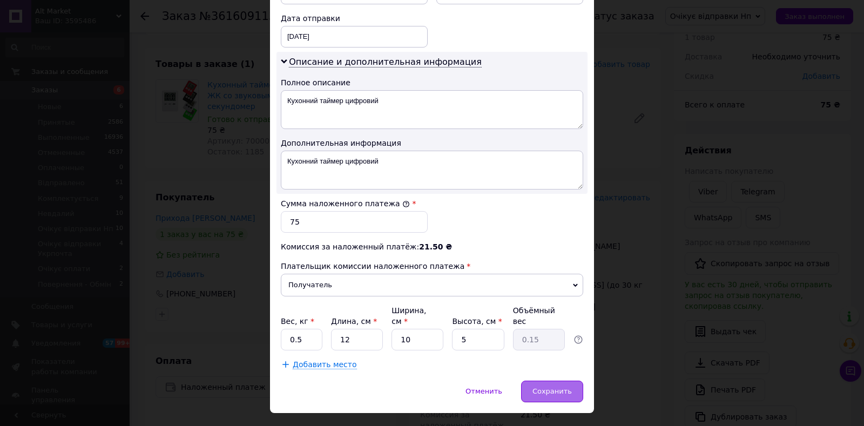
click at [555, 387] on span "Сохранить" at bounding box center [552, 391] width 39 height 8
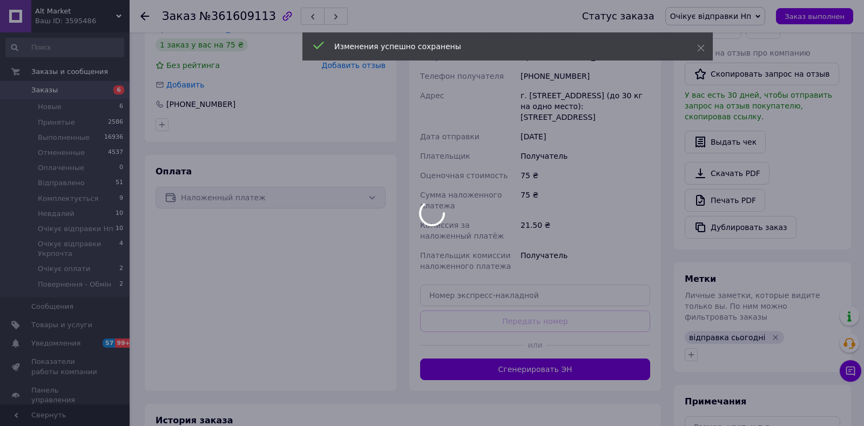
scroll to position [272, 0]
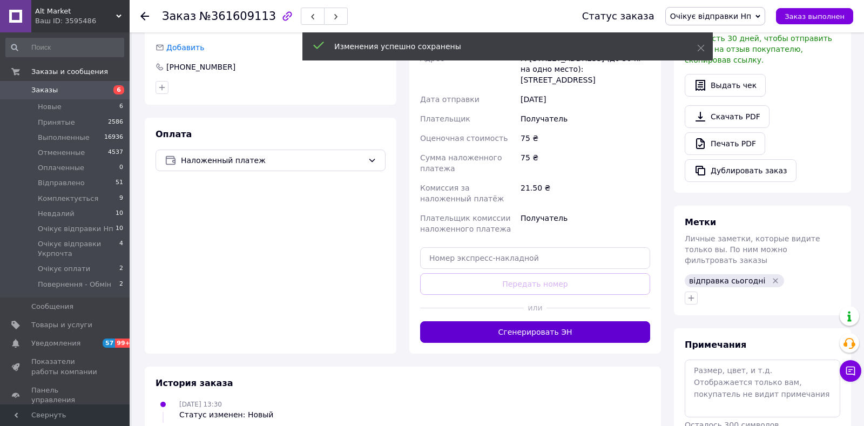
click at [563, 322] on button "Сгенерировать ЭН" at bounding box center [535, 332] width 230 height 22
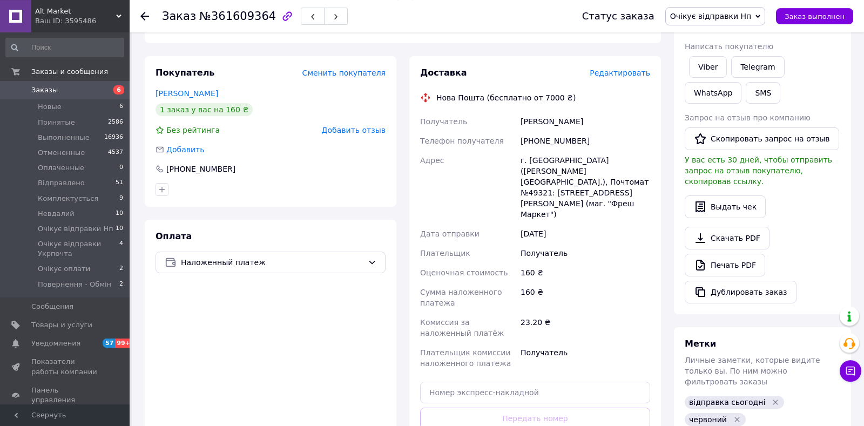
scroll to position [170, 0]
click at [627, 77] on span "Редактировать" at bounding box center [620, 73] width 60 height 9
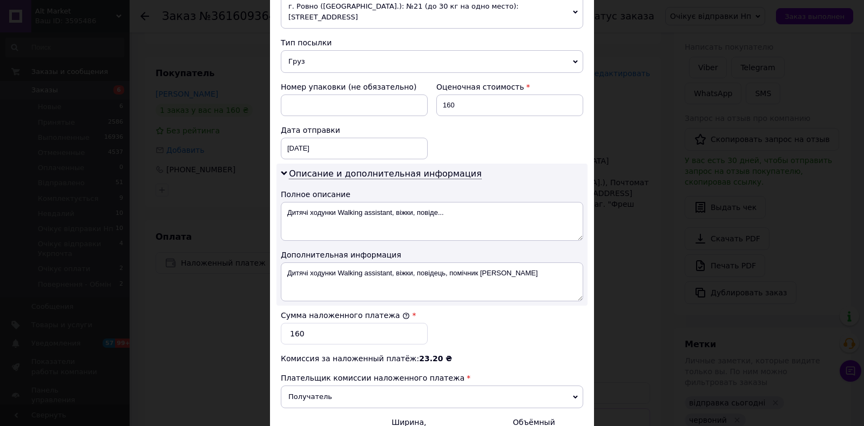
scroll to position [516, 0]
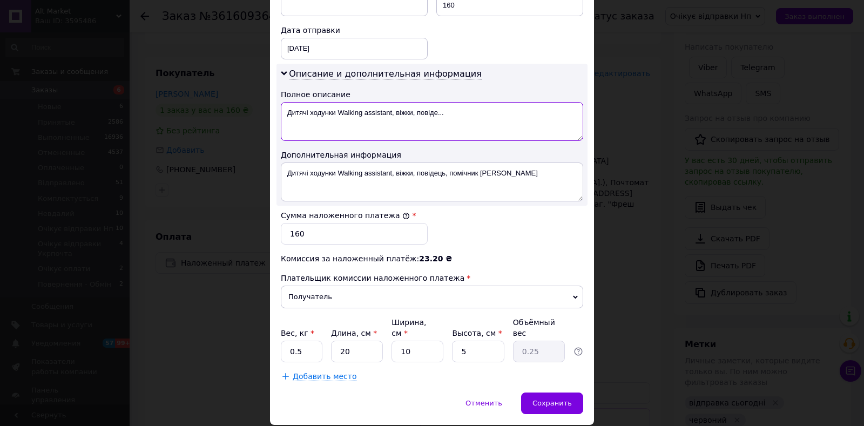
drag, startPoint x: 286, startPoint y: 87, endPoint x: 412, endPoint y: 95, distance: 126.6
click at [412, 102] on textarea "Дитячі ходунки Walking assistant, віжки, повіде..." at bounding box center [432, 121] width 302 height 39
click at [447, 102] on textarea "Дитячі ходунки Walking assistant, віжки, повіде..." at bounding box center [432, 121] width 302 height 39
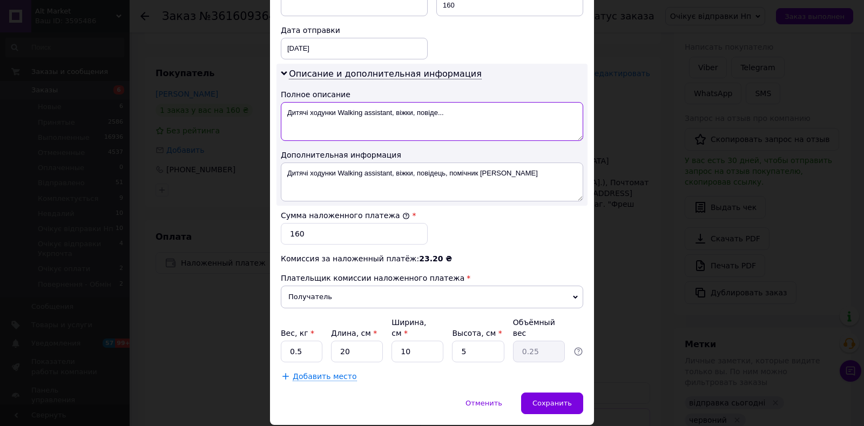
paste textarea
type textarea "Дитячі ходунки Walking assistant, віжки"
click at [492, 170] on textarea "Дитячі ходунки Walking assistant, віжки, повідець, помічник хотьби" at bounding box center [432, 182] width 302 height 39
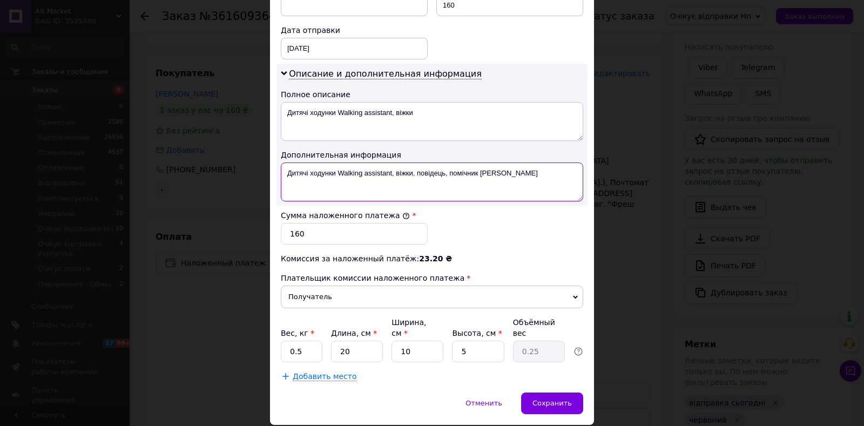
paste textarea
type textarea "Дитячі ходунки Walking assistant, віжки"
click at [550, 393] on div "Сохранить" at bounding box center [552, 404] width 62 height 22
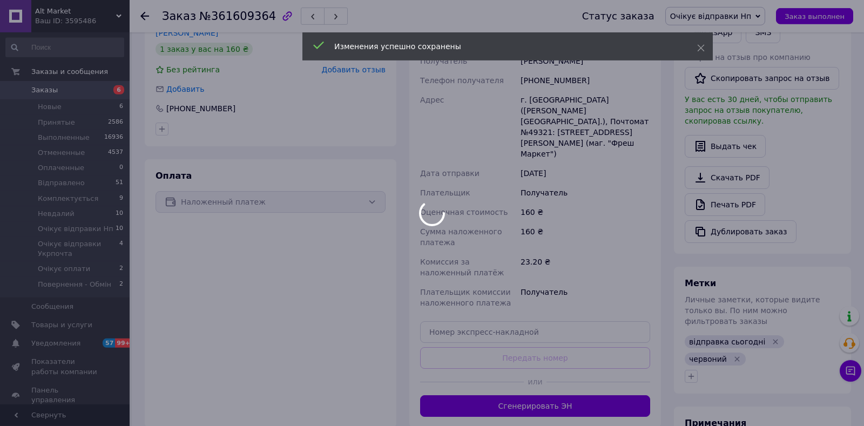
scroll to position [283, 0]
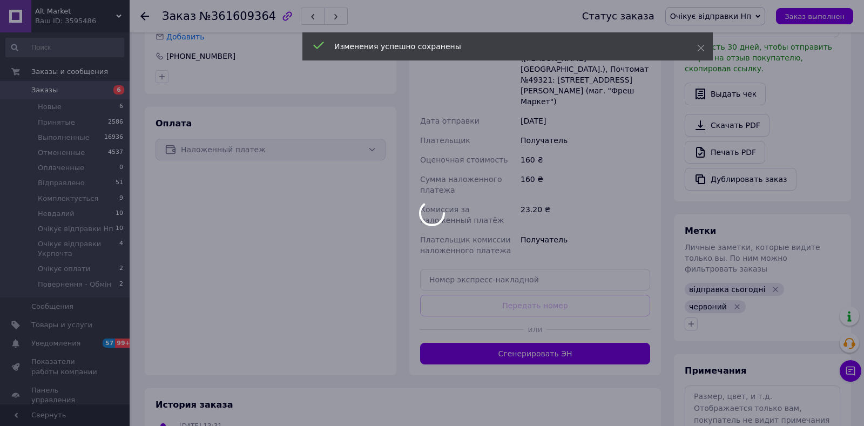
click at [550, 322] on div at bounding box center [432, 213] width 864 height 426
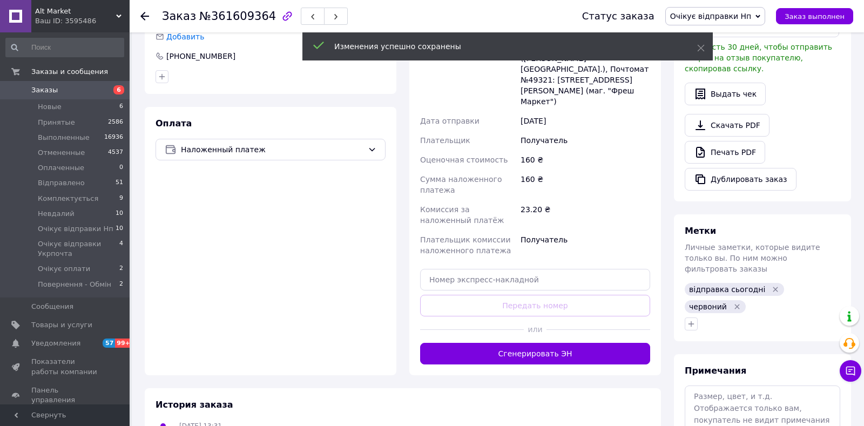
click at [550, 343] on button "Сгенерировать ЭН" at bounding box center [535, 354] width 230 height 22
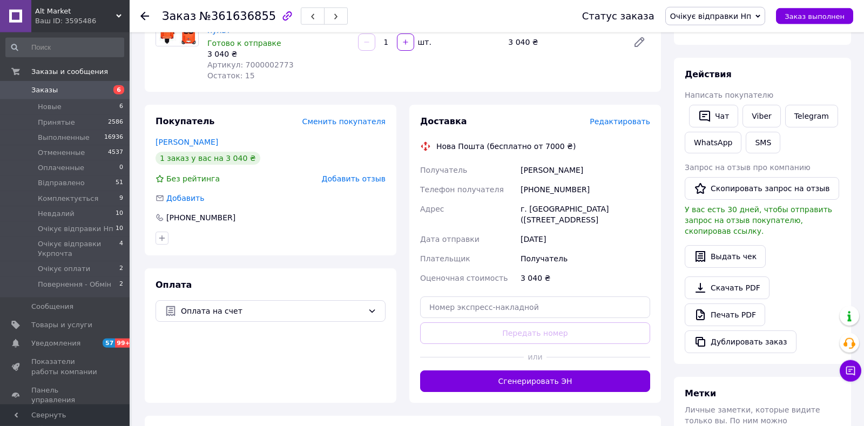
scroll to position [159, 0]
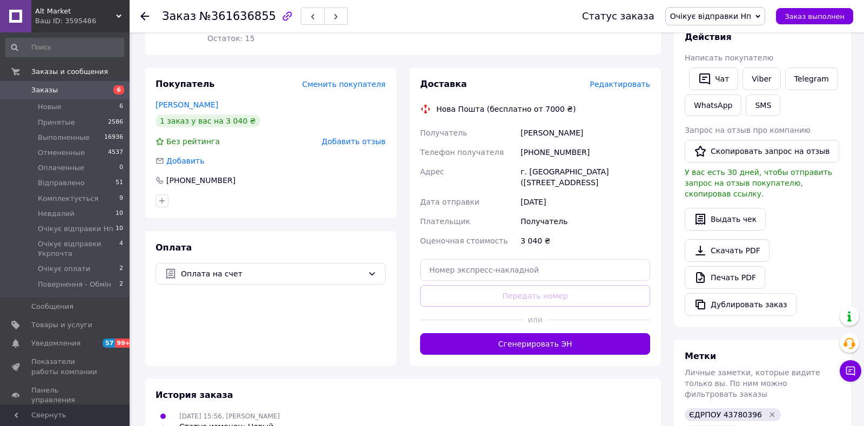
click at [552, 143] on div "[PHONE_NUMBER]" at bounding box center [586, 152] width 134 height 19
copy div "380679405065"
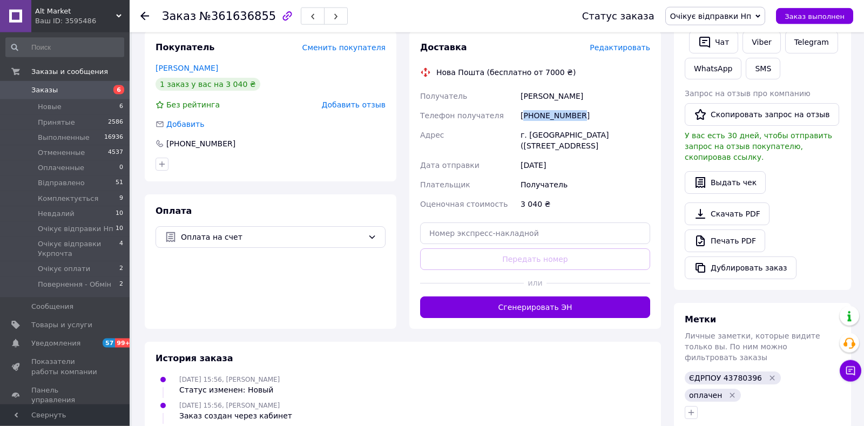
scroll to position [216, 0]
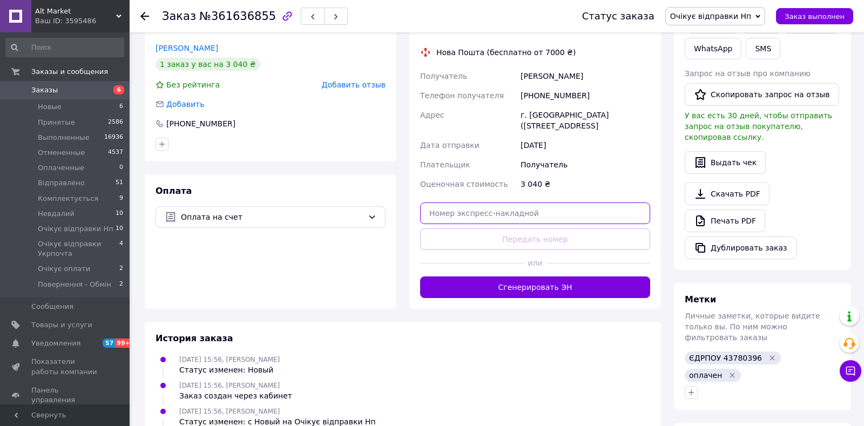
click at [515, 212] on input "text" at bounding box center [535, 214] width 230 height 22
paste input "20451247436814"
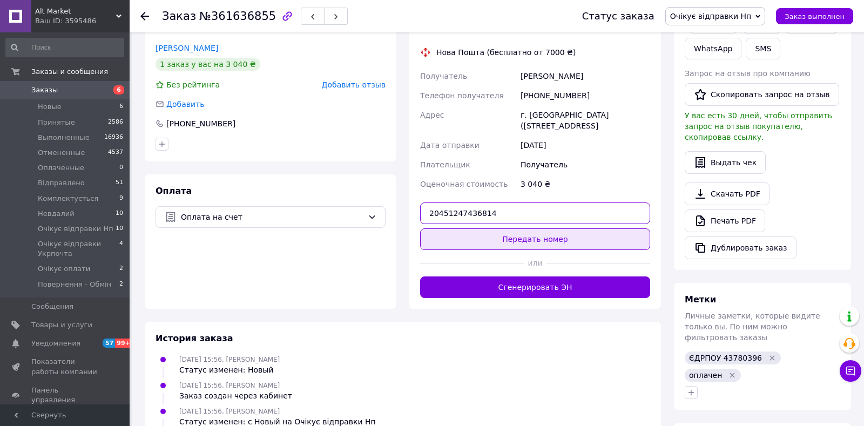
type input "20451247436814"
click at [523, 233] on button "Передать номер" at bounding box center [535, 239] width 230 height 22
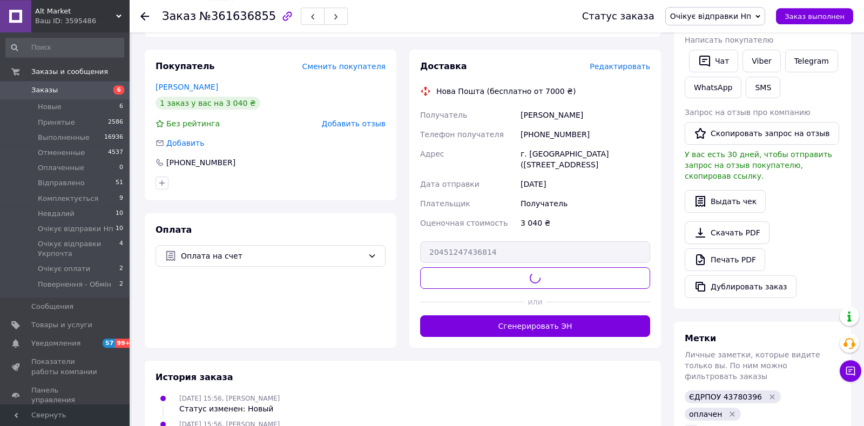
scroll to position [159, 0]
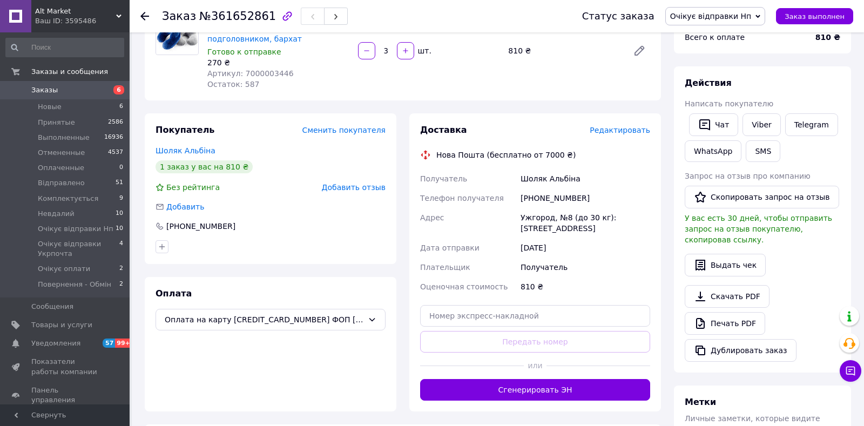
click at [619, 127] on div "Доставка Редактировать Нова Пошта (бесплатно от 7000 ₴) Получатель Шоляк Альбін…" at bounding box center [535, 262] width 252 height 298
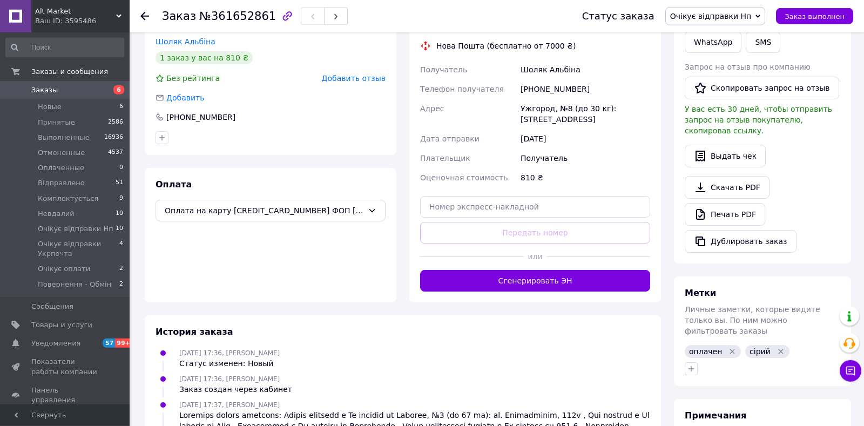
scroll to position [87, 0]
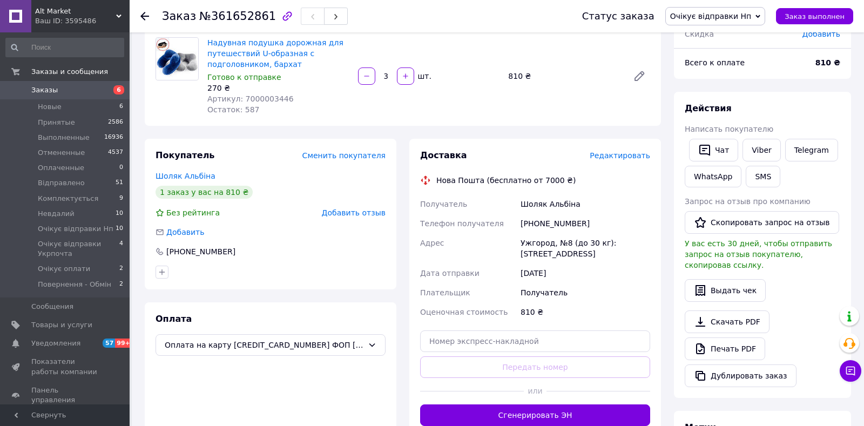
click at [622, 153] on span "Редактировать" at bounding box center [620, 155] width 60 height 9
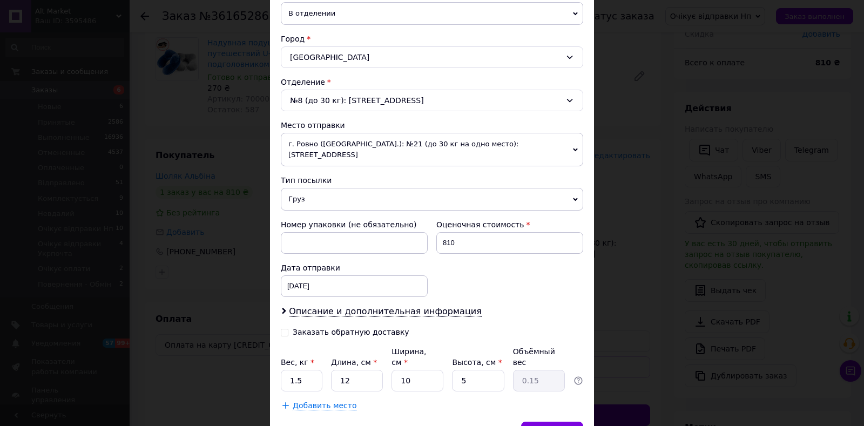
scroll to position [308, 0]
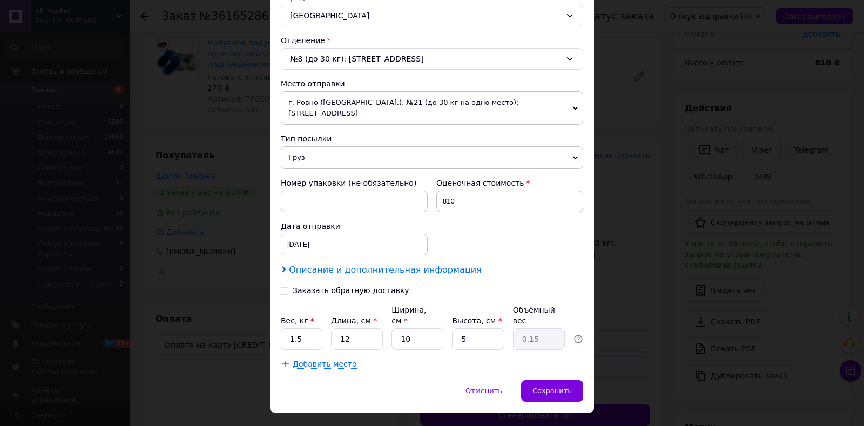
click at [390, 265] on span "Описание и дополнительная информация" at bounding box center [385, 270] width 193 height 11
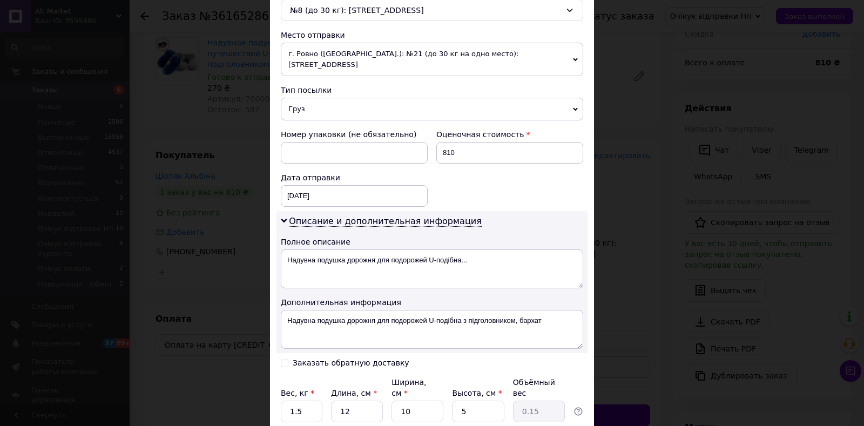
scroll to position [428, 0]
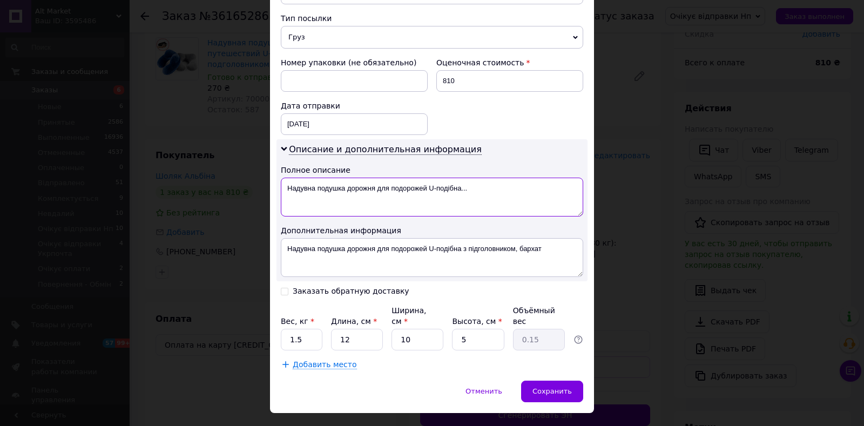
drag, startPoint x: 360, startPoint y: 188, endPoint x: 428, endPoint y: 185, distance: 68.6
click at [428, 185] on textarea "Надувна подушка дорожня для подорожей U-подібна..." at bounding box center [432, 197] width 302 height 39
click at [468, 183] on textarea "Надувна подушка дорожня для подорожей U-подібна..." at bounding box center [432, 197] width 302 height 39
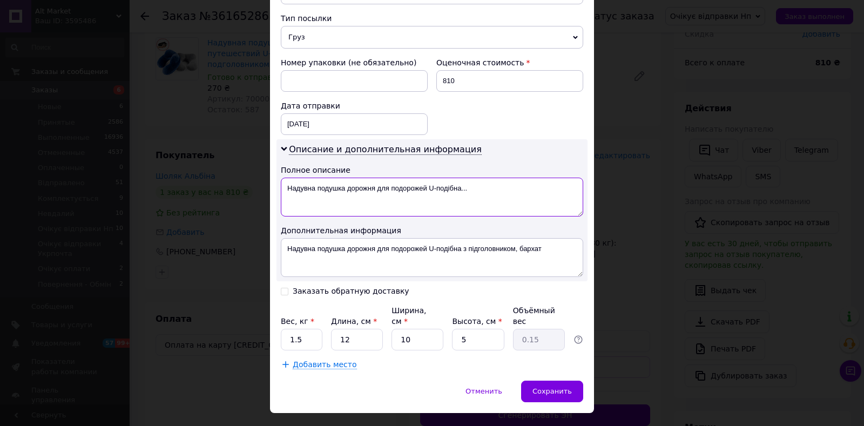
paste textarea
type textarea "Надувна подушка дорожня для подорожей"
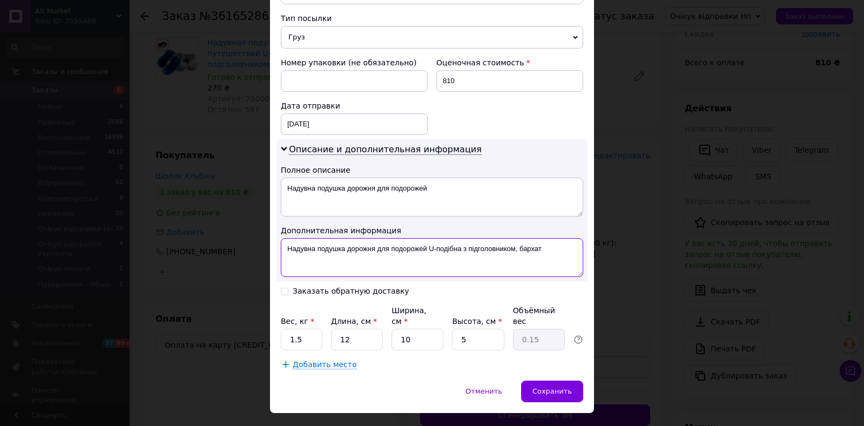
click at [491, 250] on textarea "Надувна подушка дорожня для подорожей U-подібна з підголовником, бархат" at bounding box center [432, 257] width 302 height 39
paste textarea
type textarea "Надувна подушка дорожня для подорожей"
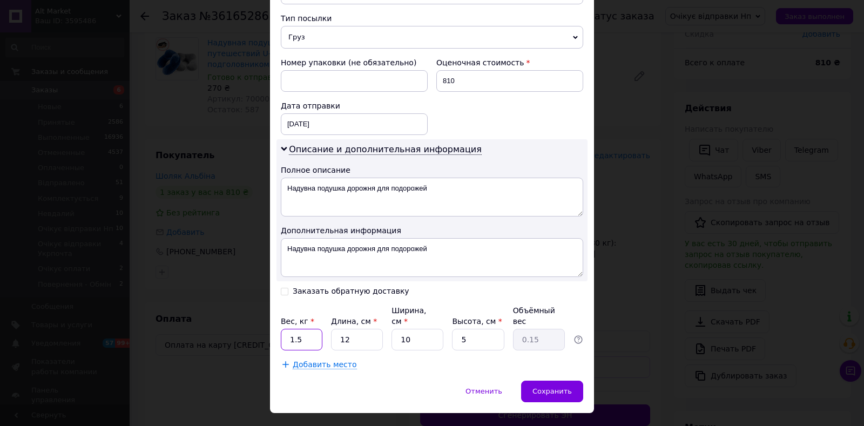
click at [309, 329] on input "1.5" at bounding box center [302, 340] width 42 height 22
type input "0.5"
drag, startPoint x: 548, startPoint y: 365, endPoint x: 551, endPoint y: 345, distance: 20.2
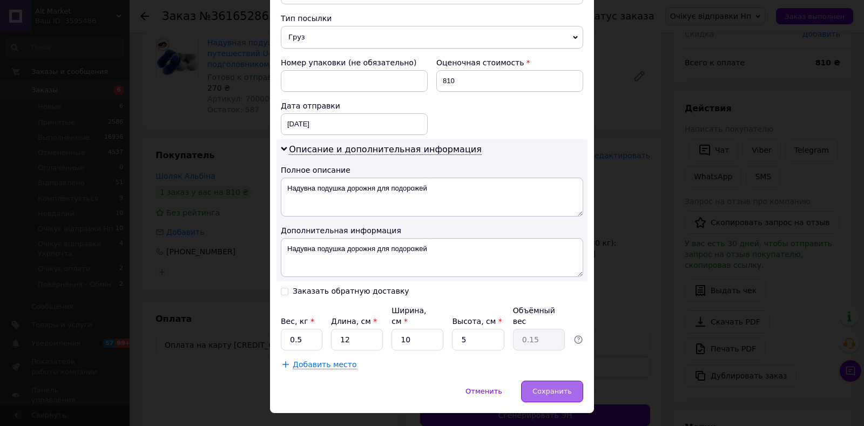
click at [549, 387] on span "Сохранить" at bounding box center [552, 391] width 39 height 8
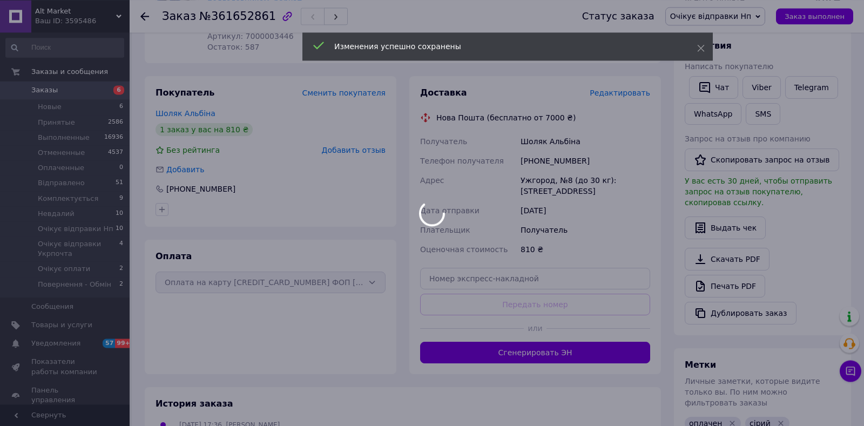
scroll to position [201, 0]
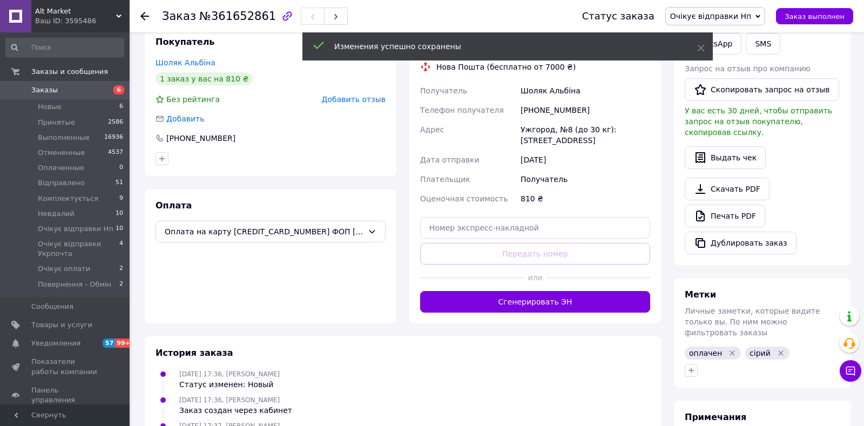
drag, startPoint x: 560, startPoint y: 301, endPoint x: 426, endPoint y: 213, distance: 160.6
click at [561, 302] on button "Сгенерировать ЭН" at bounding box center [535, 302] width 230 height 22
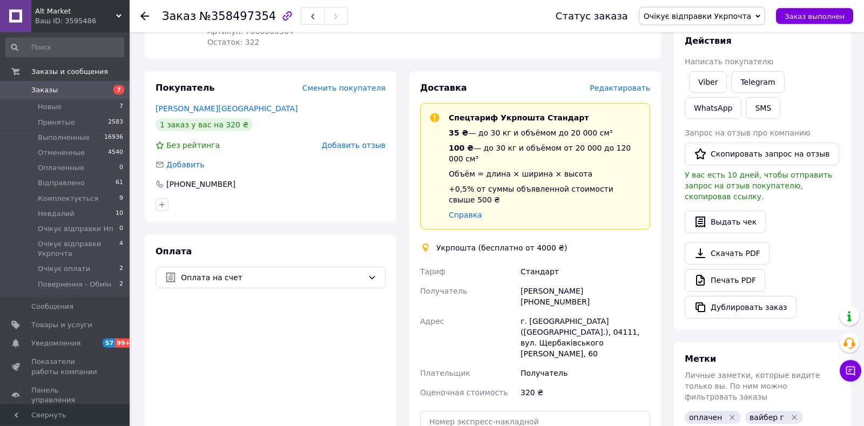
scroll to position [69, 0]
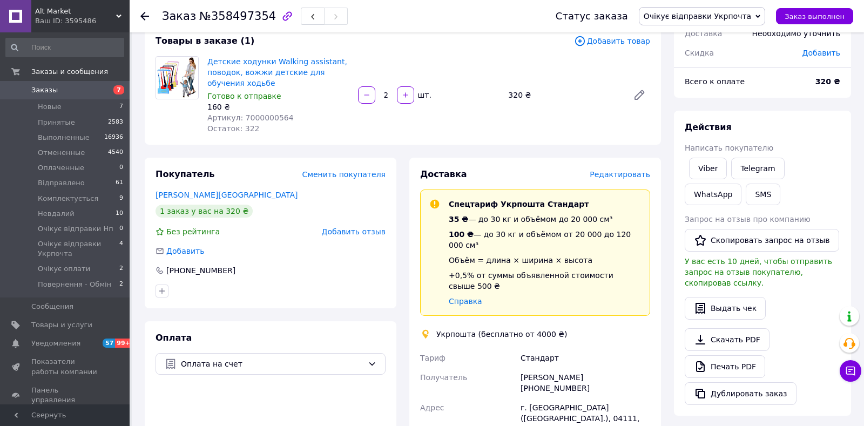
click at [623, 176] on span "Редактировать" at bounding box center [620, 174] width 60 height 9
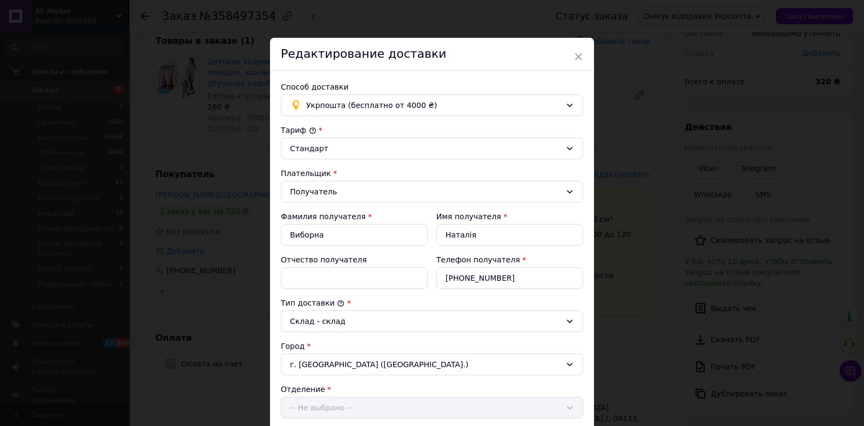
scroll to position [286, 0]
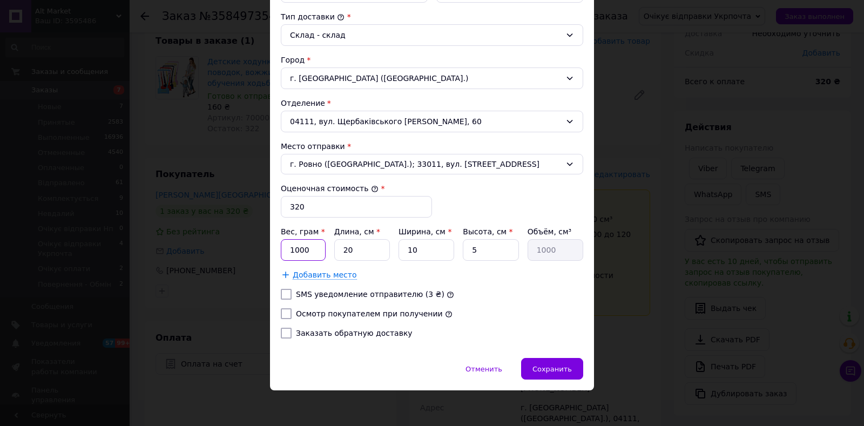
click at [304, 250] on input "1000" at bounding box center [303, 250] width 45 height 22
type input "500"
click at [373, 247] on input "20" at bounding box center [362, 250] width 56 height 22
click at [472, 253] on input "5" at bounding box center [491, 250] width 56 height 22
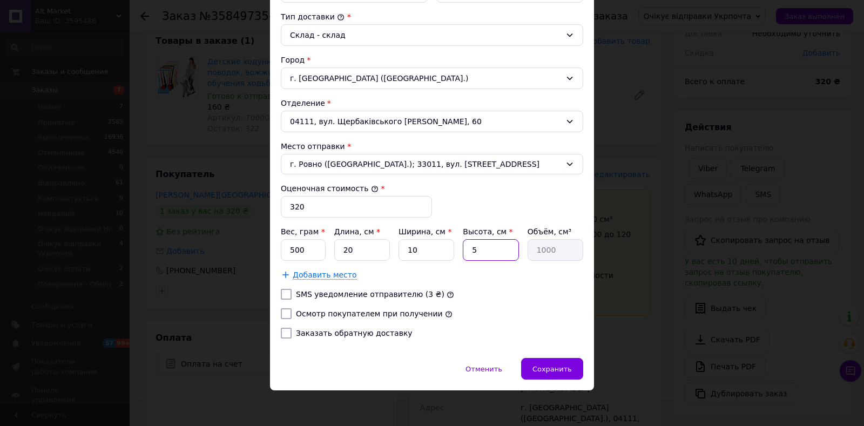
type input "15"
type input "3000"
type input "15"
click at [390, 314] on label "Осмотр покупателем при получении" at bounding box center [369, 313] width 147 height 9
click at [292, 314] on input "Осмотр покупателем при получении" at bounding box center [286, 313] width 11 height 11
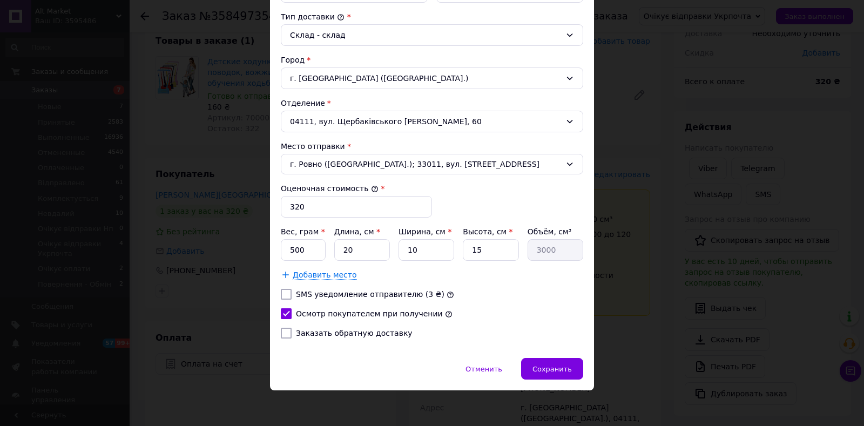
checkbox input "true"
click at [568, 368] on span "Сохранить" at bounding box center [552, 369] width 39 height 8
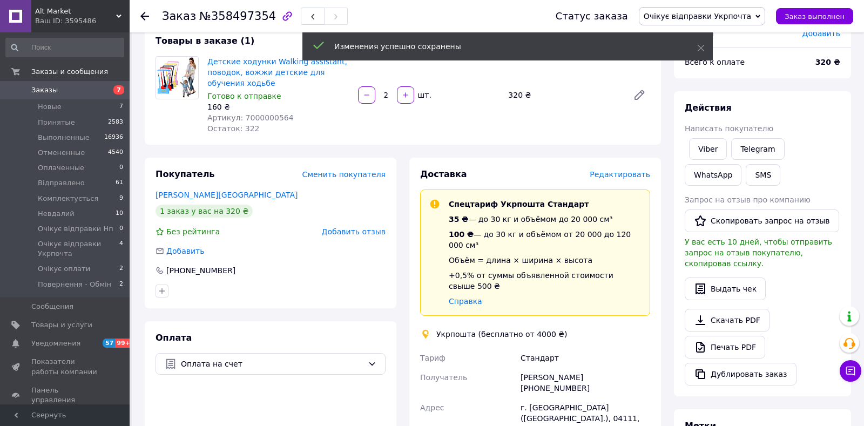
scroll to position [295, 0]
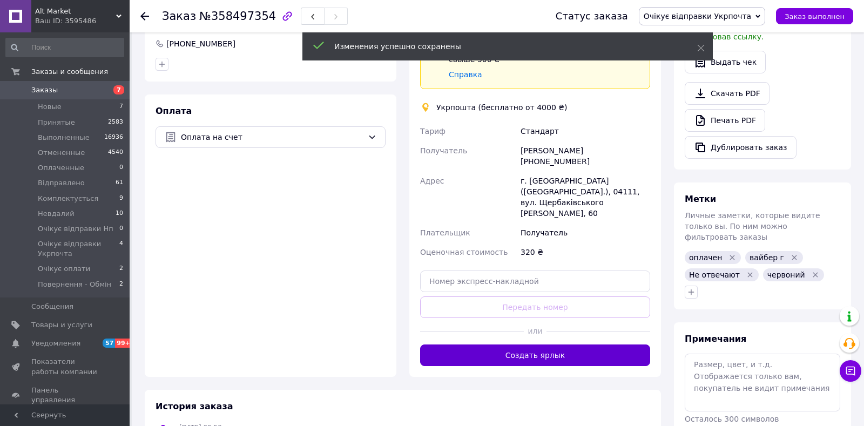
click at [544, 345] on button "Создать ярлык" at bounding box center [535, 356] width 230 height 22
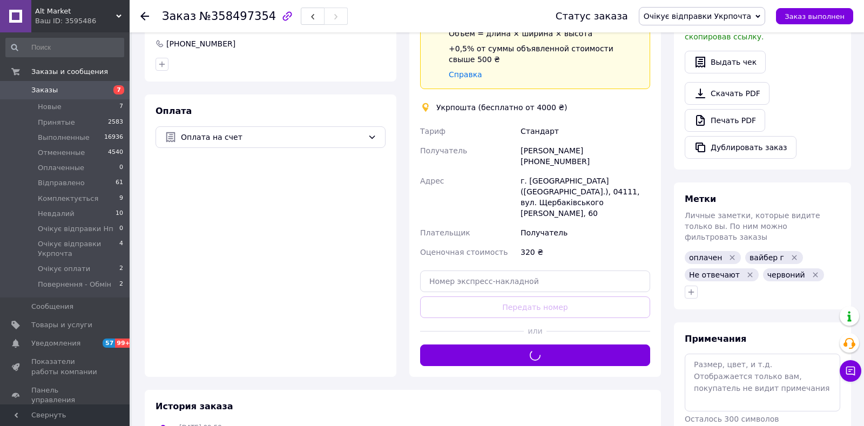
scroll to position [239, 0]
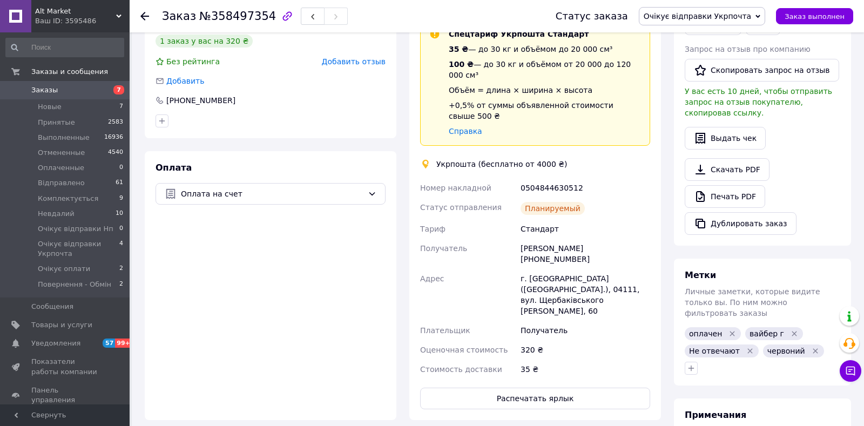
click at [550, 178] on div "0504844630512" at bounding box center [586, 187] width 134 height 19
copy div "0504844630512"
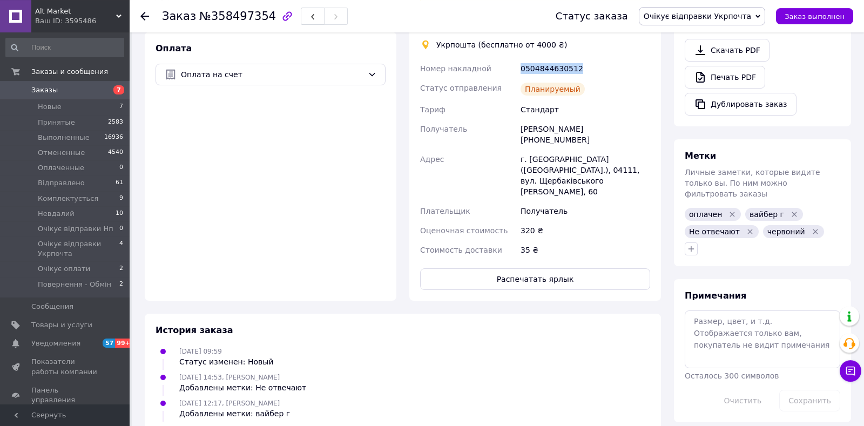
scroll to position [409, 0]
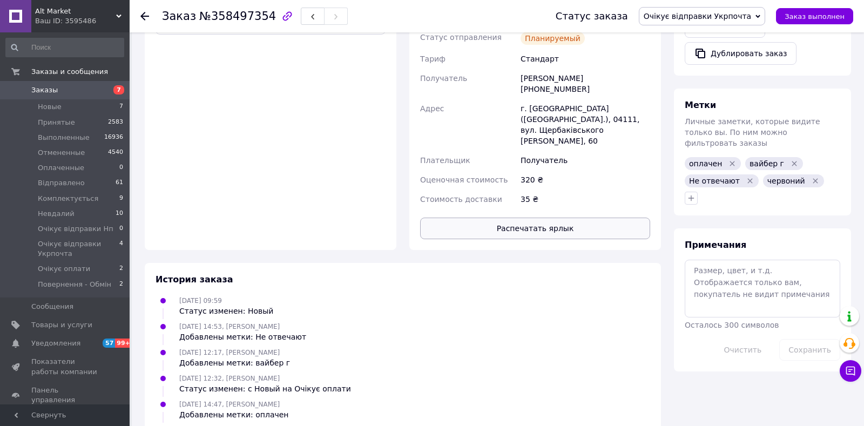
click at [529, 218] on button "Распечатать ярлык" at bounding box center [535, 229] width 230 height 22
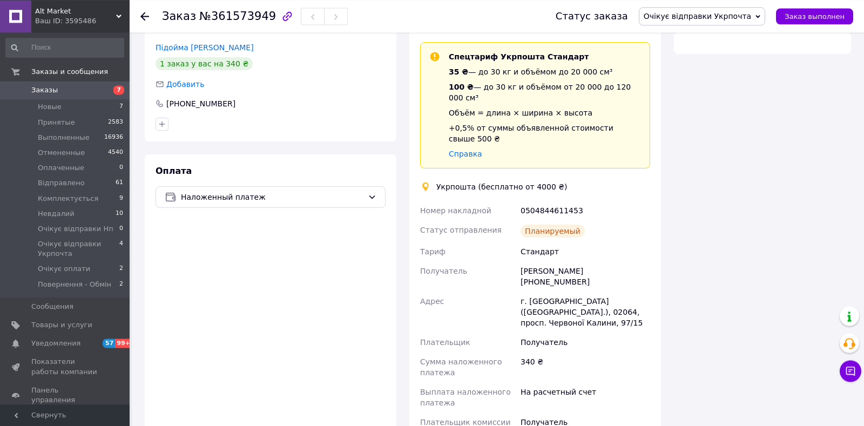
scroll to position [306, 0]
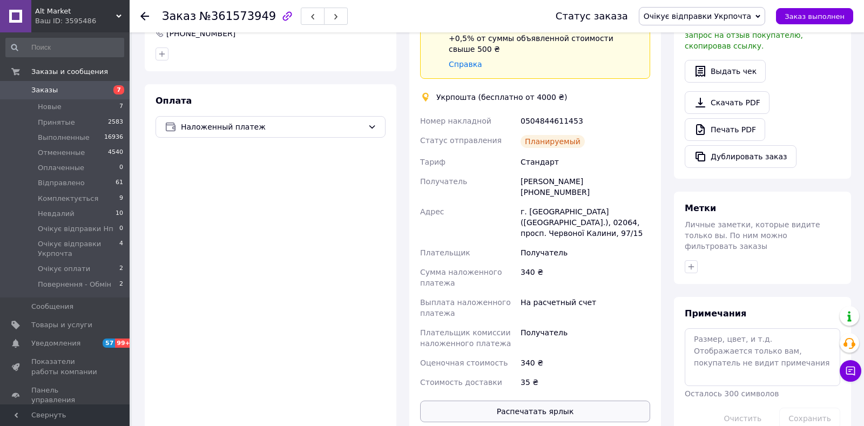
click at [549, 401] on button "Распечатать ярлык" at bounding box center [535, 412] width 230 height 22
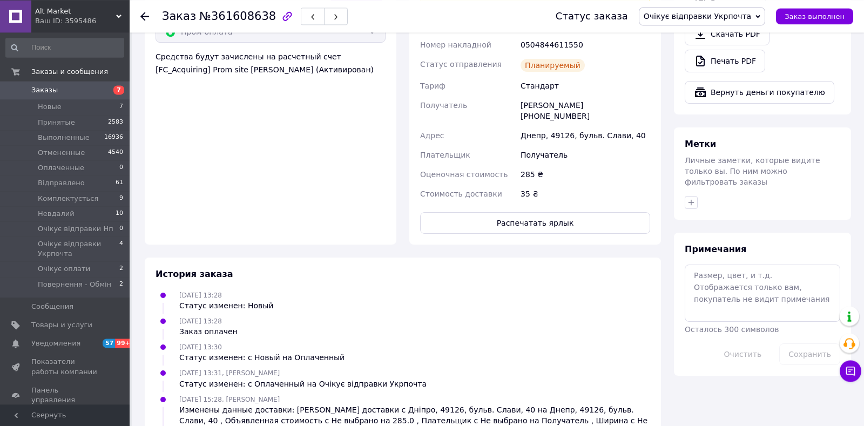
scroll to position [704, 0]
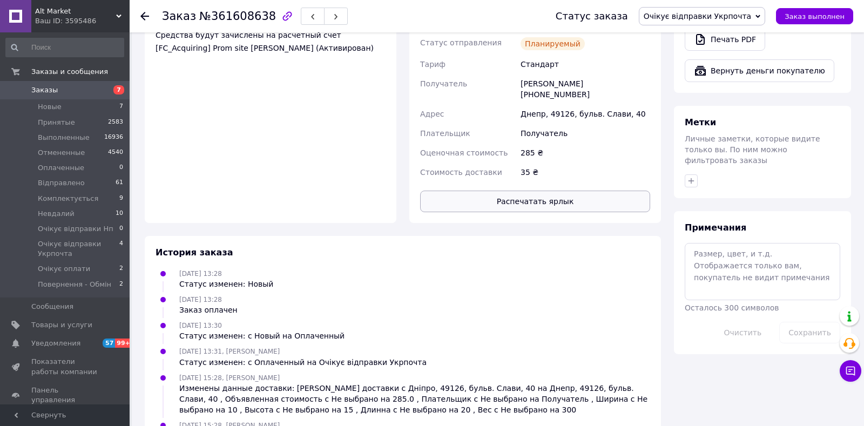
click at [512, 191] on button "Распечатать ярлык" at bounding box center [535, 202] width 230 height 22
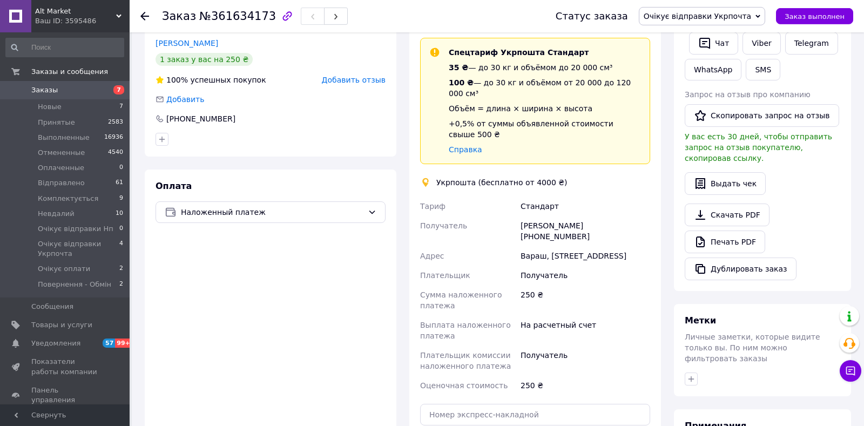
scroll to position [124, 0]
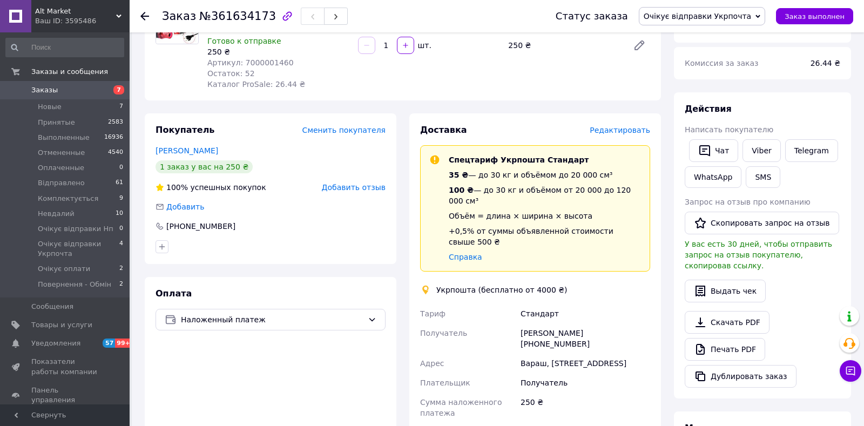
click at [630, 131] on span "Редактировать" at bounding box center [620, 130] width 60 height 9
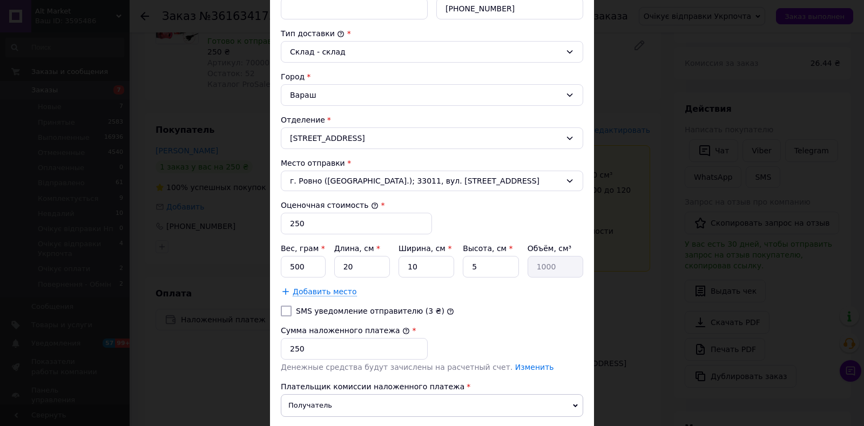
scroll to position [347, 0]
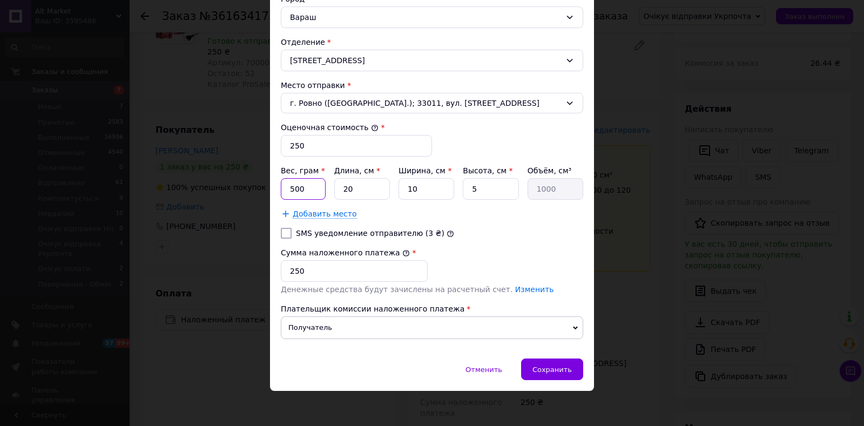
click at [315, 187] on input "500" at bounding box center [303, 189] width 45 height 22
type input "200"
click at [469, 191] on input "5" at bounding box center [491, 189] width 56 height 22
type input "15"
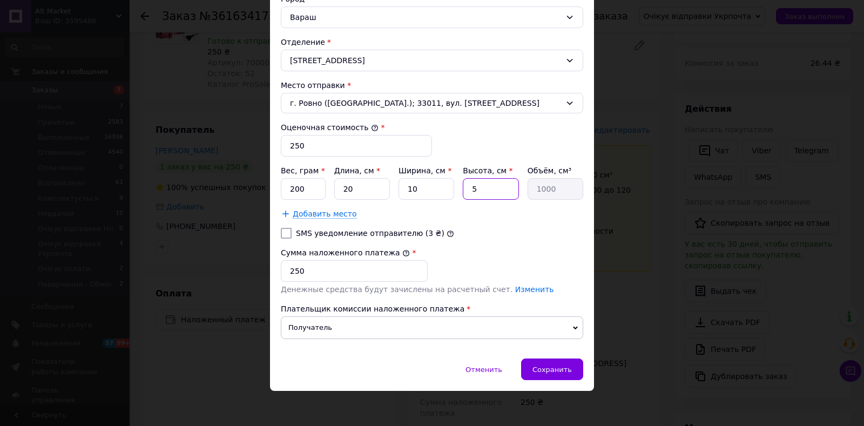
type input "3000"
type input "15"
click at [563, 375] on div "Сохранить" at bounding box center [552, 370] width 62 height 22
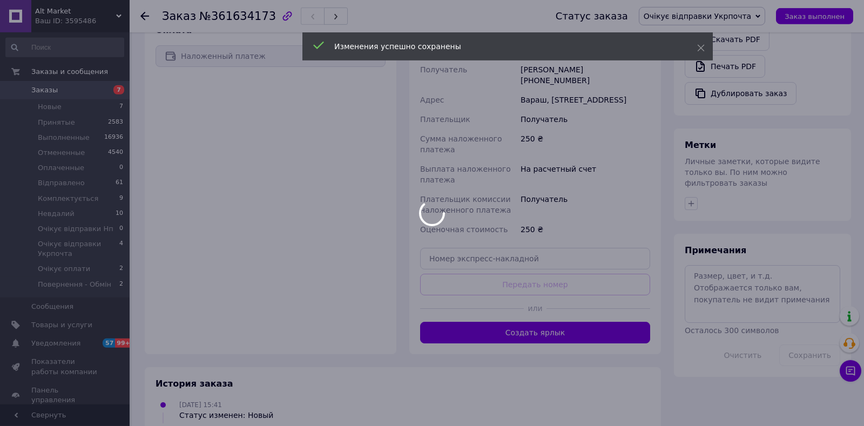
scroll to position [398, 0]
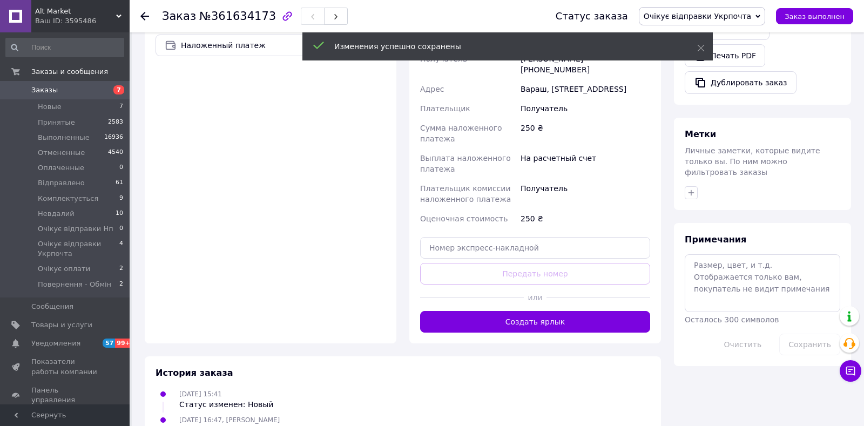
drag, startPoint x: 574, startPoint y: 288, endPoint x: 476, endPoint y: 291, distance: 98.3
click at [574, 311] on button "Создать ярлык" at bounding box center [535, 322] width 230 height 22
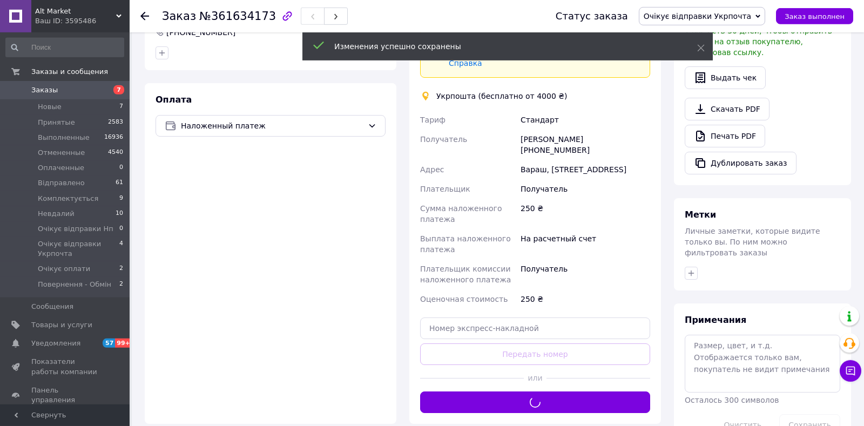
scroll to position [285, 0]
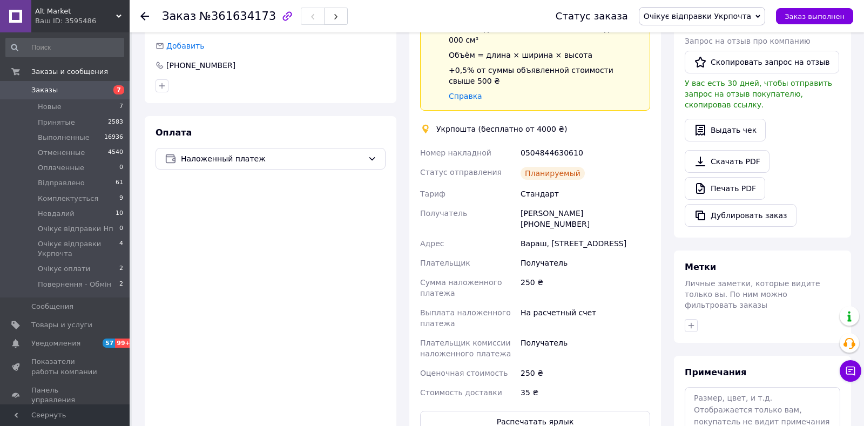
click at [536, 143] on div "0504844630610" at bounding box center [586, 152] width 134 height 19
click at [504, 143] on div "Номер накладной" at bounding box center [468, 152] width 100 height 19
click at [538, 143] on div "0504844630610" at bounding box center [586, 152] width 134 height 19
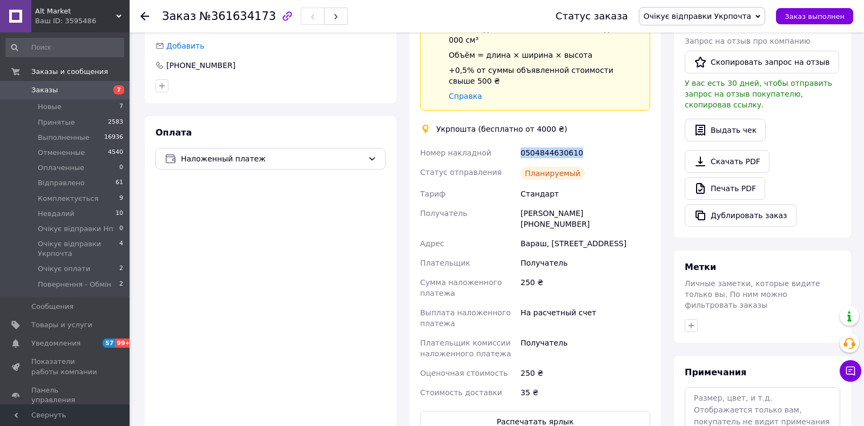
copy div "0504844630610"
click at [541, 411] on button "Распечатать ярлык" at bounding box center [535, 422] width 230 height 22
